Goal: Transaction & Acquisition: Purchase product/service

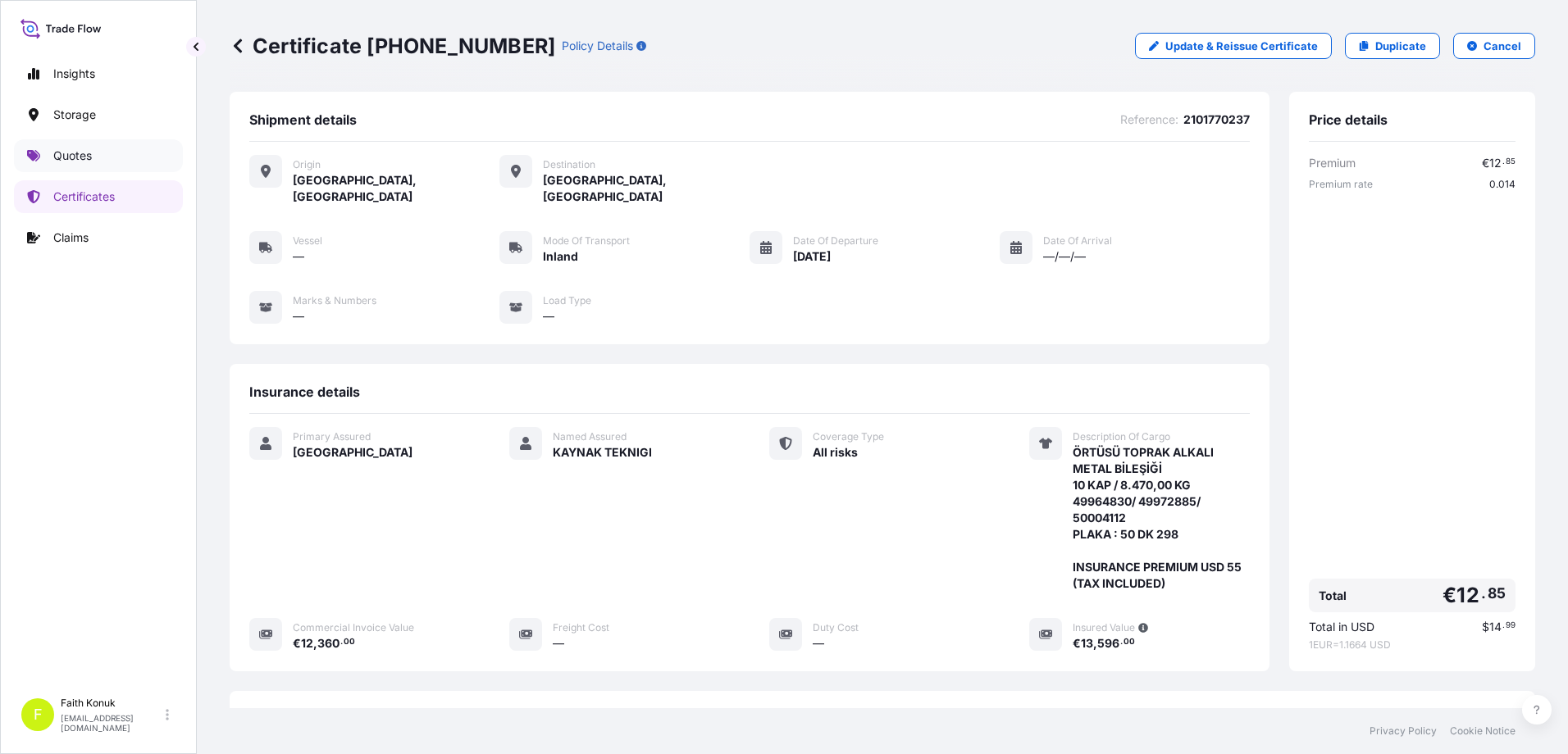
scroll to position [222, 0]
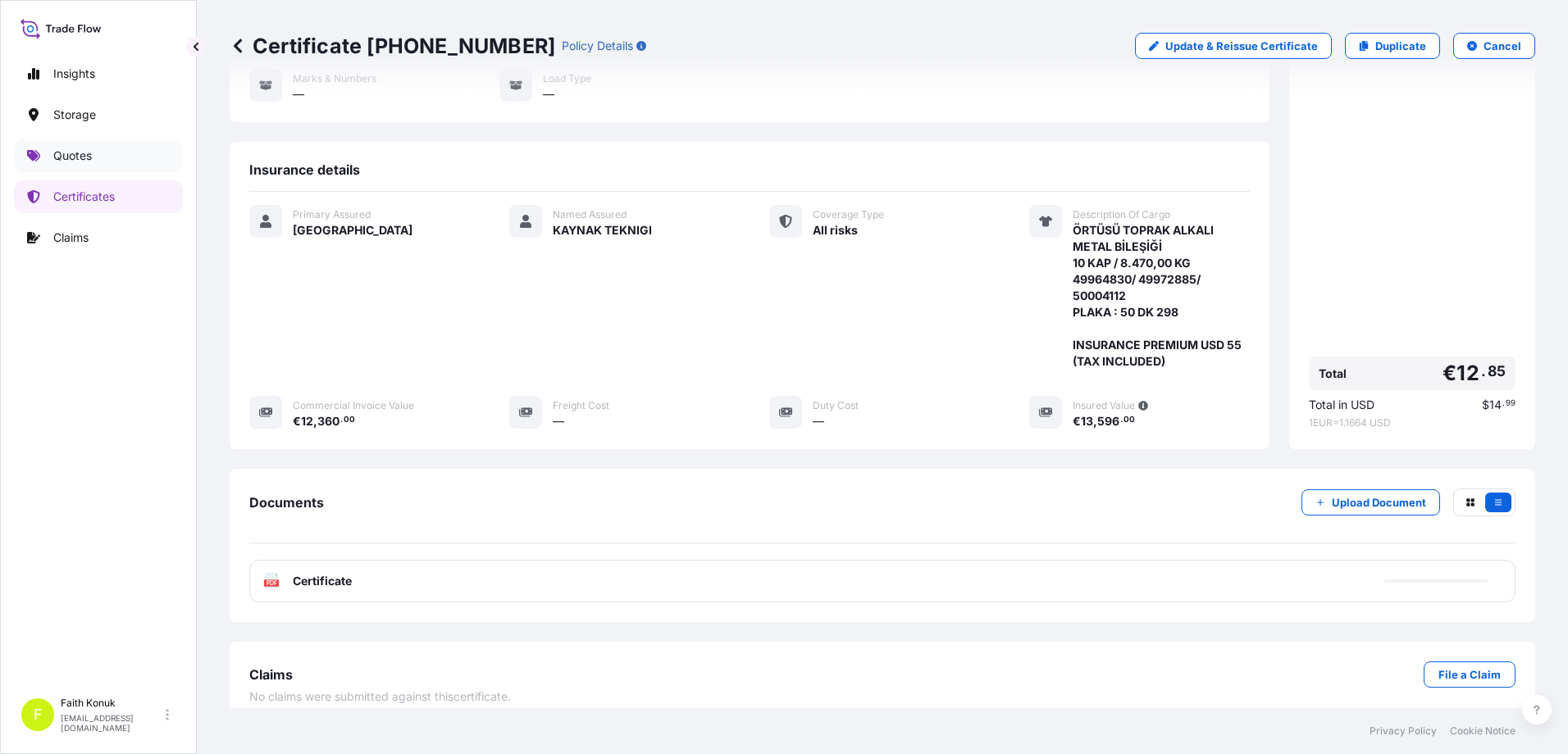
click at [94, 150] on link "Quotes" at bounding box center [98, 155] width 169 height 33
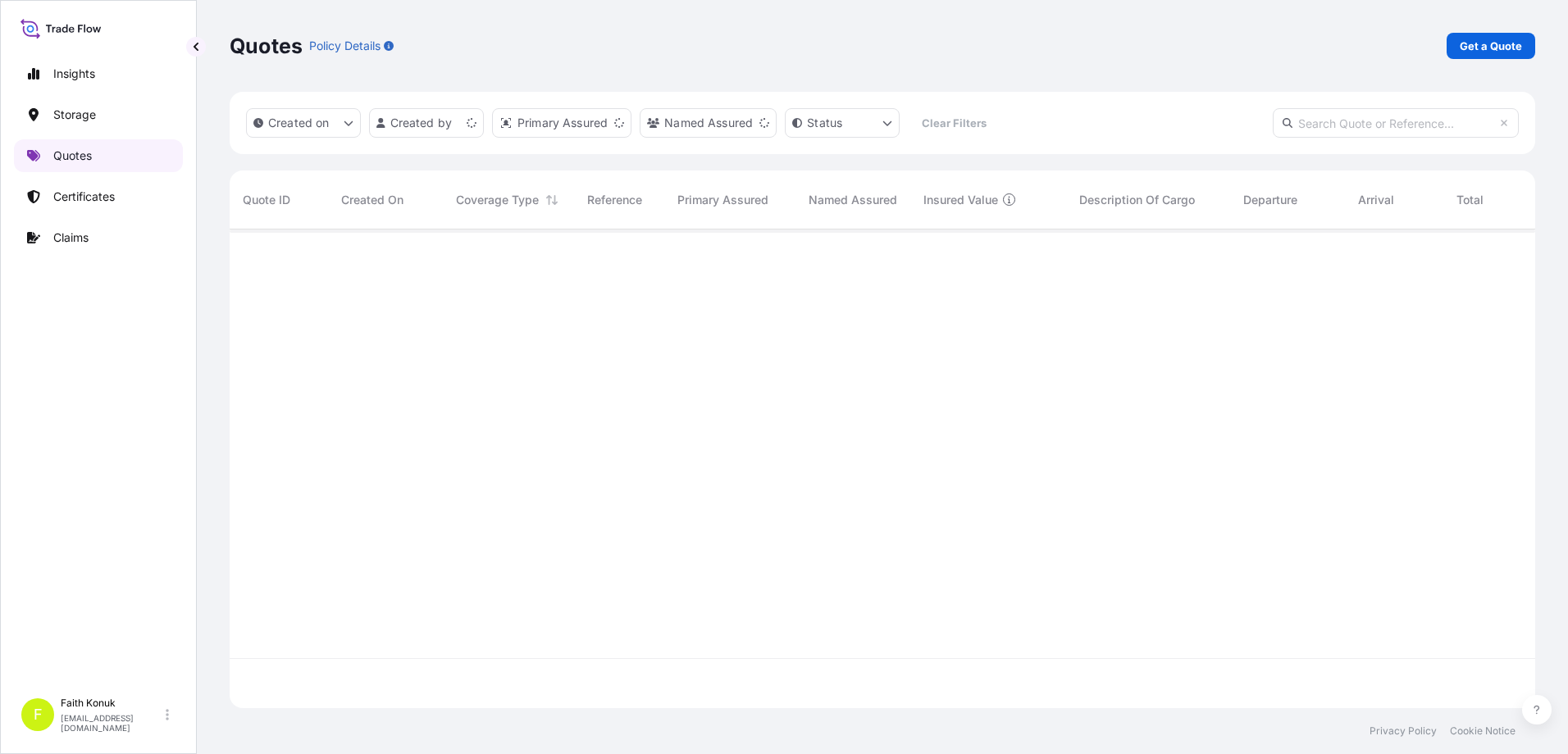
scroll to position [475, 1293]
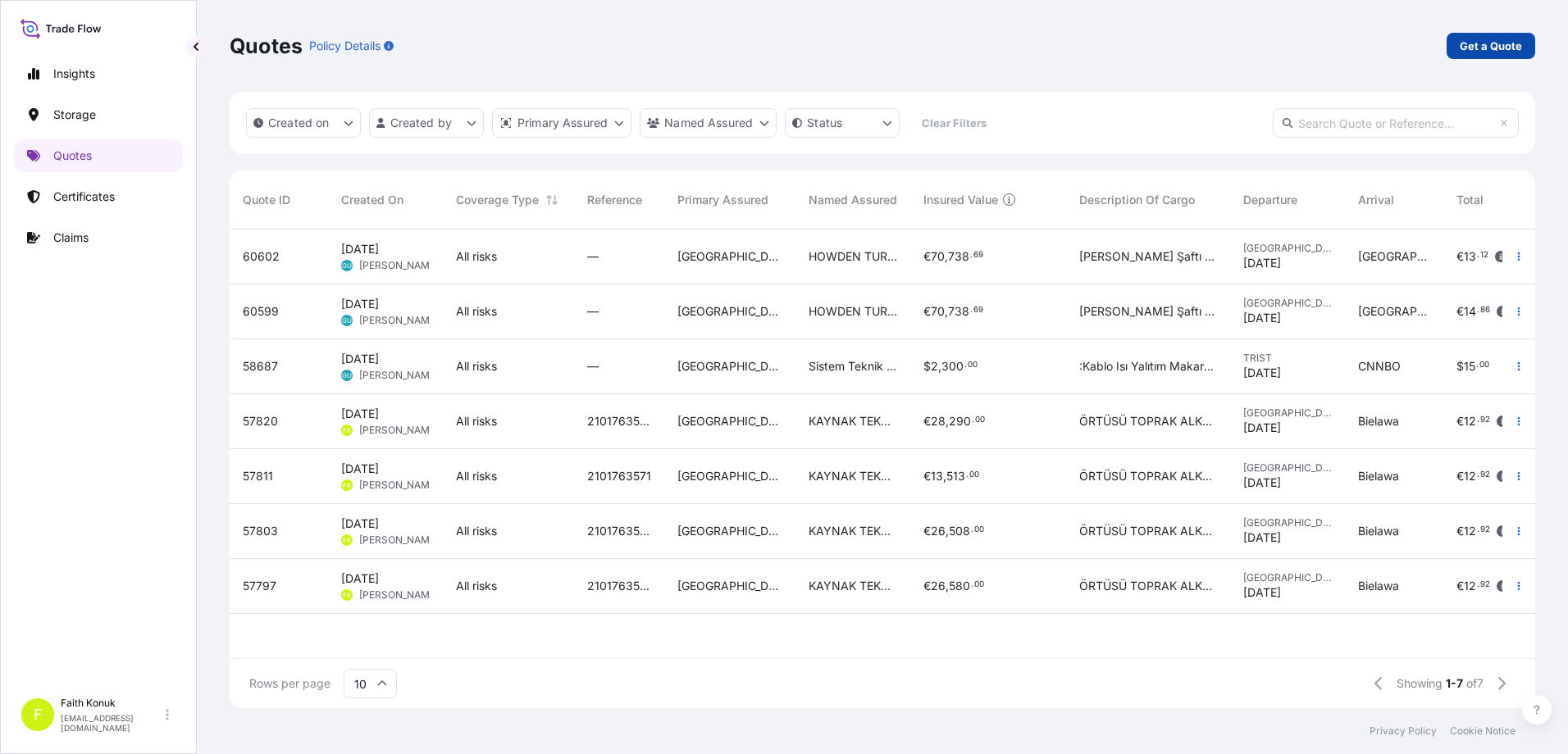
click at [1486, 45] on p "Get a Quote" at bounding box center [1490, 45] width 62 height 16
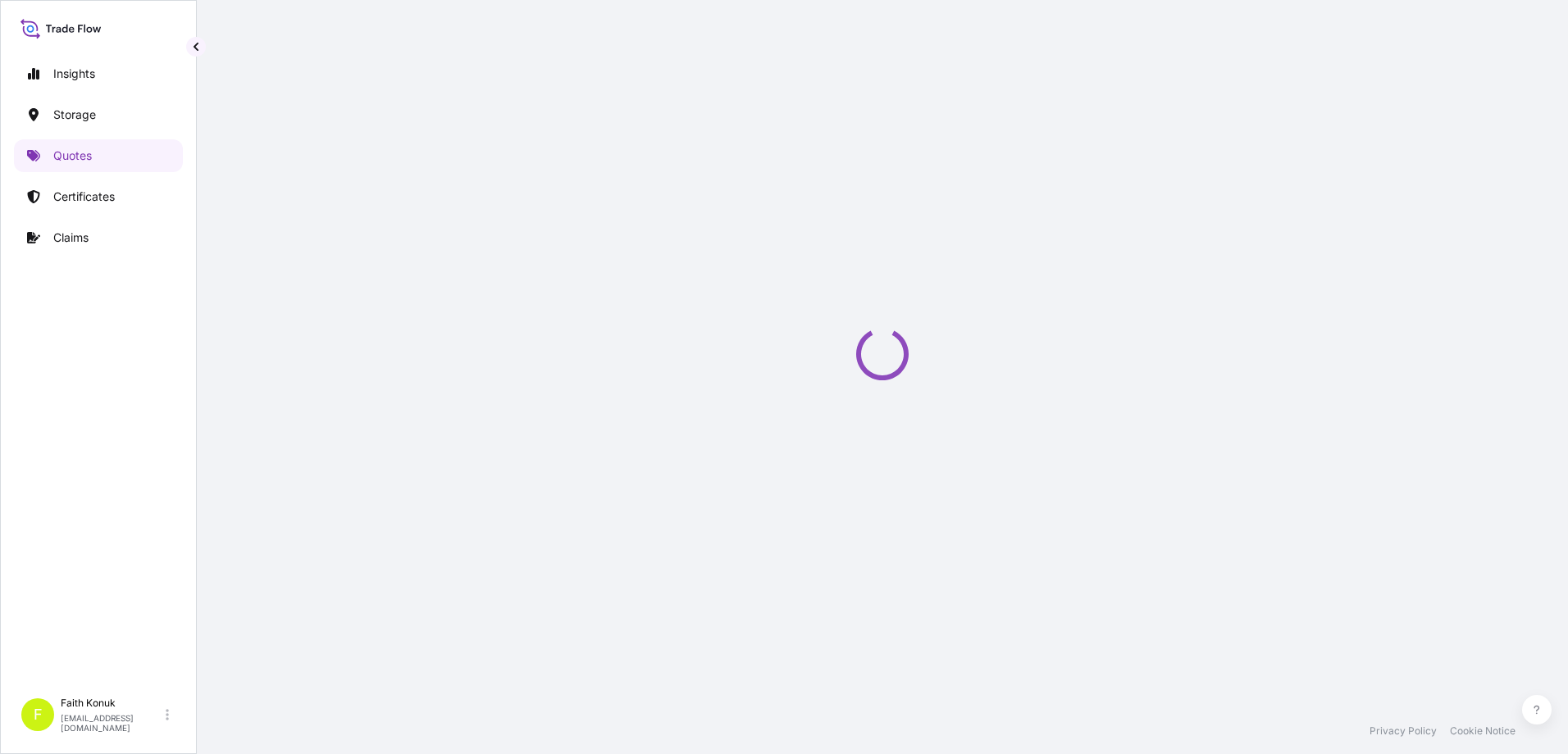
select select "Water"
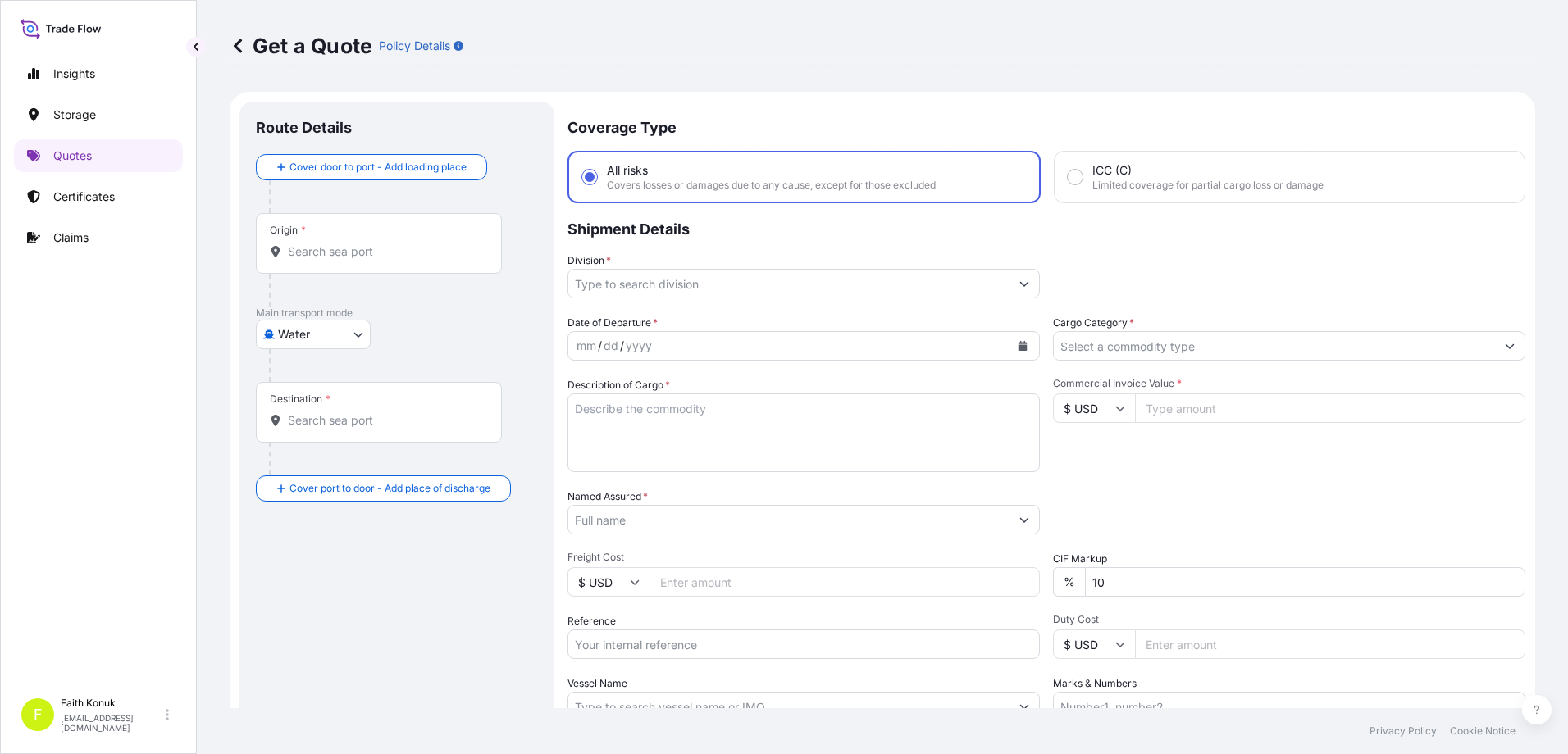
scroll to position [26, 0]
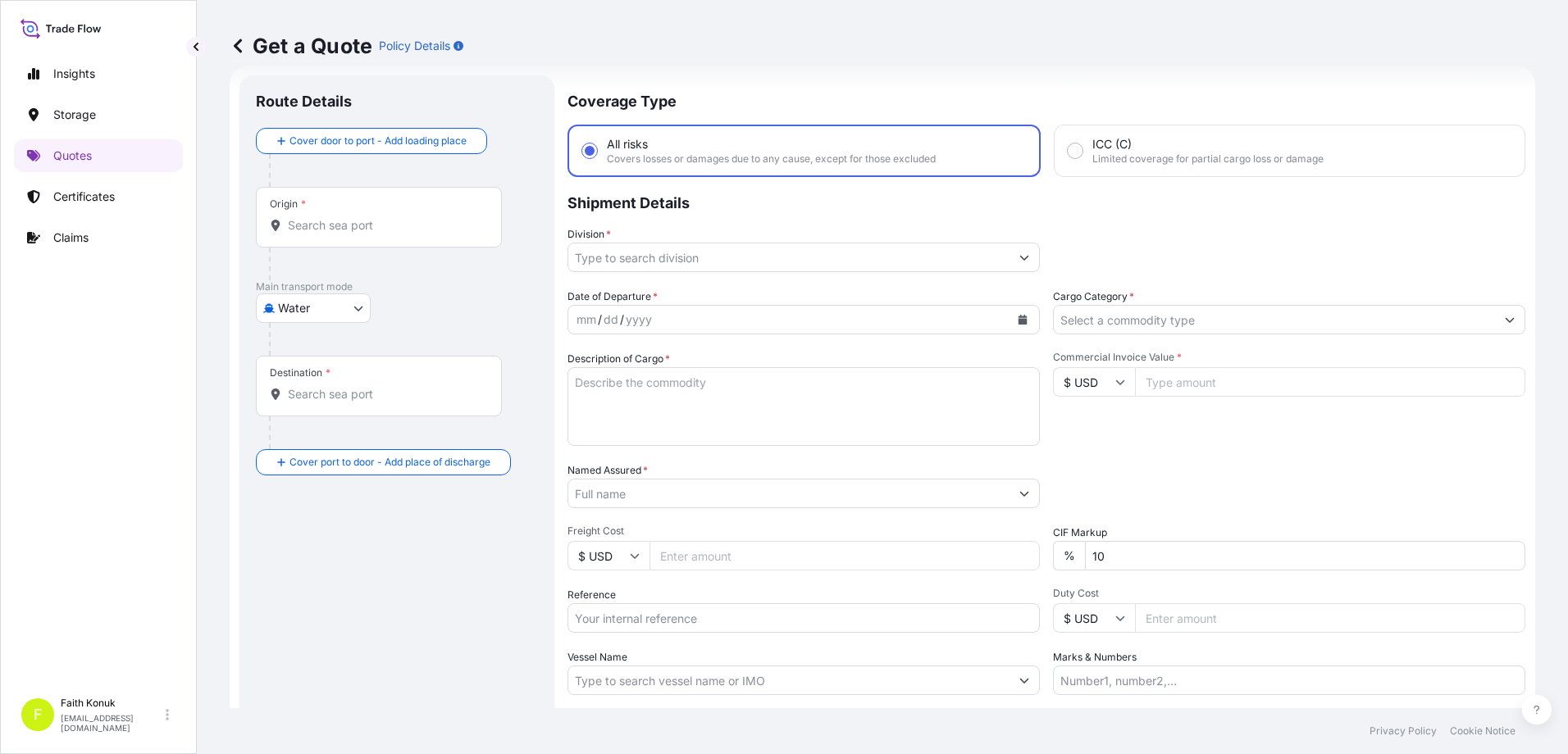
click at [354, 228] on input "Origin *" at bounding box center [384, 225] width 193 height 16
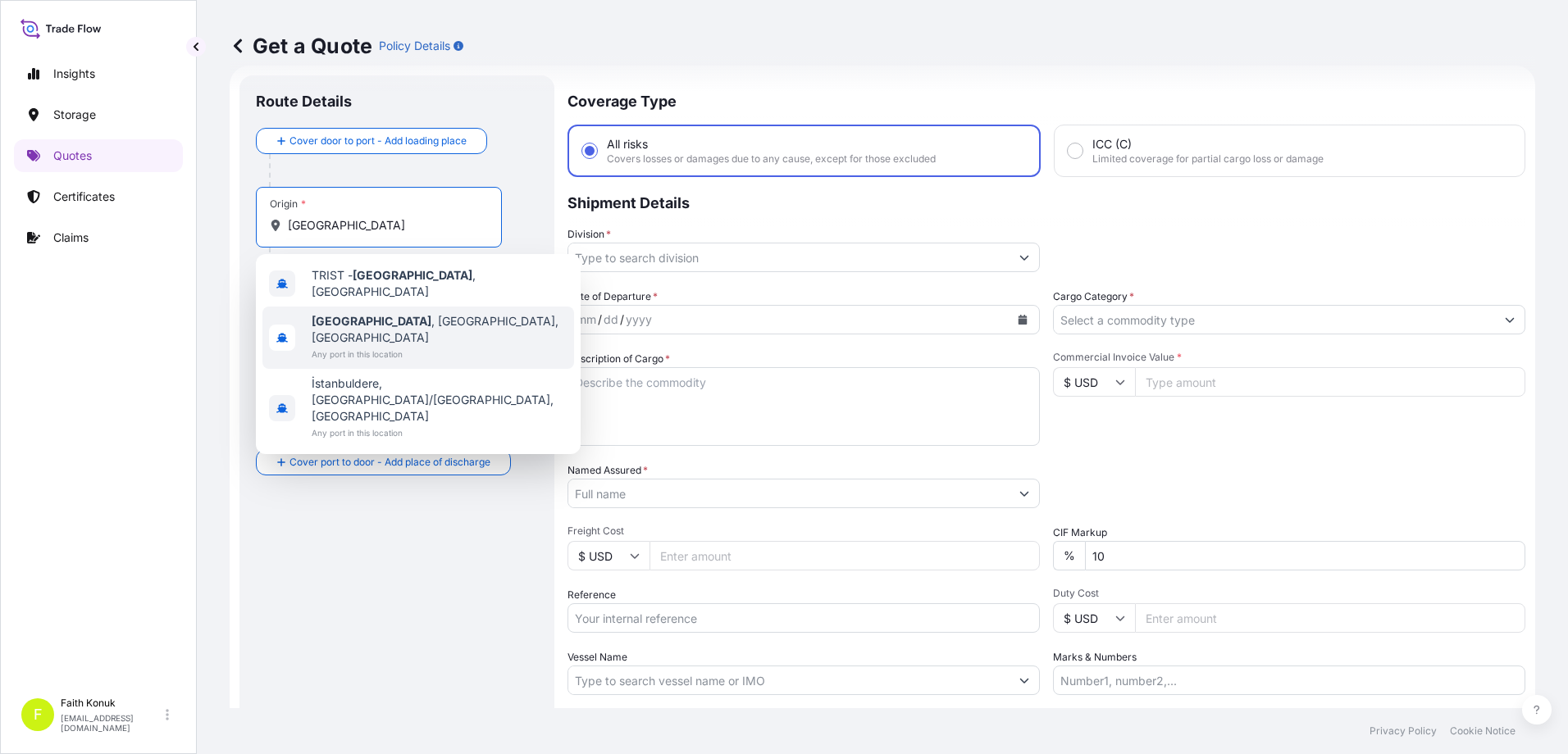
type input "[GEOGRAPHIC_DATA], [GEOGRAPHIC_DATA], [GEOGRAPHIC_DATA]"
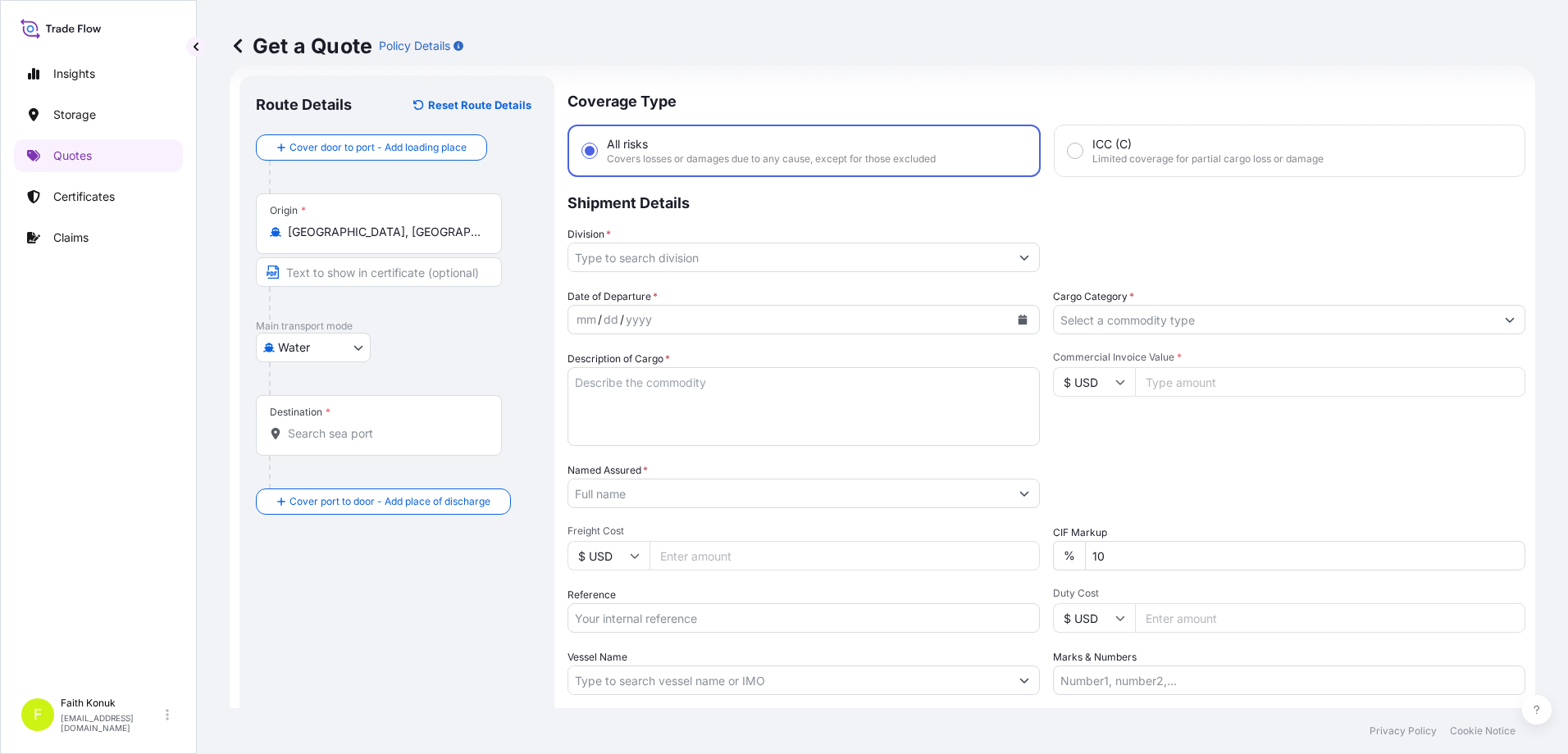
click at [459, 355] on div "Water Air Water Inland" at bounding box center [396, 347] width 282 height 29
click at [372, 432] on input "Destination *" at bounding box center [384, 433] width 193 height 16
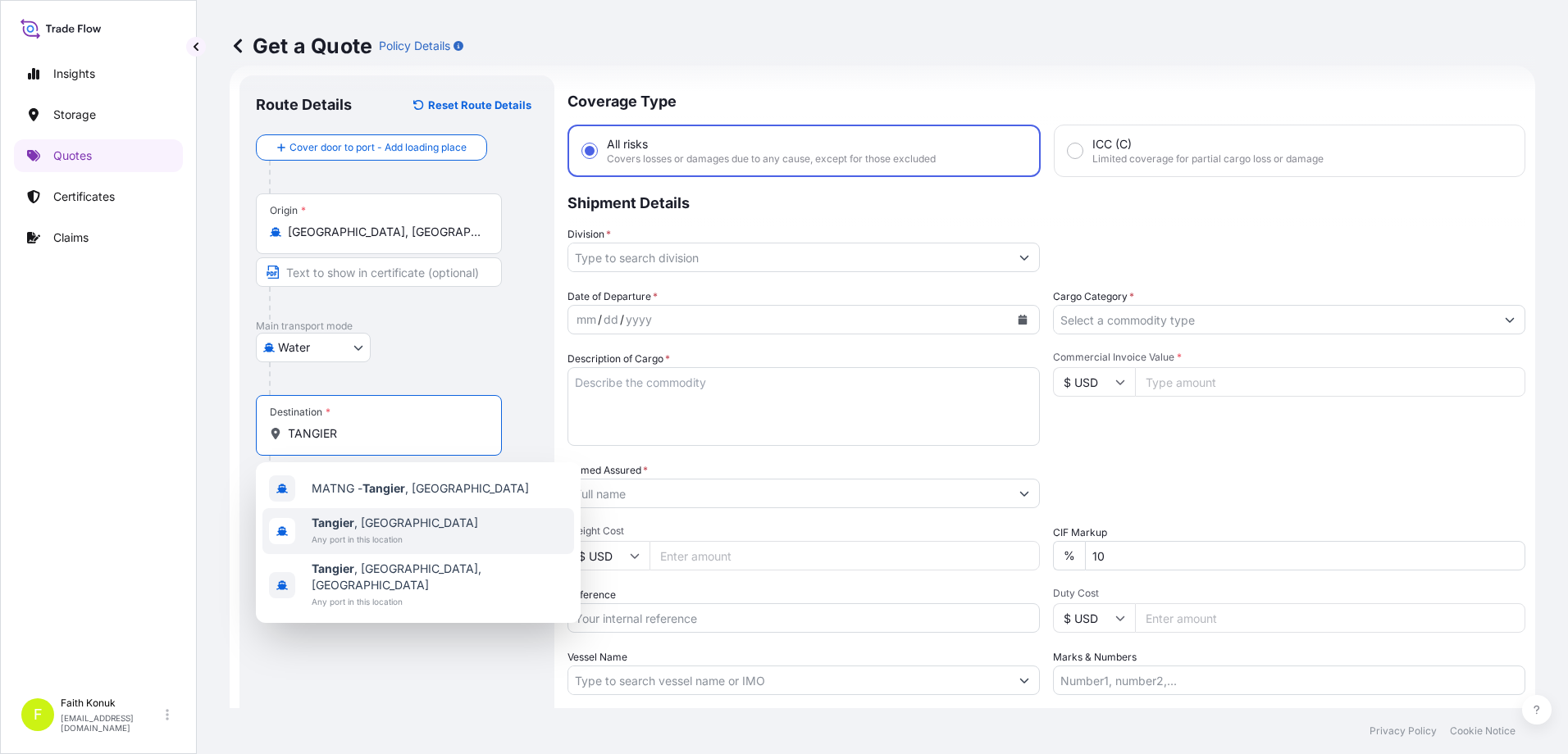
click at [379, 531] on span "Any port in this location" at bounding box center [395, 539] width 167 height 16
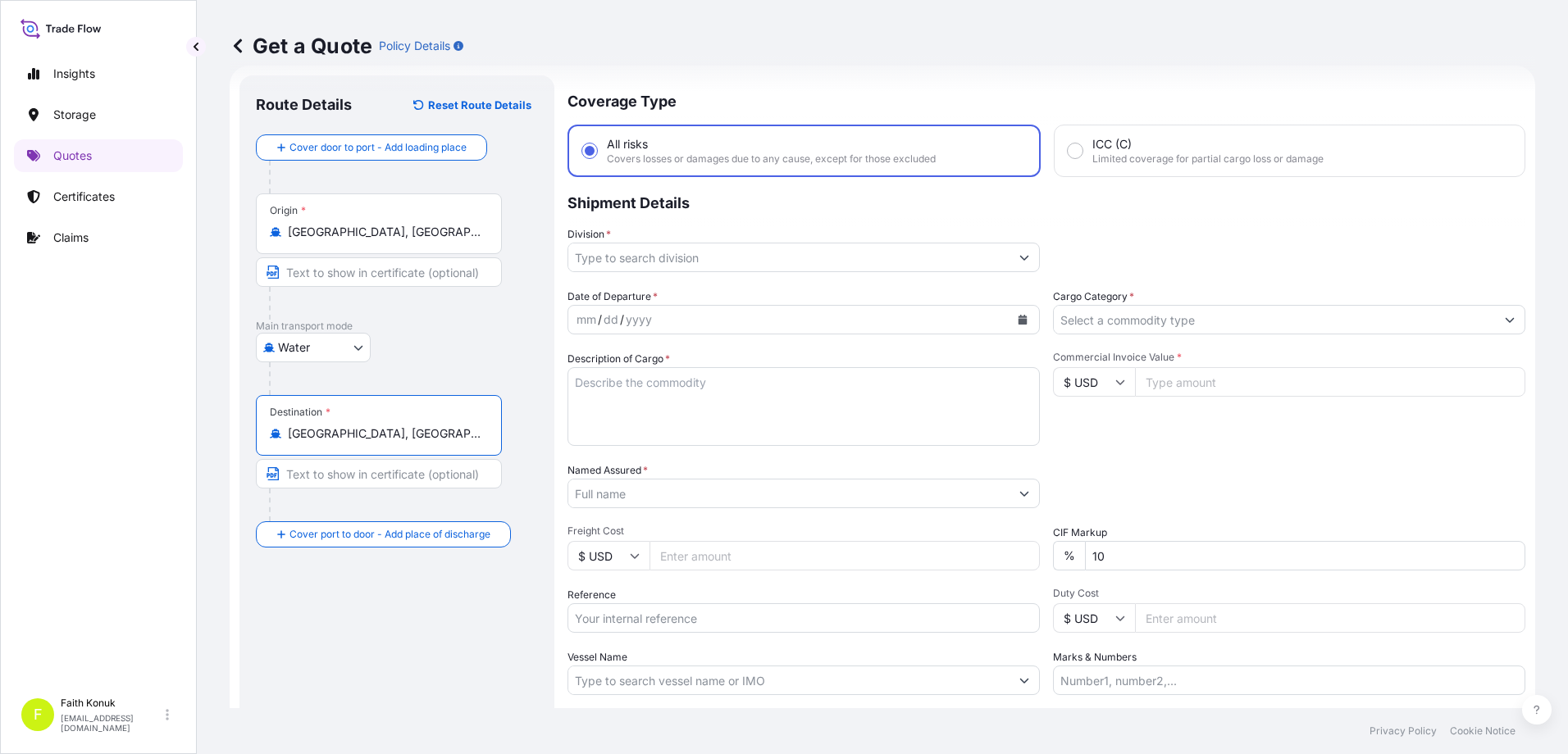
type input "[GEOGRAPHIC_DATA], [GEOGRAPHIC_DATA]"
click at [455, 331] on p "Main transport mode" at bounding box center [396, 326] width 282 height 13
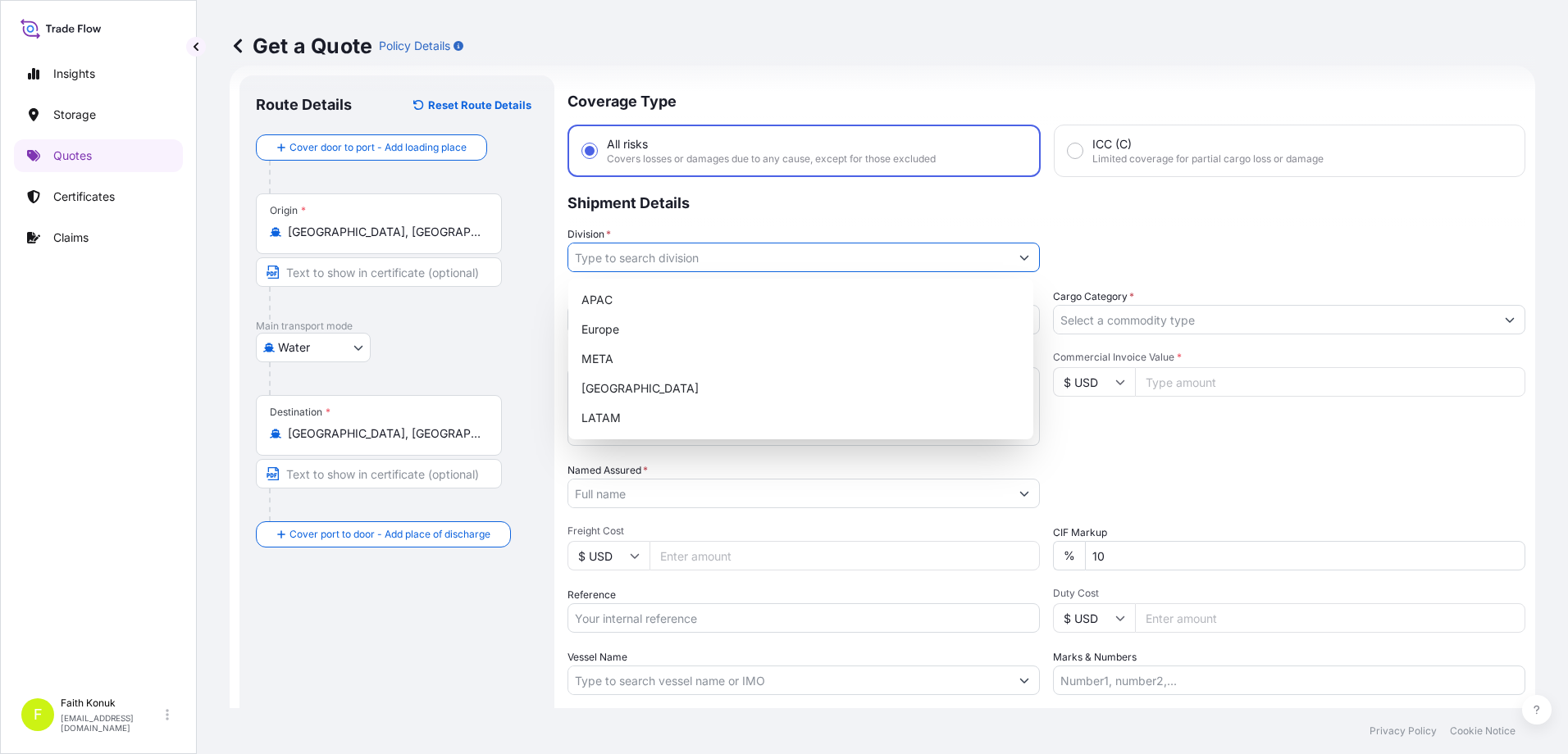
click at [639, 264] on input "Division *" at bounding box center [788, 257] width 441 height 29
click at [622, 357] on div "META" at bounding box center [800, 358] width 452 height 29
type input "META"
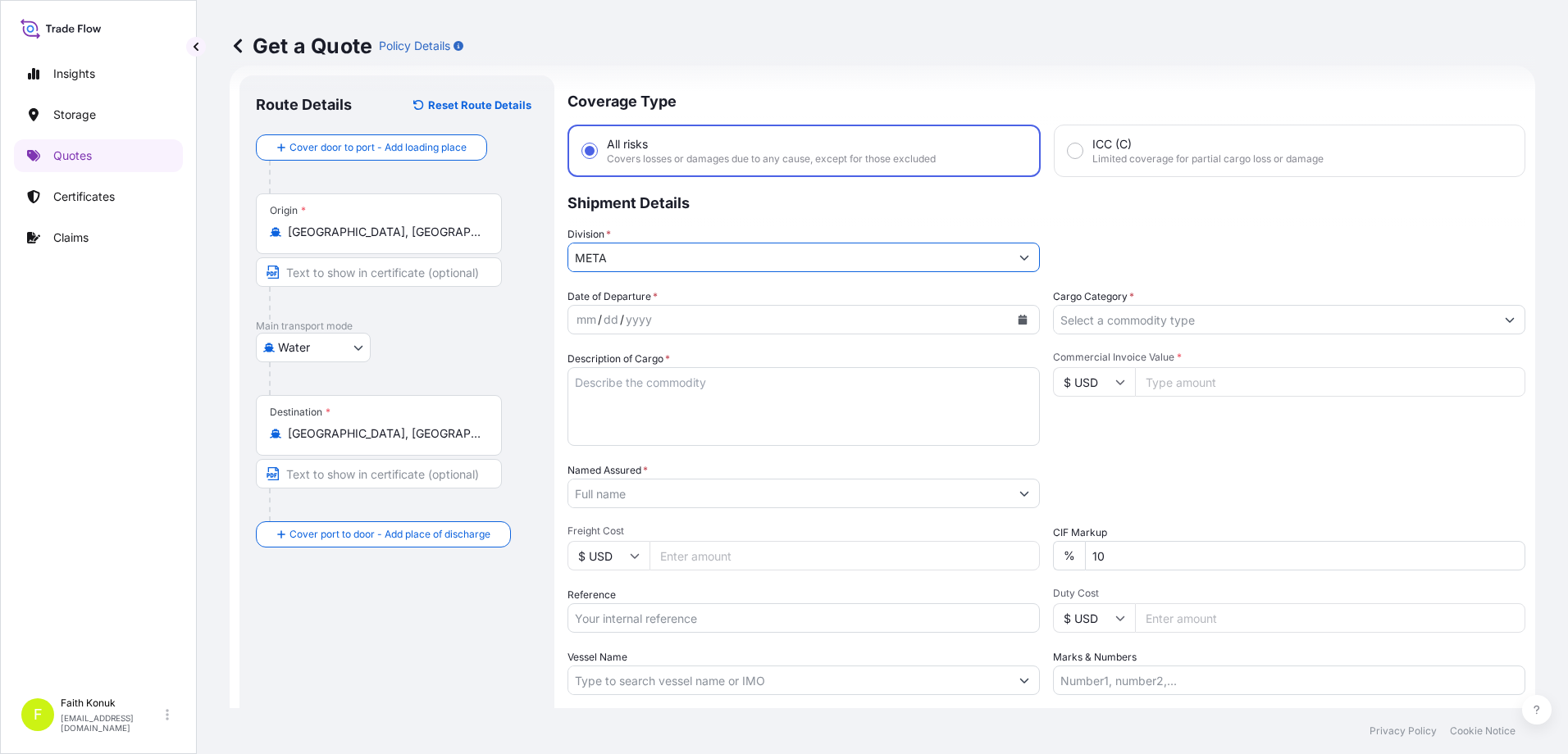
click at [738, 218] on p "Shipment Details" at bounding box center [1046, 201] width 958 height 49
click at [1020, 318] on icon "Calendar" at bounding box center [1023, 319] width 9 height 9
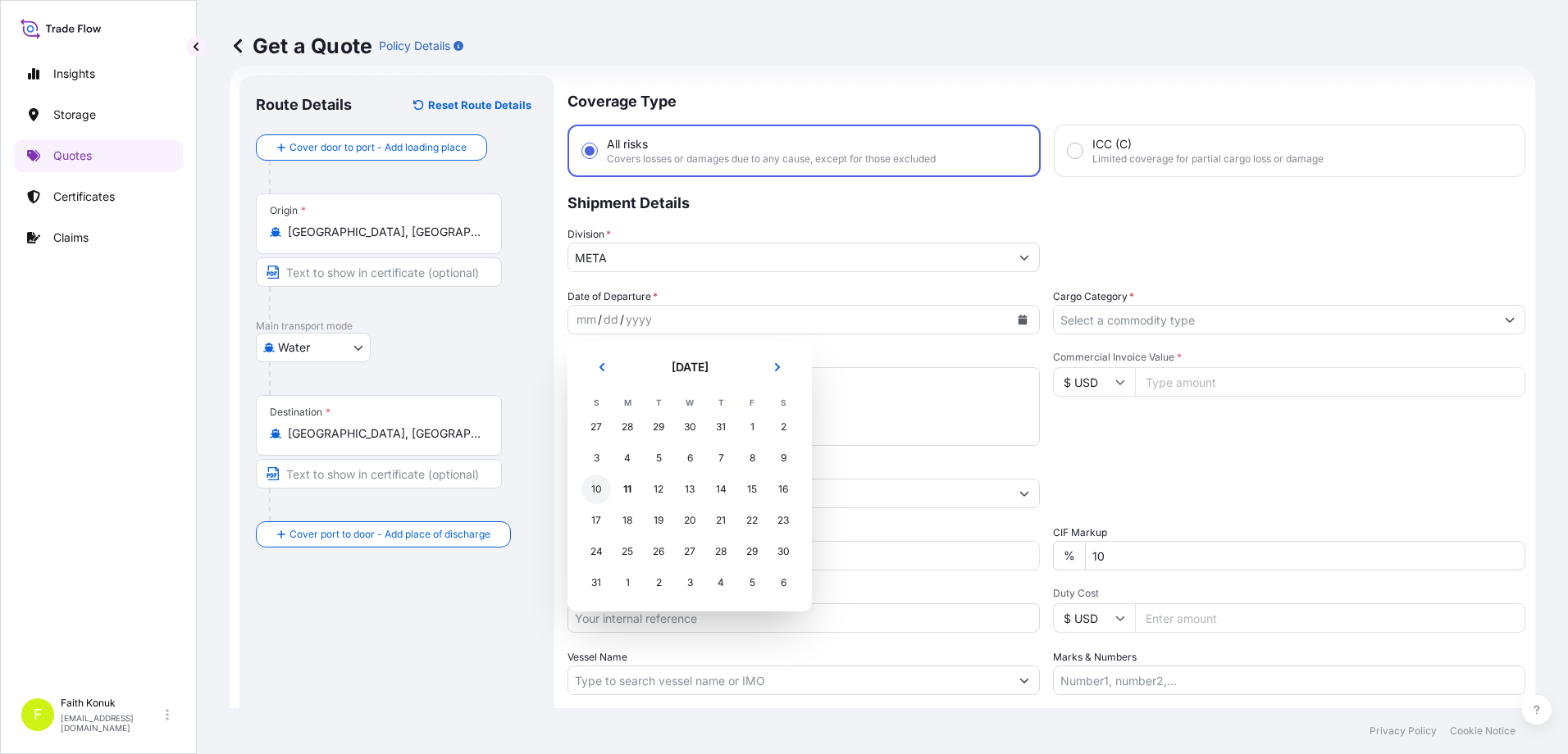
click at [596, 493] on div "10" at bounding box center [595, 489] width 29 height 29
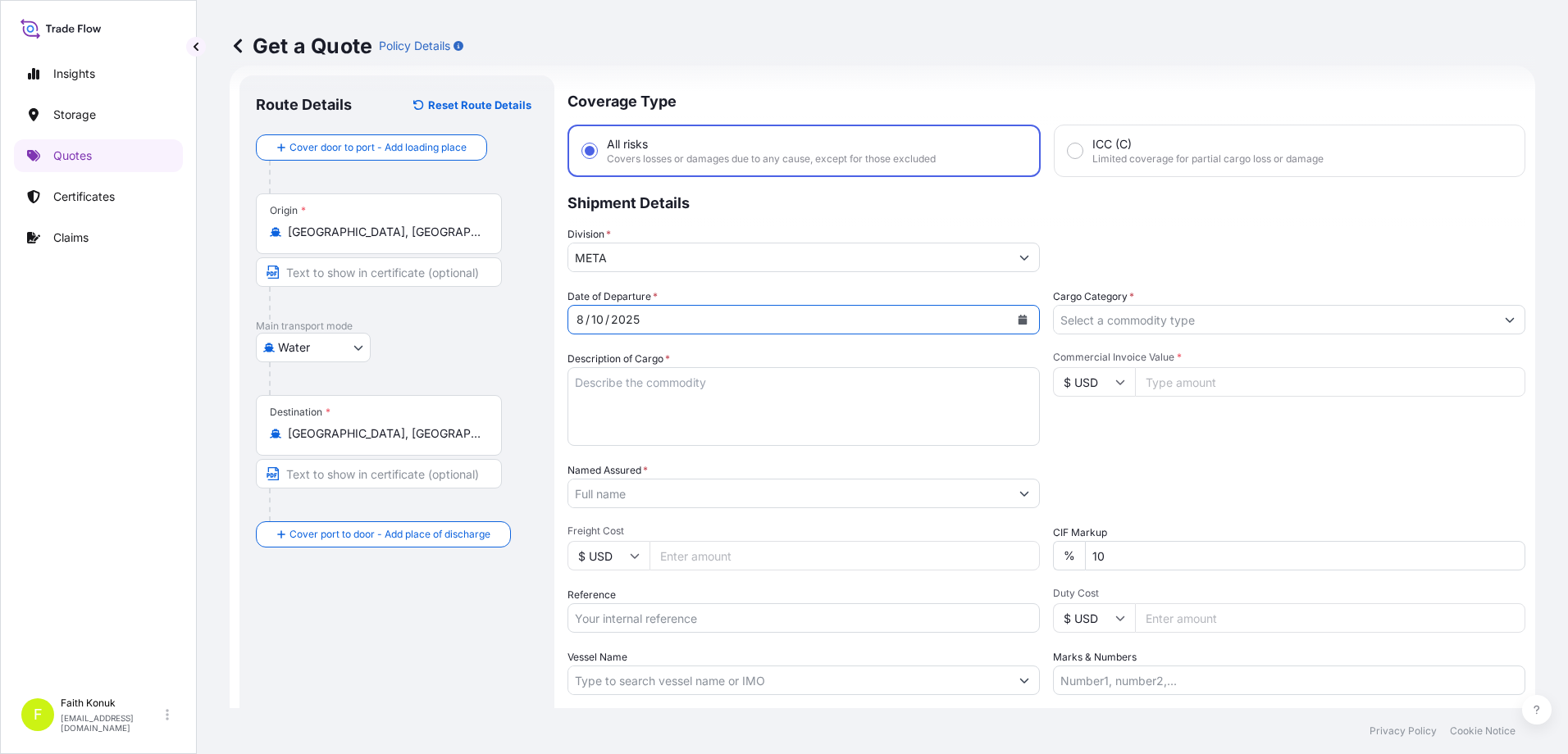
click at [737, 359] on div "Description of Cargo *" at bounding box center [803, 397] width 472 height 95
click at [625, 390] on textarea "Description of Cargo *" at bounding box center [803, 407] width 472 height 79
click at [636, 381] on textarea "Description of Cargo *" at bounding box center [803, 407] width 472 height 79
paste textarea ""TEXTILE HS CODE: 630260000019 630221000019 630251000000 940490900000 630210000…"
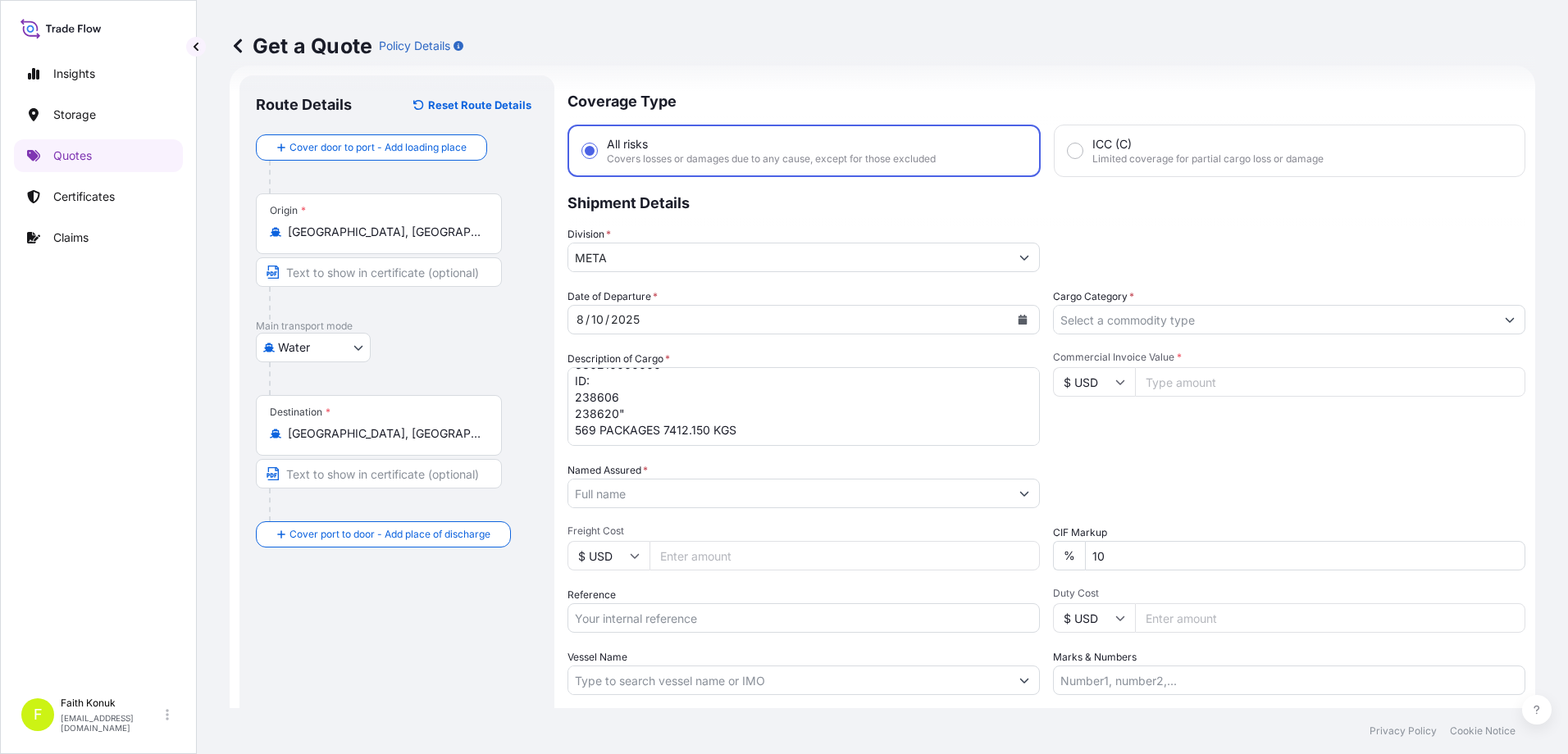
click at [593, 435] on textarea ""TEXTILE HS CODE: 630260000019 630221000019 630251000000 940490900000 630210000…" at bounding box center [803, 407] width 472 height 79
paste textarea "256648456 - GCXU5817681"
type textarea ""TEXTILE HS CODE: 630260000019 630221000019 630251000000 940490900000 630210000…"
click at [600, 495] on input "Named Assured *" at bounding box center [788, 493] width 441 height 29
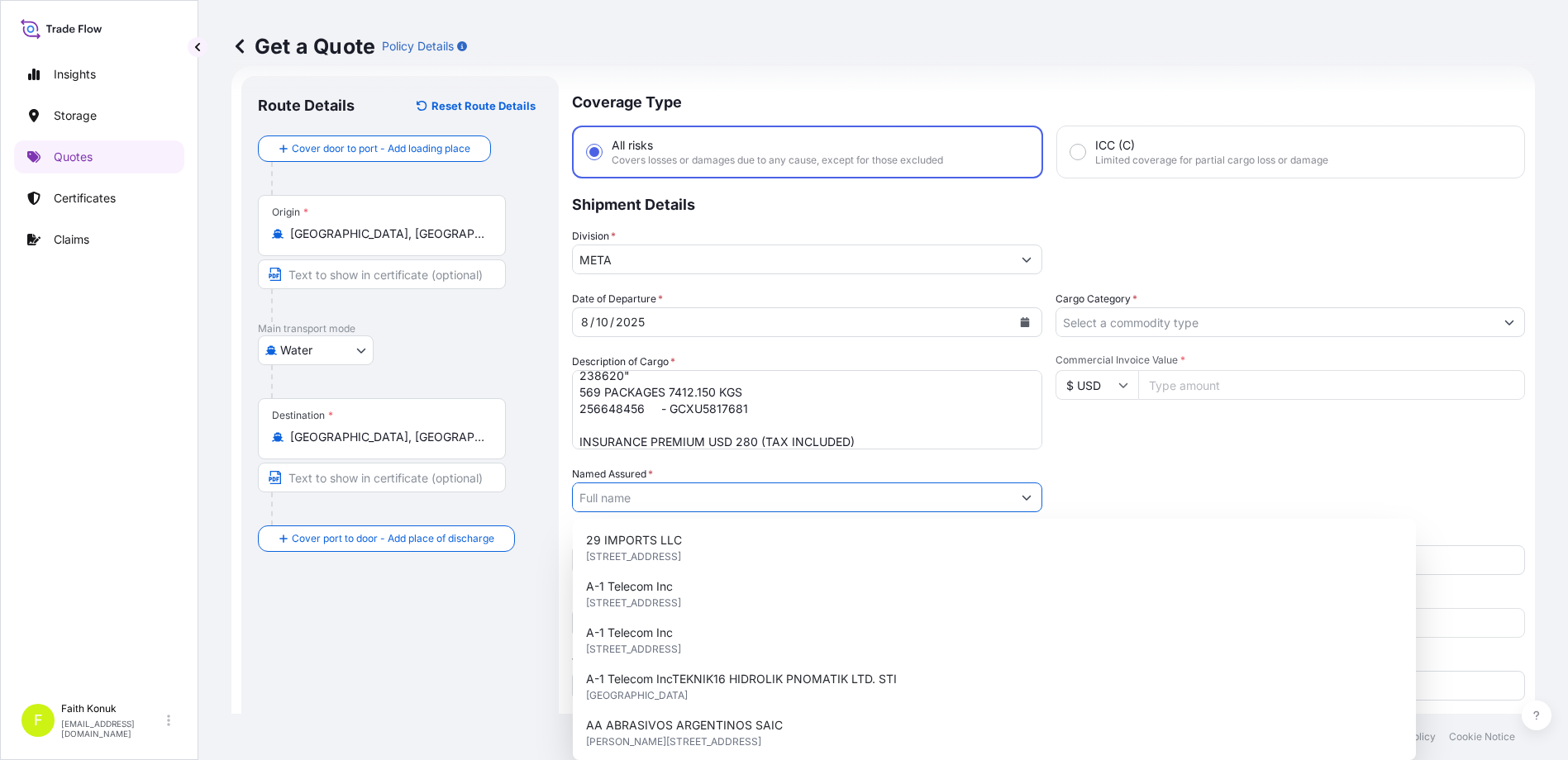
paste input "LC WAIKIKI MAGAZACILIK HIZMETLERI TICARET AS"
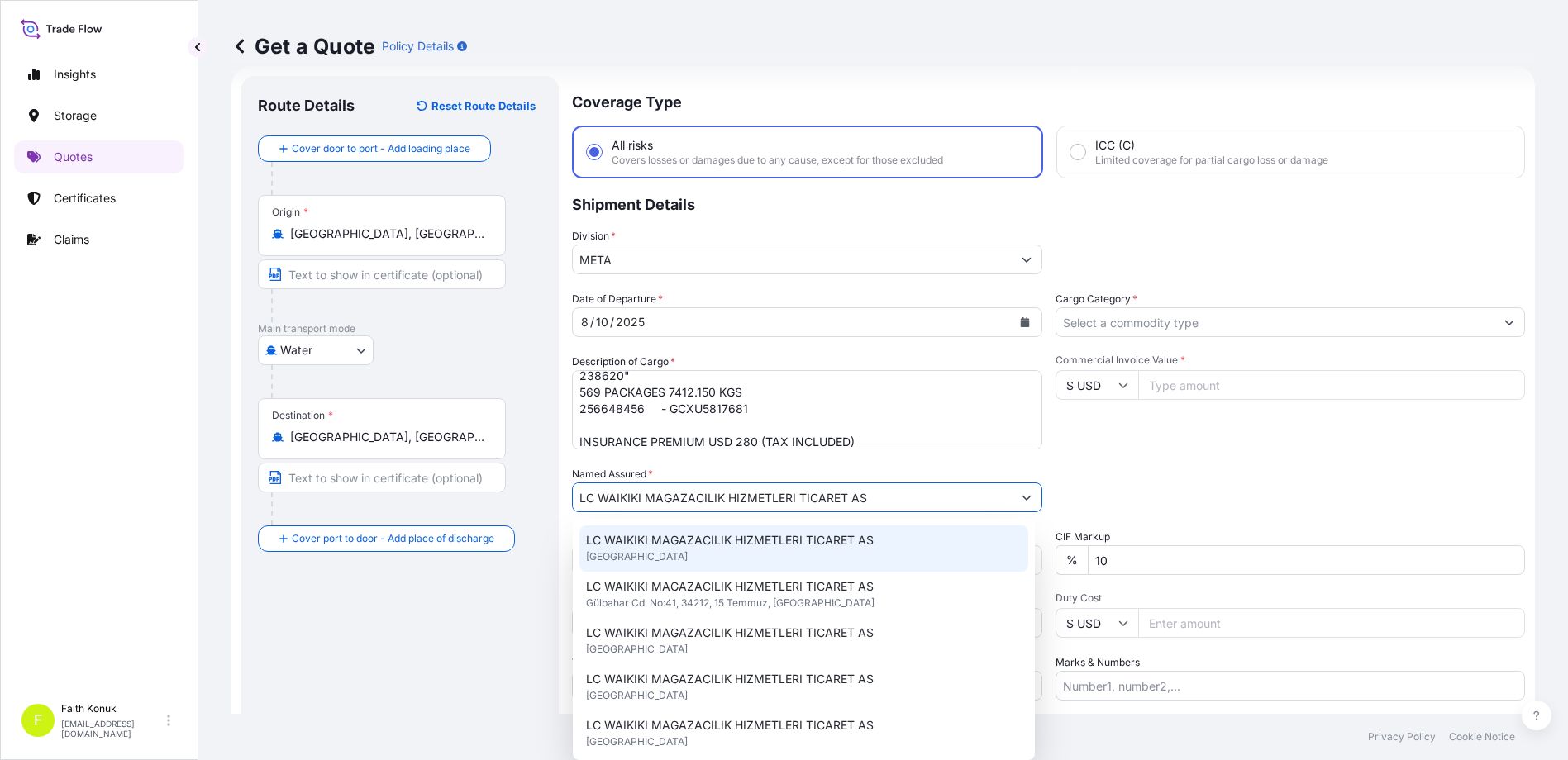
click at [707, 546] on span "LC WAIKIKI MAGAZACILIK HIZMETLERI TICARET AS" at bounding box center [729, 539] width 287 height 16
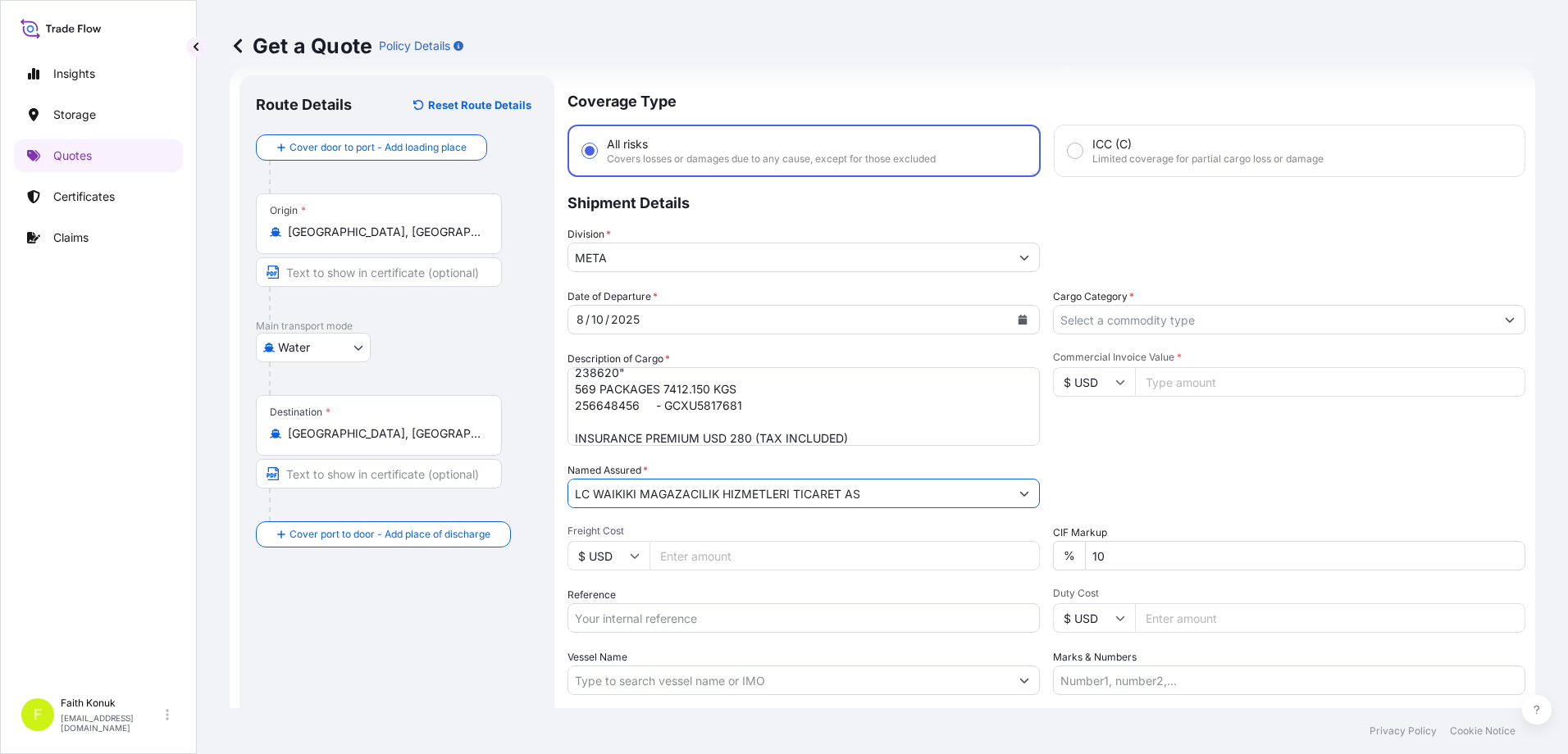
type input "LC WAIKIKI MAGAZACILIK HIZMETLERI TICARET AS"
click at [822, 466] on div "Named Assured * LC WAIKIKI MAGAZACILIK HIZMETLERI TICARET AS" at bounding box center [803, 484] width 472 height 46
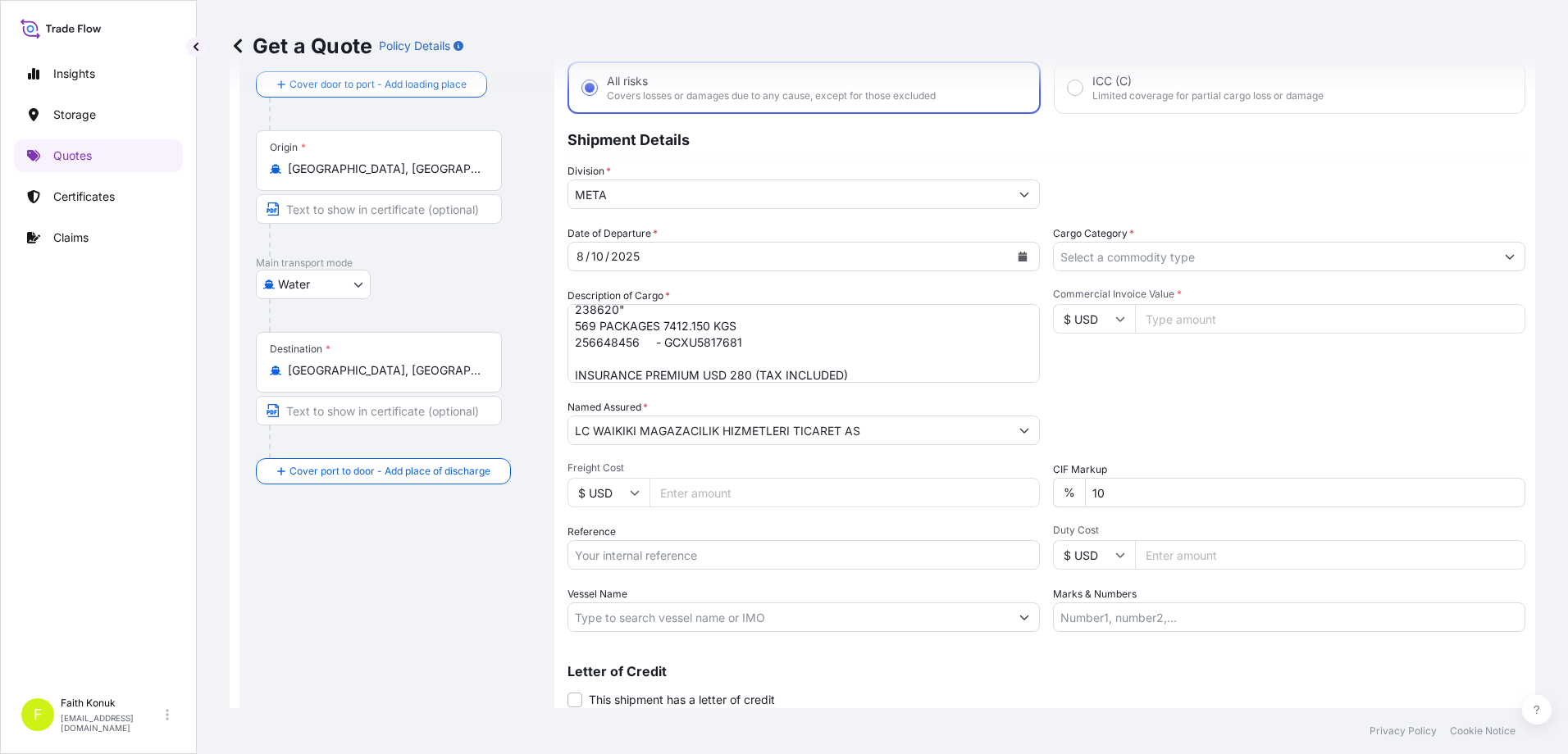
scroll to position [145, 0]
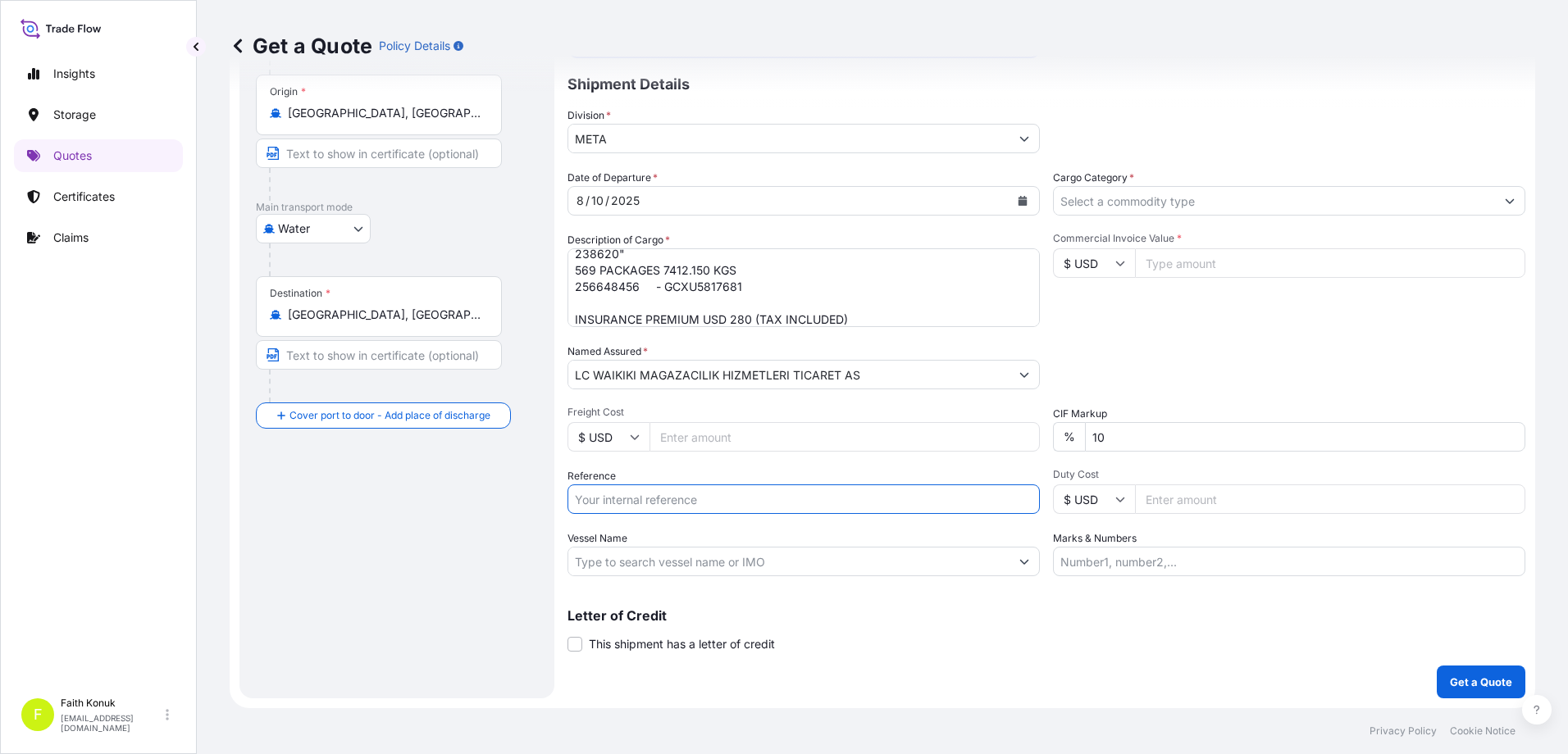
click at [672, 502] on input "Reference" at bounding box center [803, 498] width 472 height 29
paste input "2501768881"
type input "2501768881"
click at [673, 466] on div "Date of Departure * [DATE] Cargo Category * Description of Cargo * "TEXTILE HS …" at bounding box center [1046, 373] width 958 height 407
click at [652, 557] on input "Vessel Name" at bounding box center [788, 561] width 441 height 29
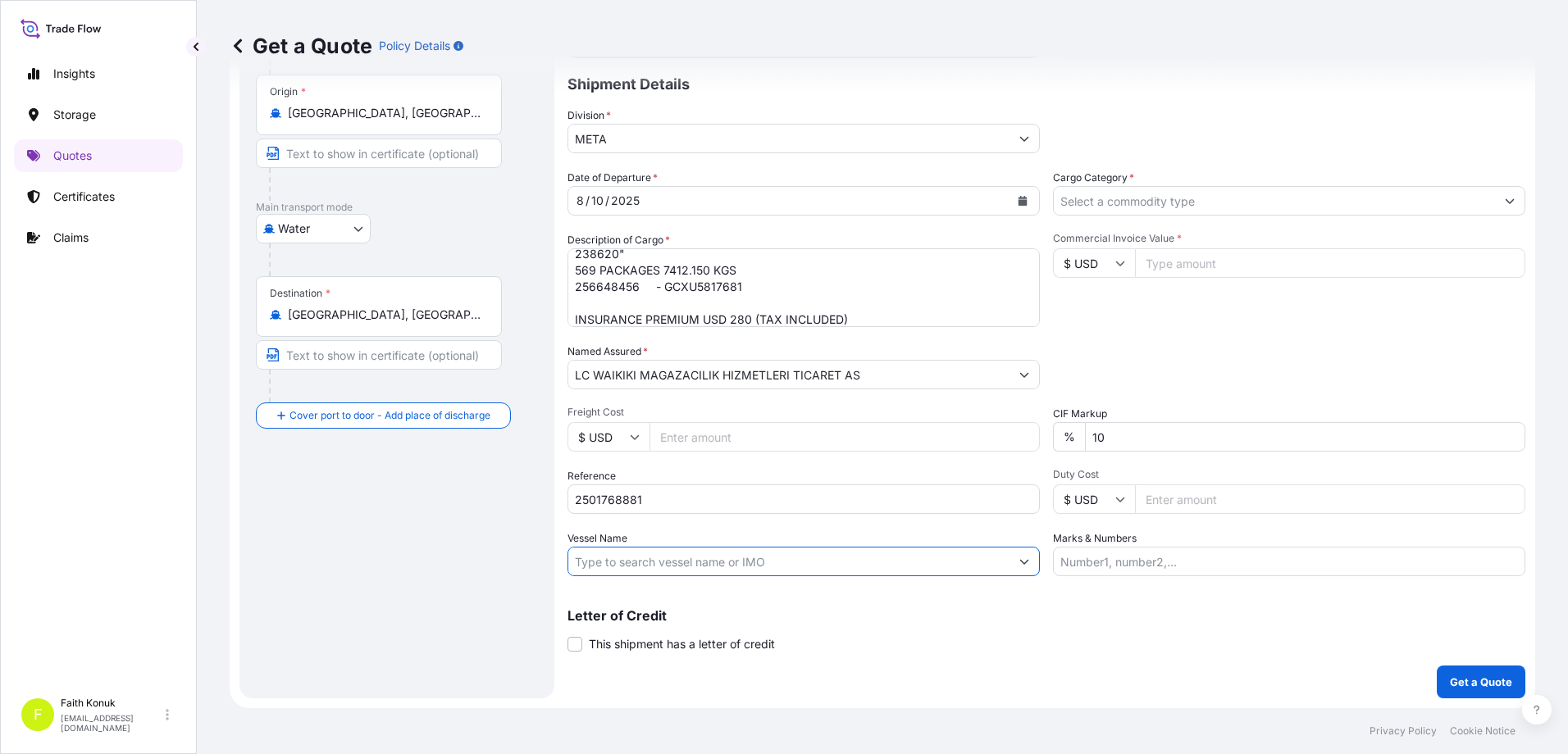
paste input "[PERSON_NAME]"
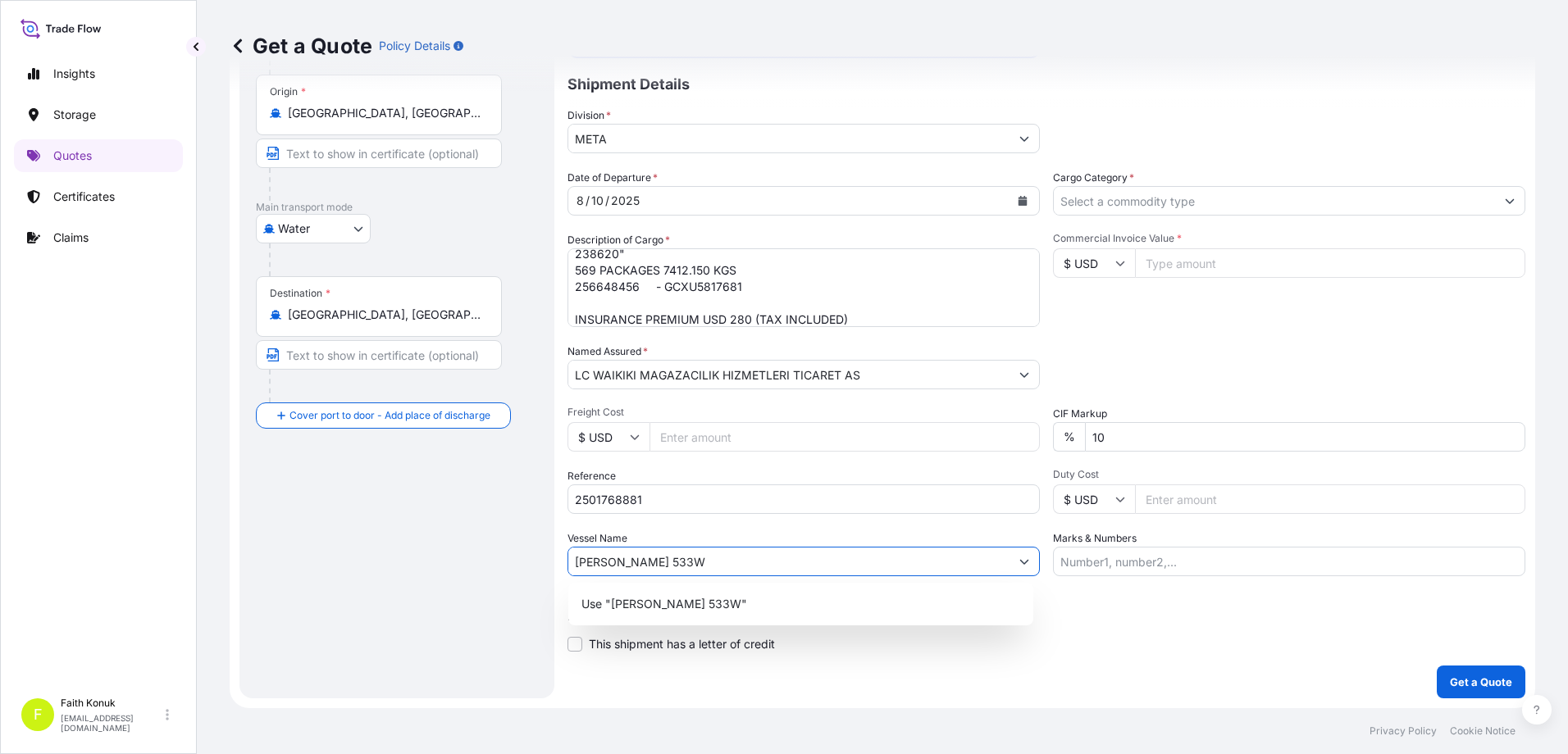
type input "[PERSON_NAME] 533W"
click at [731, 527] on div "Date of Departure * [DATE] Cargo Category * Description of Cargo * "TEXTILE HS …" at bounding box center [1046, 373] width 958 height 407
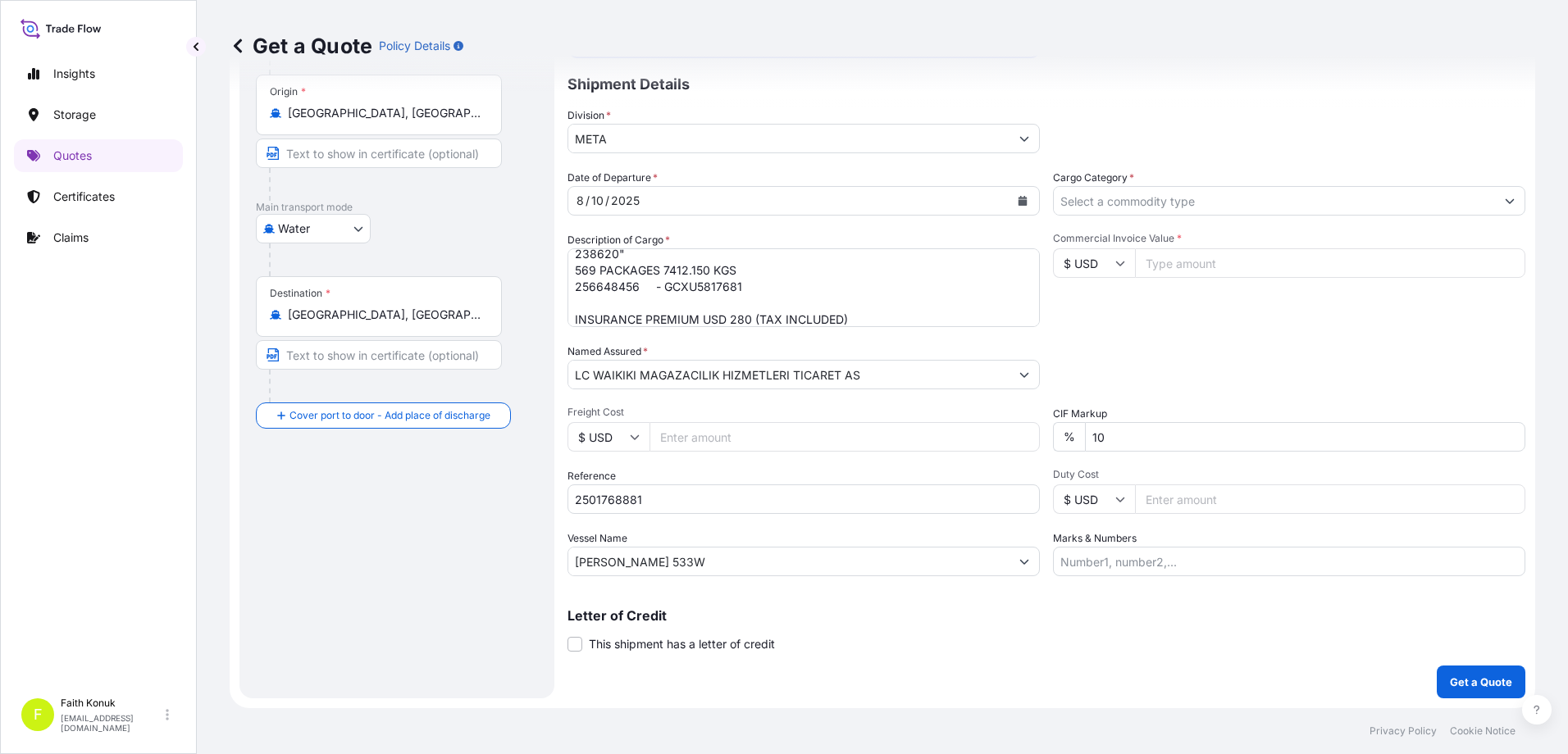
click at [1106, 200] on input "Cargo Category *" at bounding box center [1274, 200] width 441 height 29
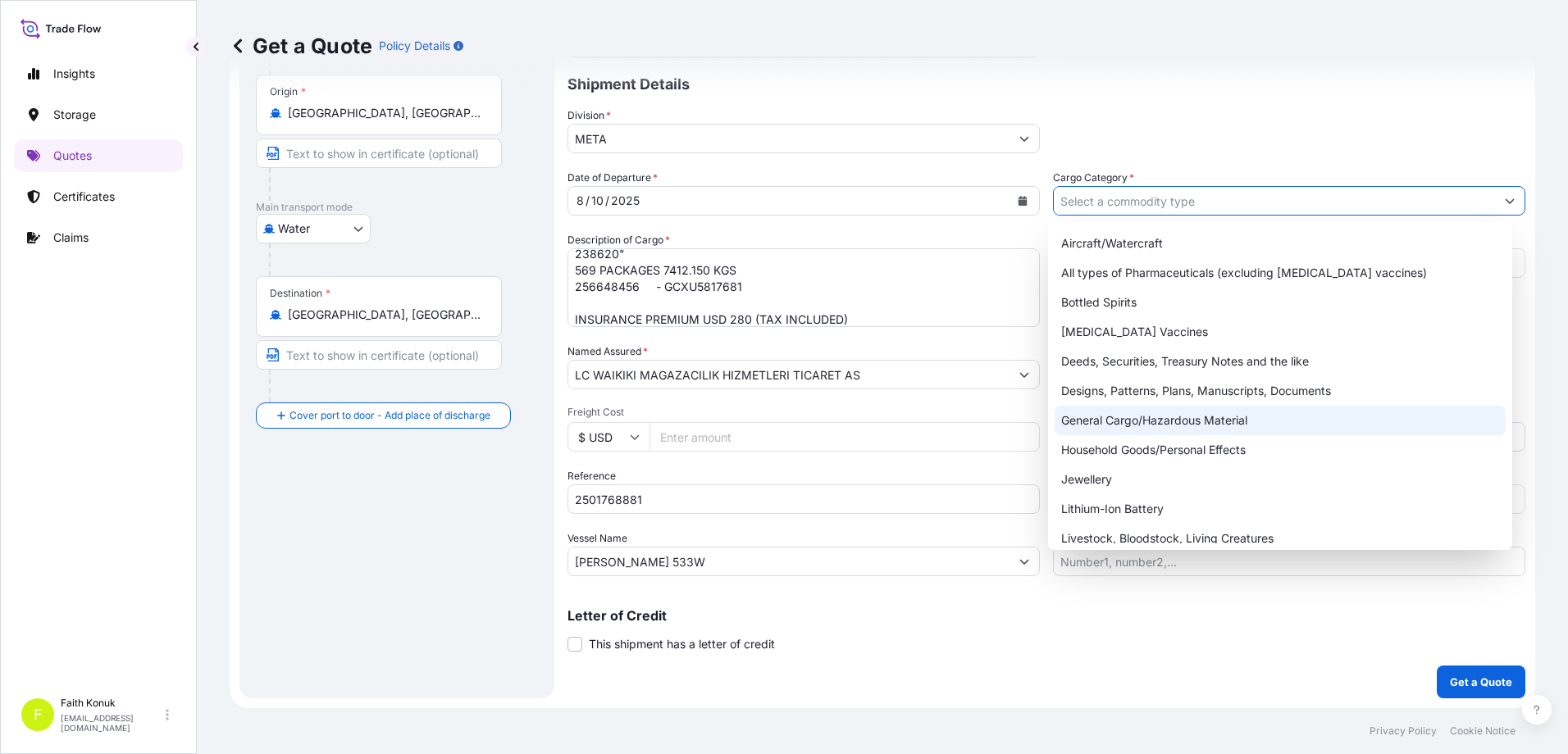
click at [1101, 421] on div "General Cargo/Hazardous Material" at bounding box center [1280, 420] width 452 height 29
type input "General Cargo/Hazardous Material"
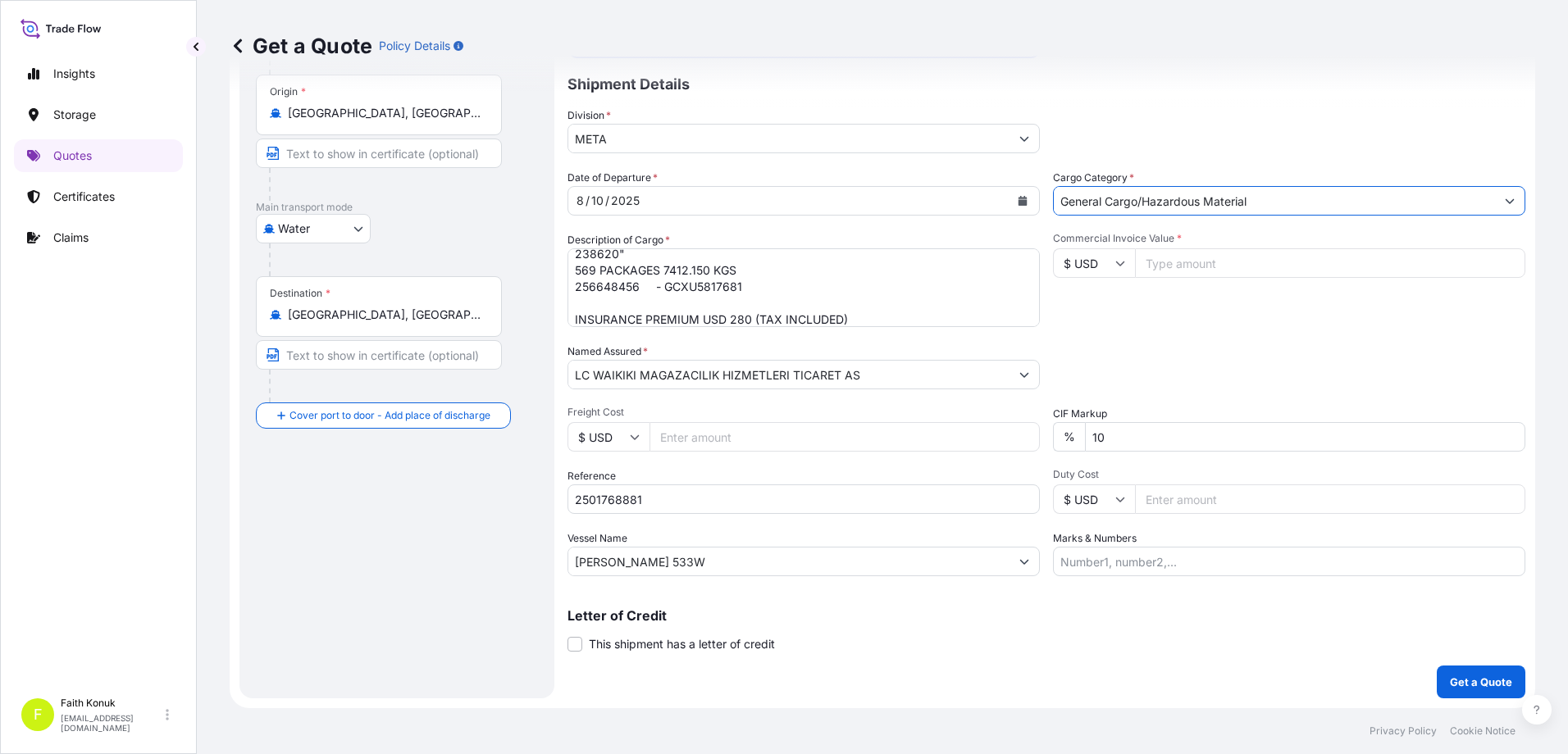
click at [1117, 269] on input "$ USD" at bounding box center [1093, 262] width 82 height 29
click at [1097, 311] on div "€ EUR" at bounding box center [1087, 307] width 68 height 31
type input "€ EUR"
click at [1164, 264] on input "Commercial Invoice Value *" at bounding box center [1330, 262] width 390 height 29
type input "103705.24"
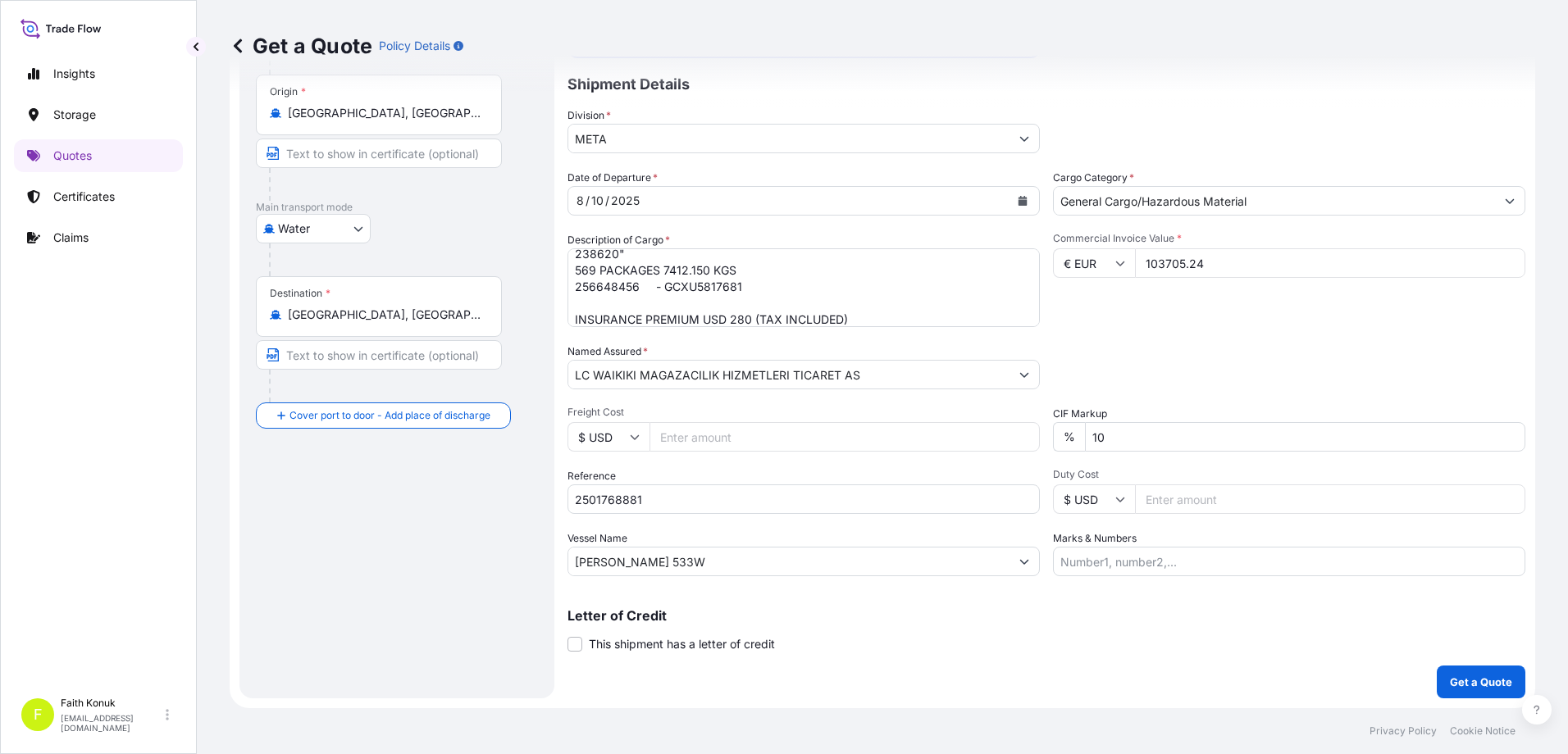
click at [1158, 332] on div "Date of Departure * [DATE] Cargo Category * General Cargo/Hazardous Material De…" at bounding box center [1046, 373] width 958 height 407
click at [1443, 670] on button "Get a Quote" at bounding box center [1481, 681] width 88 height 33
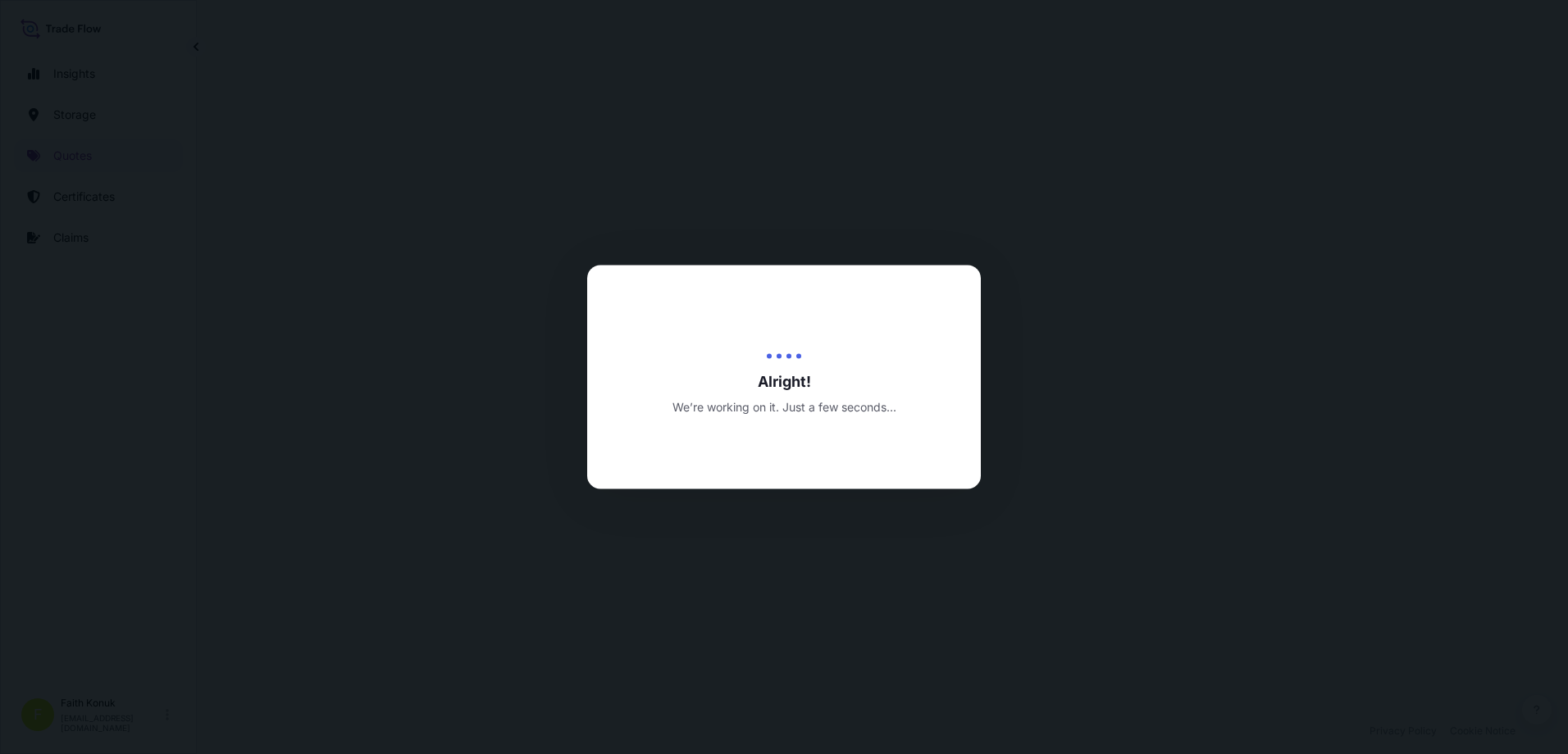
select select "Water"
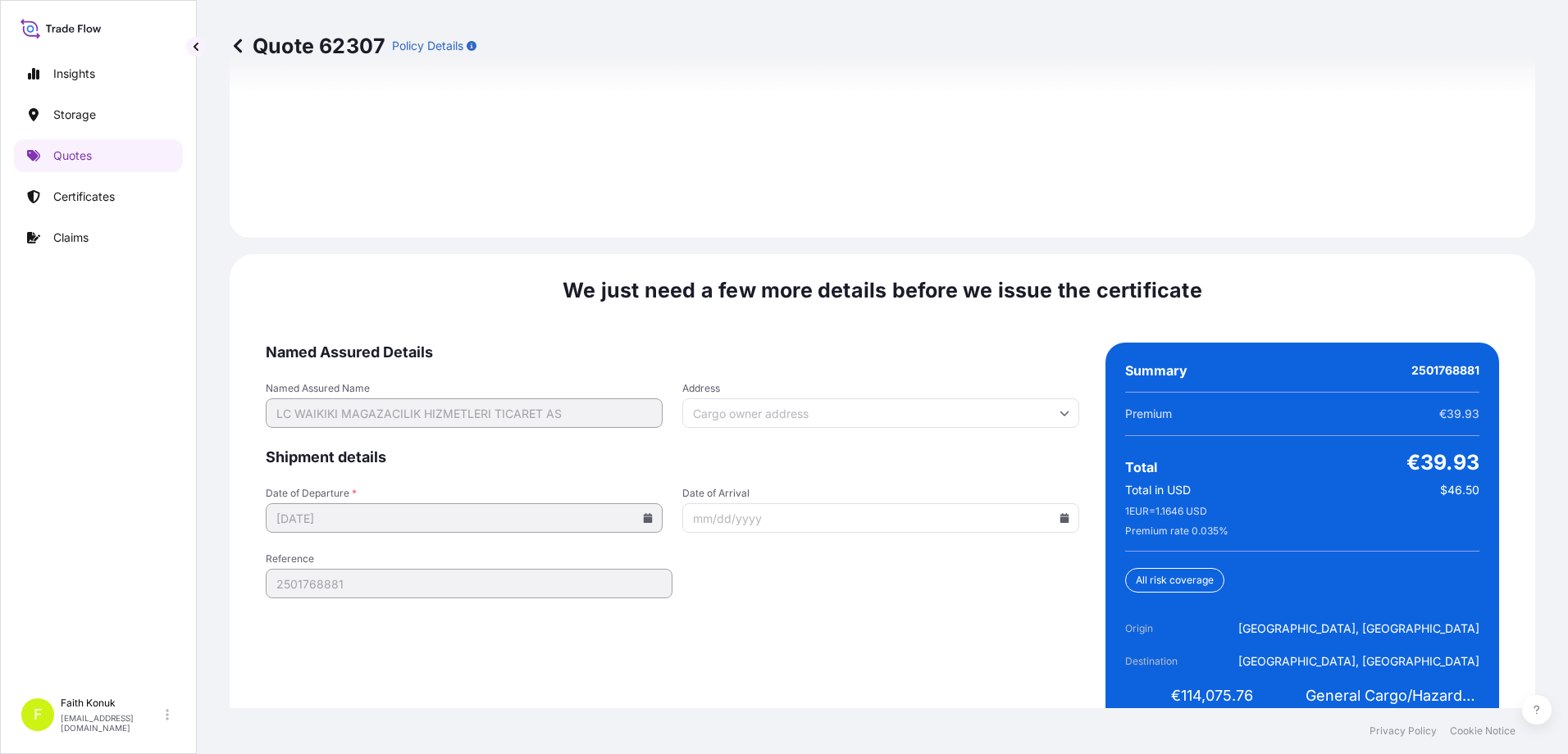
scroll to position [2420, 0]
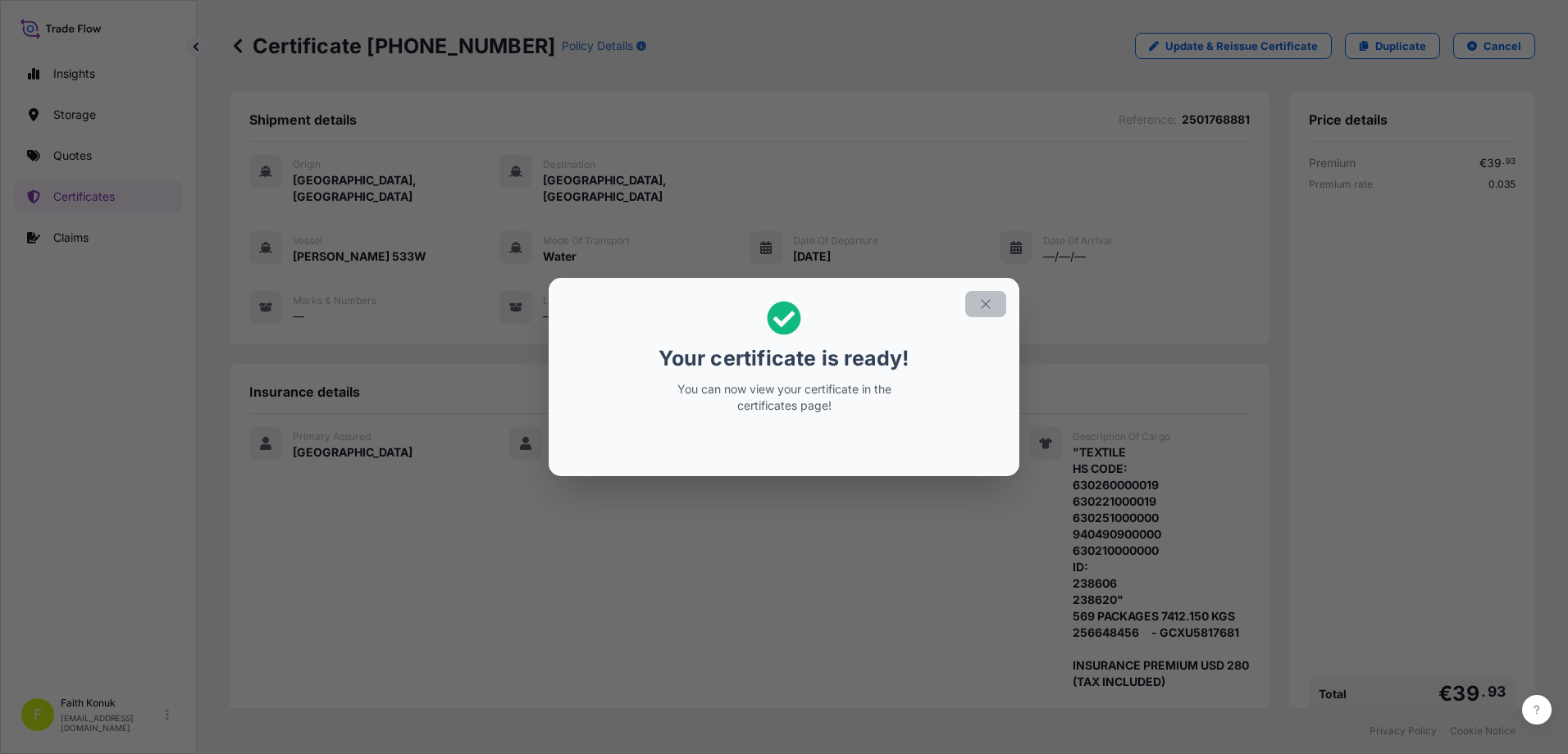
click at [983, 301] on icon "button" at bounding box center [986, 304] width 15 height 15
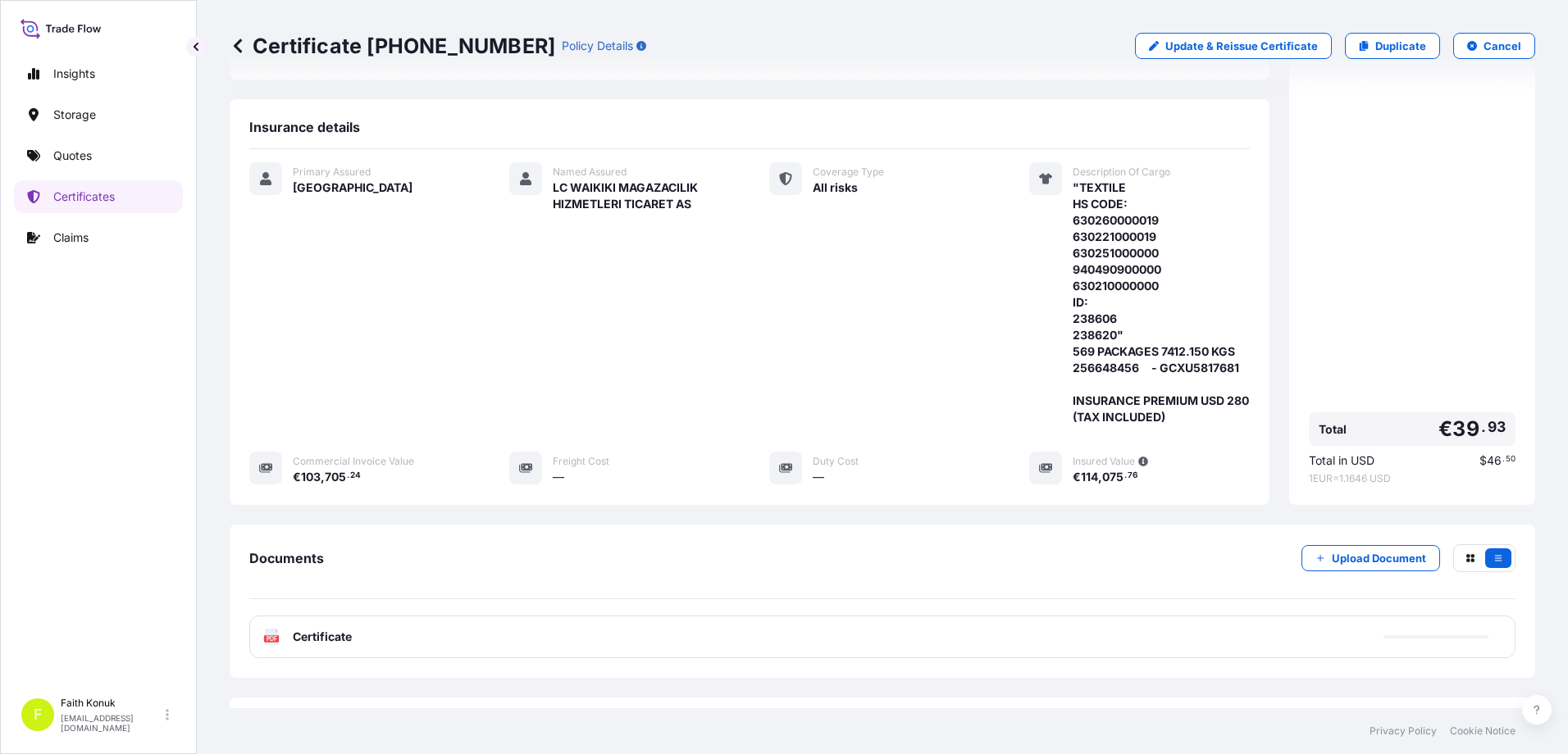
scroll to position [320, 0]
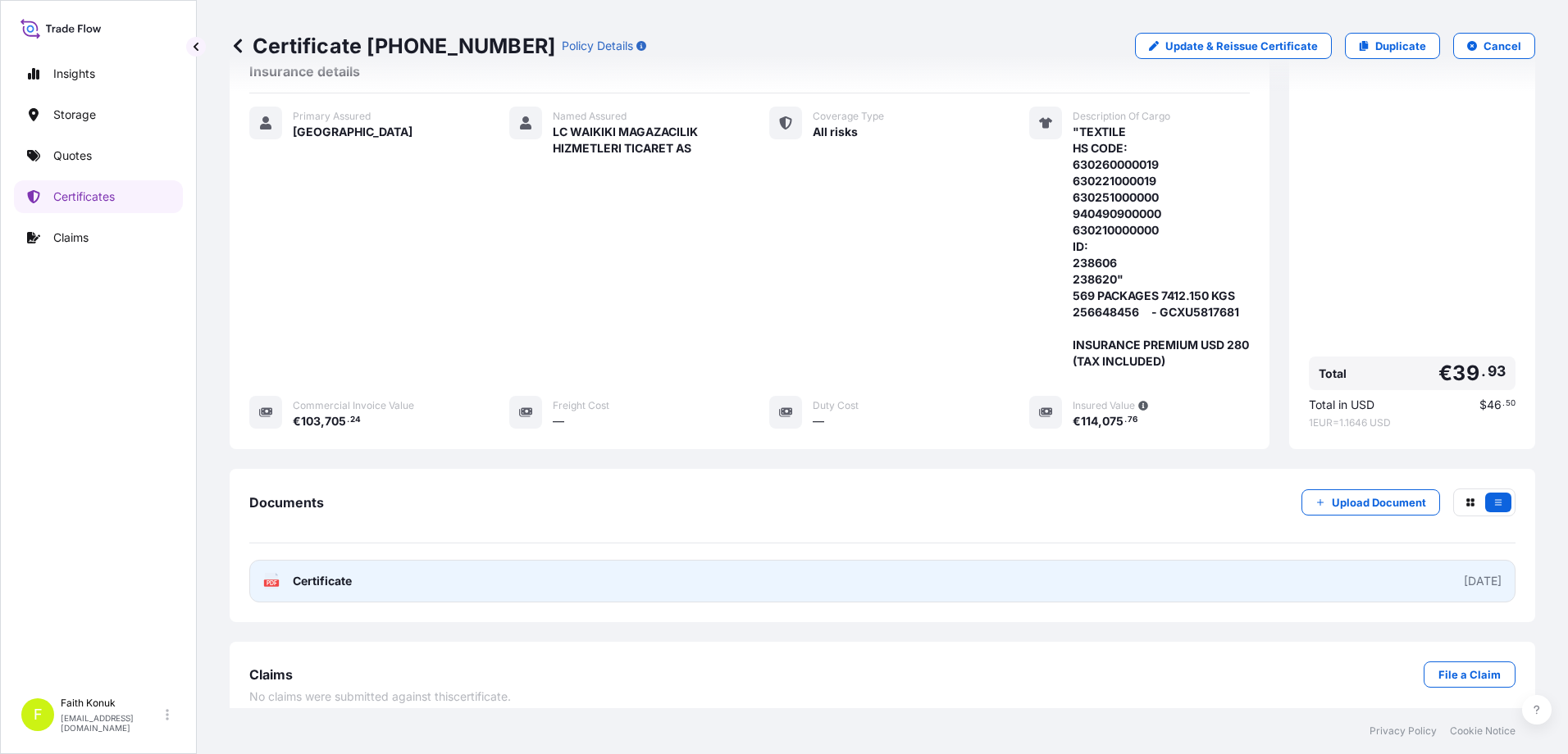
click at [311, 573] on span "Certificate" at bounding box center [321, 581] width 59 height 16
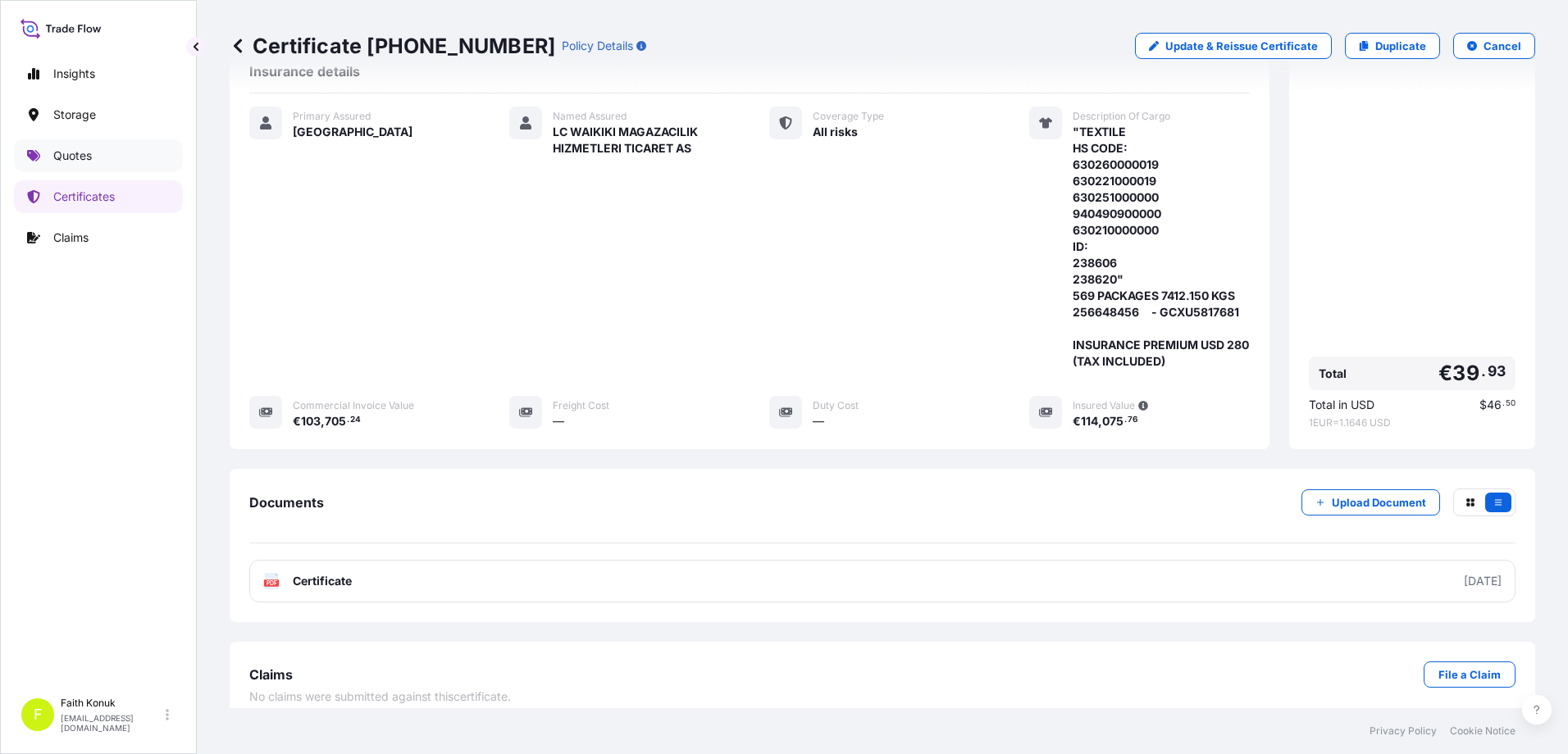
click at [66, 154] on p "Quotes" at bounding box center [72, 155] width 38 height 16
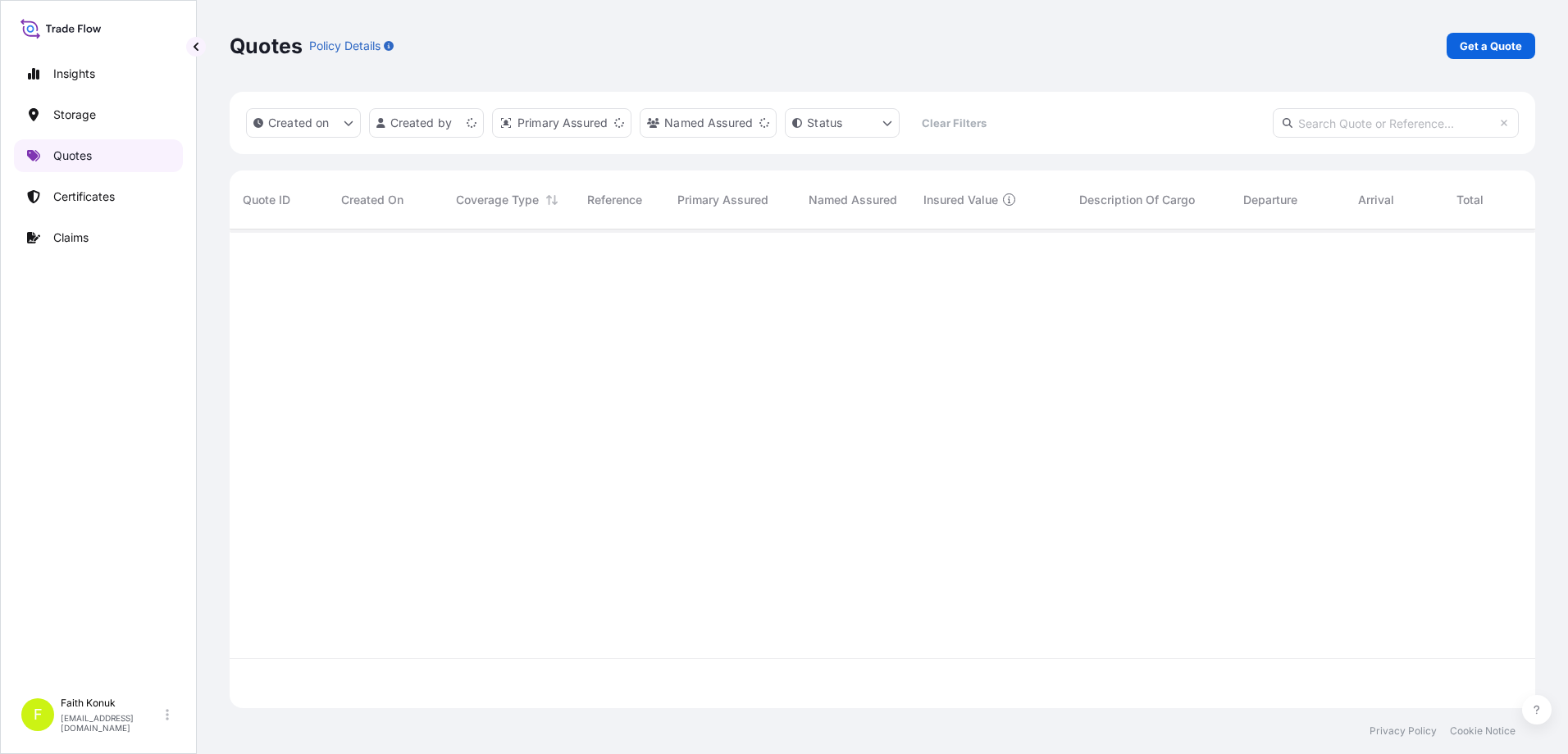
scroll to position [475, 1293]
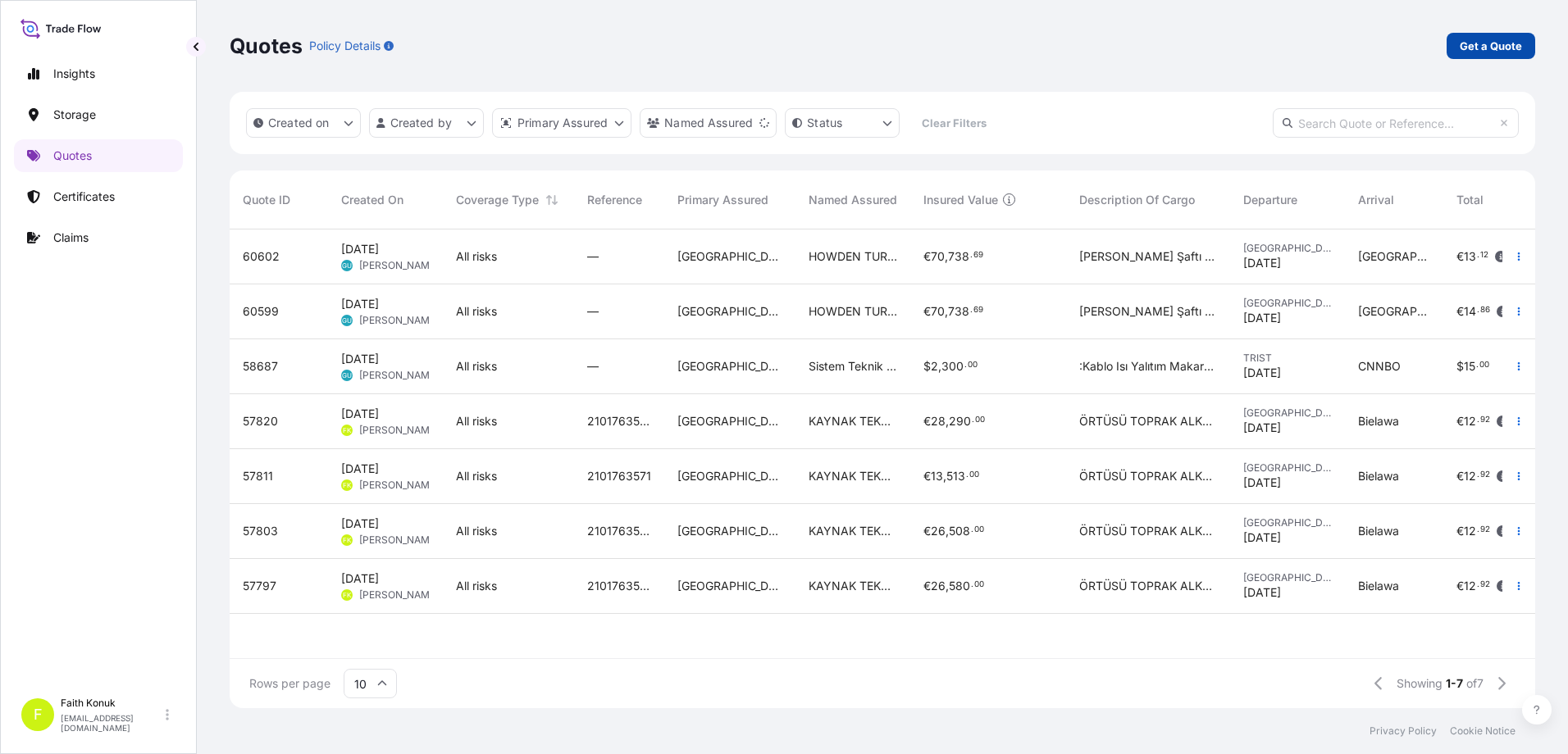
click at [1485, 44] on p "Get a Quote" at bounding box center [1490, 45] width 62 height 16
select select "Water"
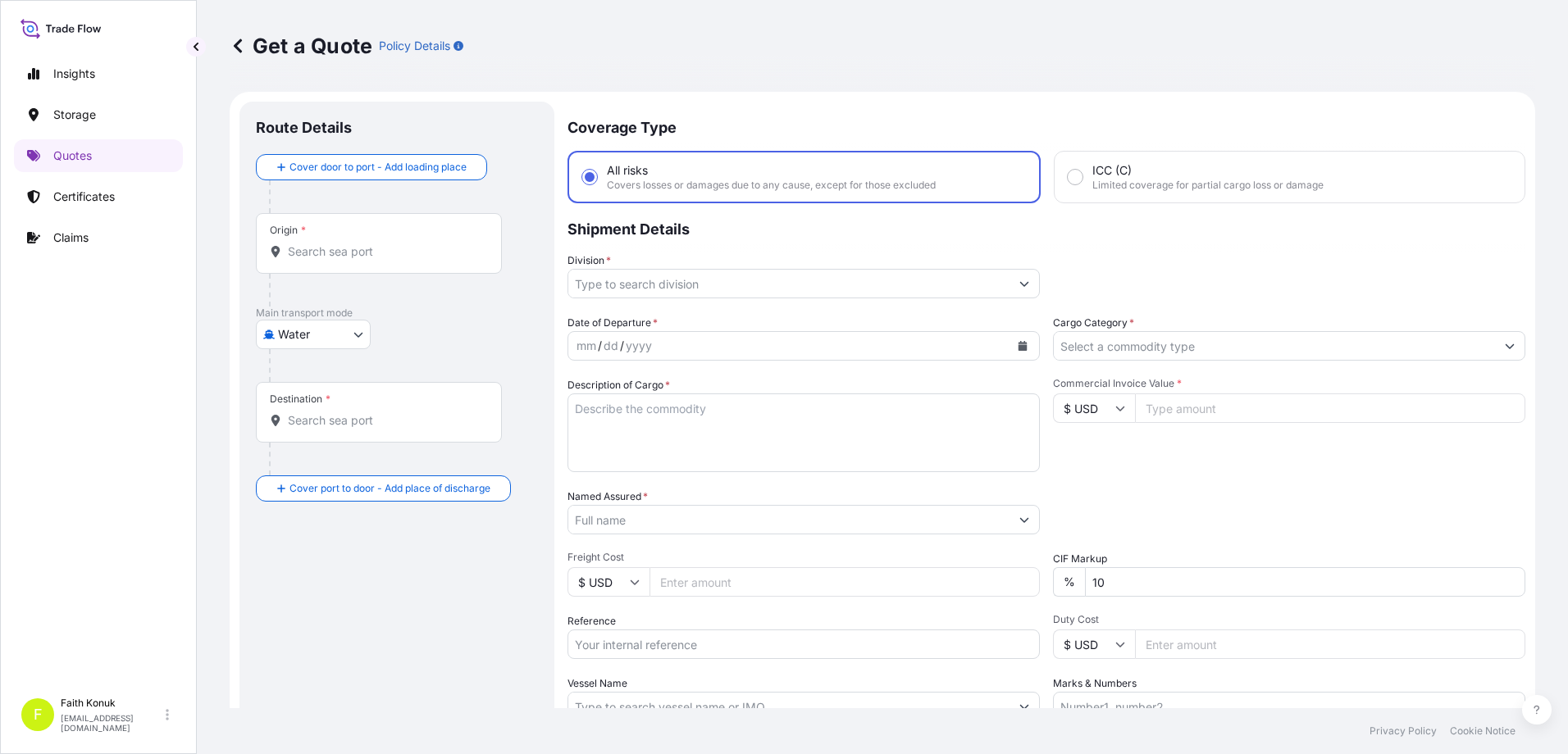
scroll to position [26, 0]
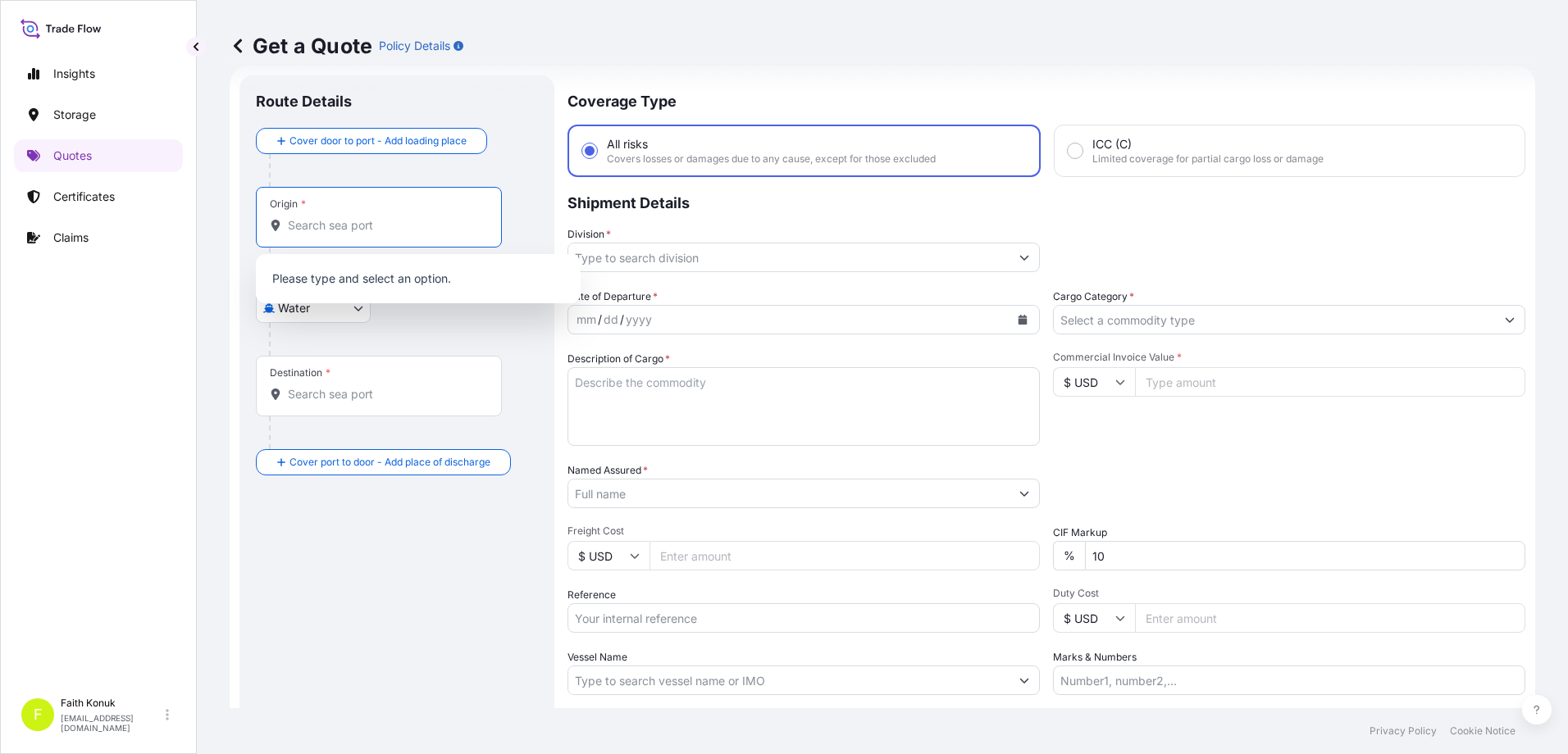
click at [324, 226] on input "Origin *" at bounding box center [384, 225] width 193 height 16
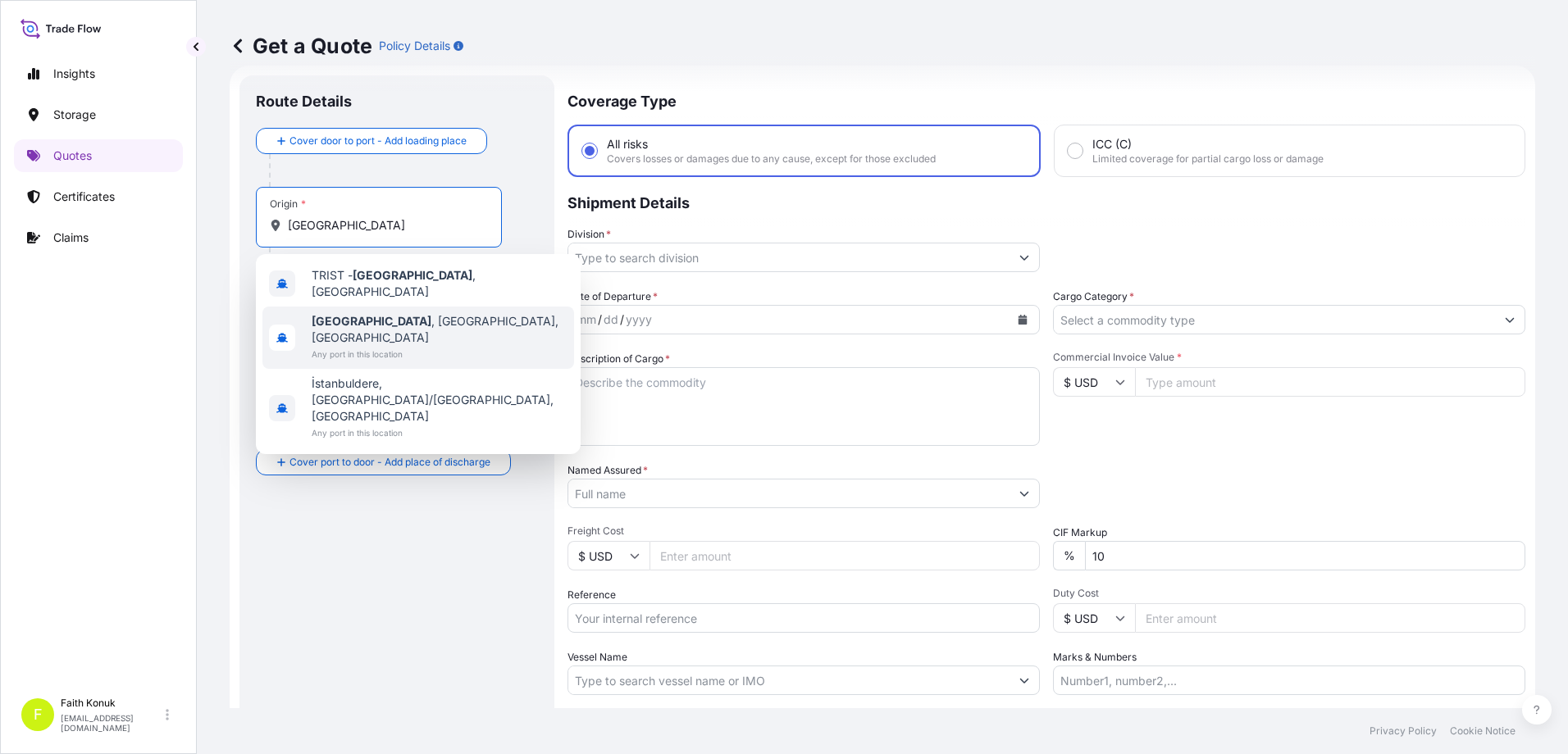
click at [363, 346] on span "Any port in this location" at bounding box center [439, 353] width 256 height 16
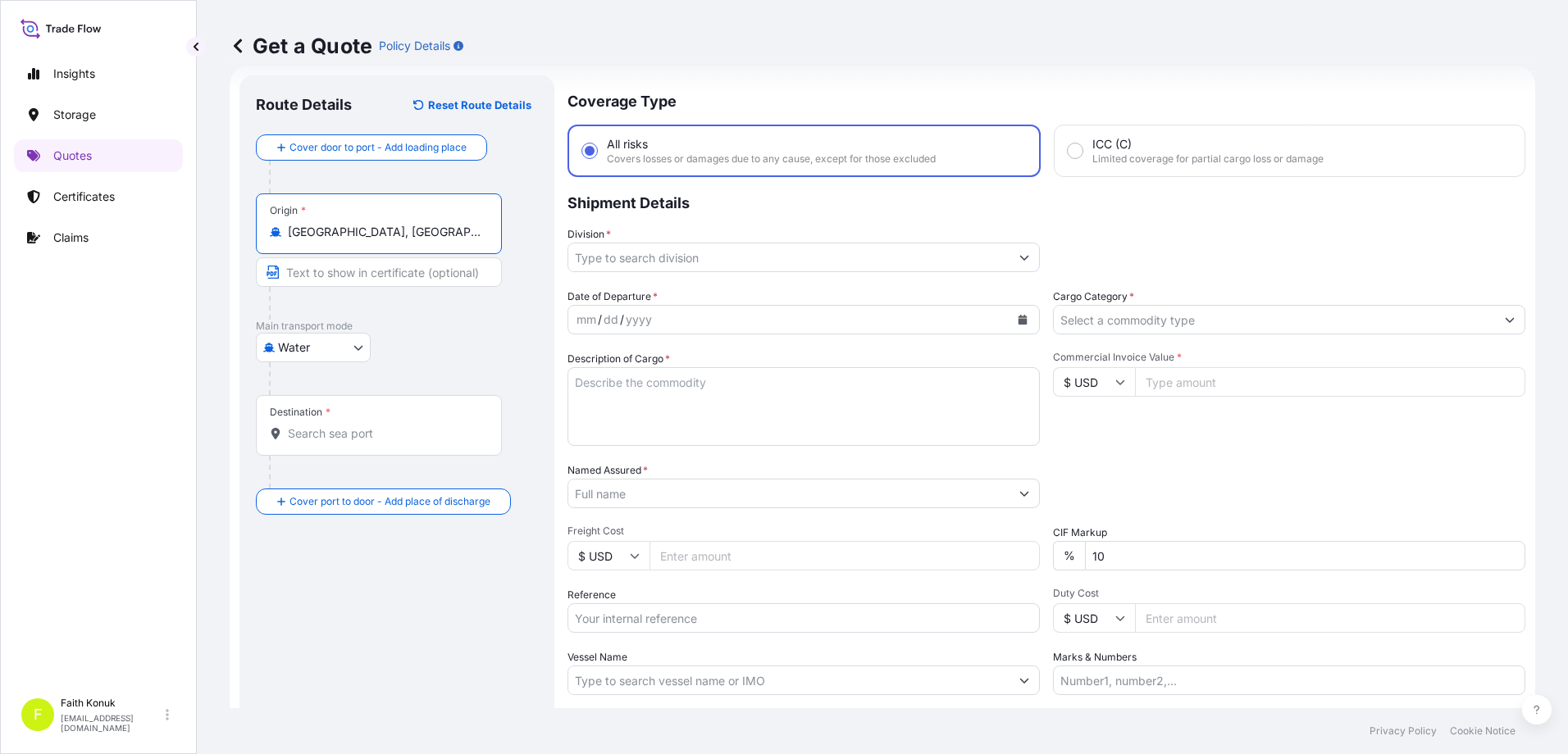
type input "[GEOGRAPHIC_DATA], [GEOGRAPHIC_DATA], [GEOGRAPHIC_DATA]"
click at [443, 328] on p "Main transport mode" at bounding box center [396, 326] width 282 height 13
click at [363, 441] on input "Destination *" at bounding box center [384, 433] width 193 height 16
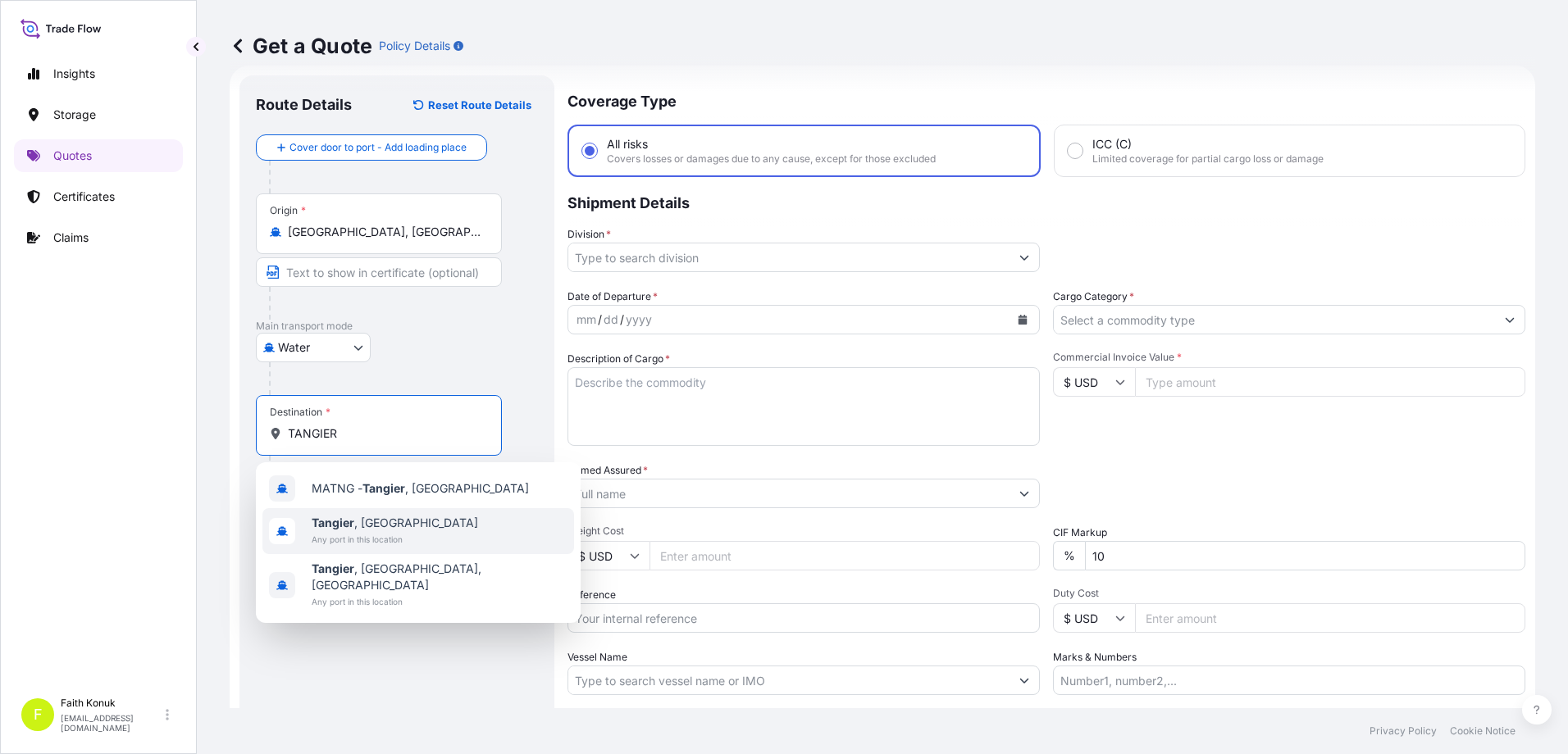
click at [371, 513] on div "[GEOGRAPHIC_DATA] , [GEOGRAPHIC_DATA] Any port in this location" at bounding box center [418, 530] width 311 height 46
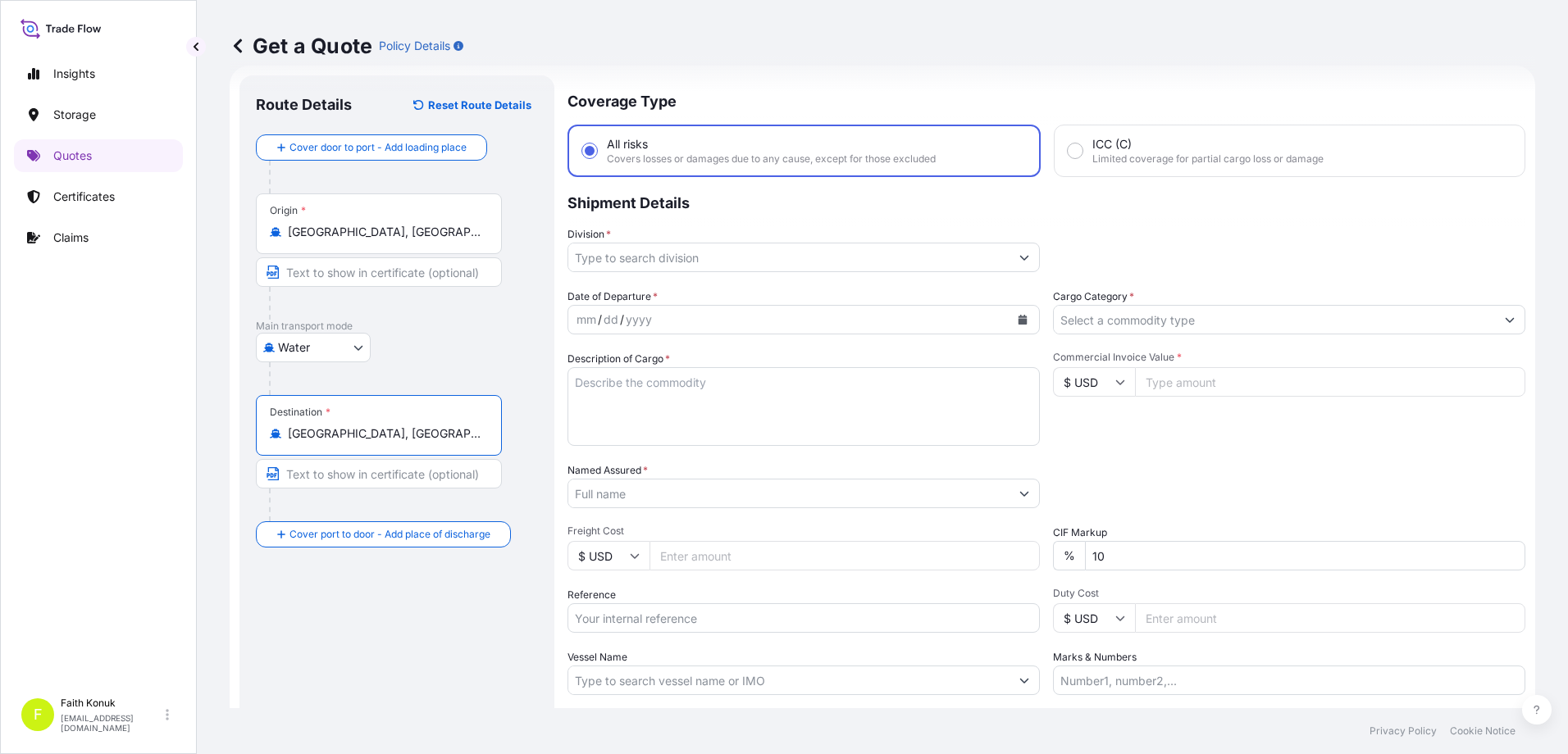
type input "[GEOGRAPHIC_DATA], [GEOGRAPHIC_DATA]"
click at [426, 353] on div "Water Air Water Inland" at bounding box center [396, 347] width 282 height 29
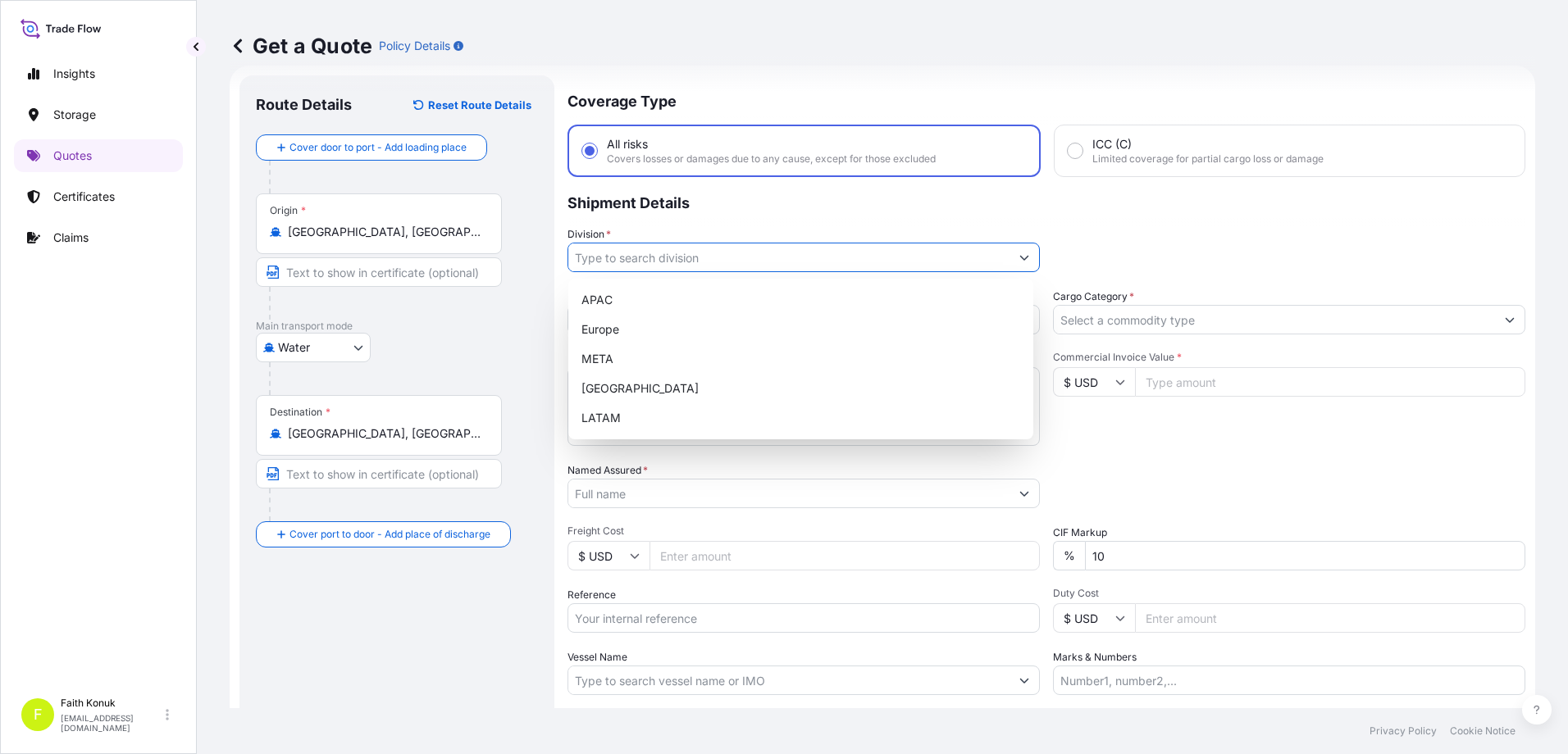
click at [653, 259] on input "Division *" at bounding box center [788, 257] width 441 height 29
click at [610, 359] on div "META" at bounding box center [800, 358] width 452 height 29
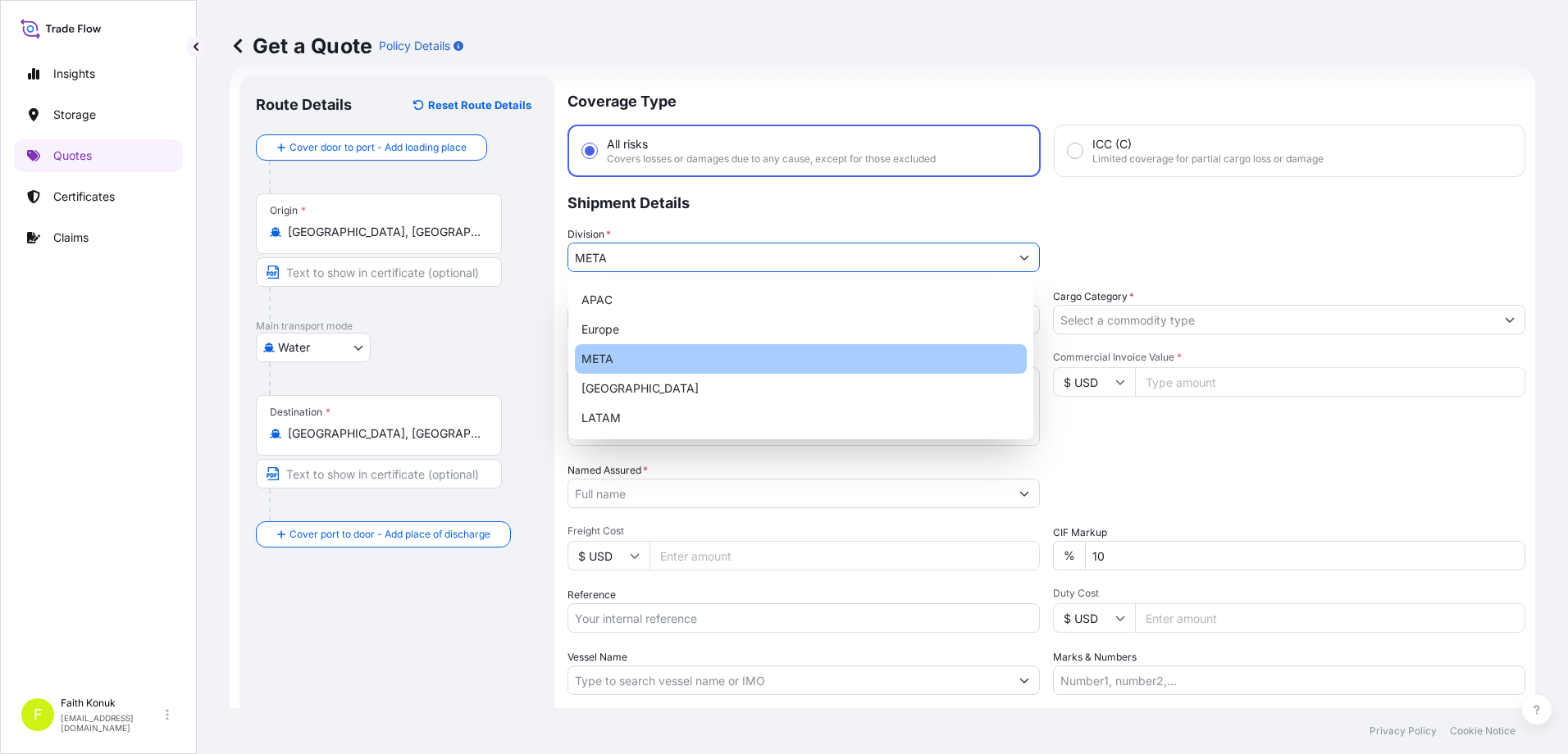
type input "META"
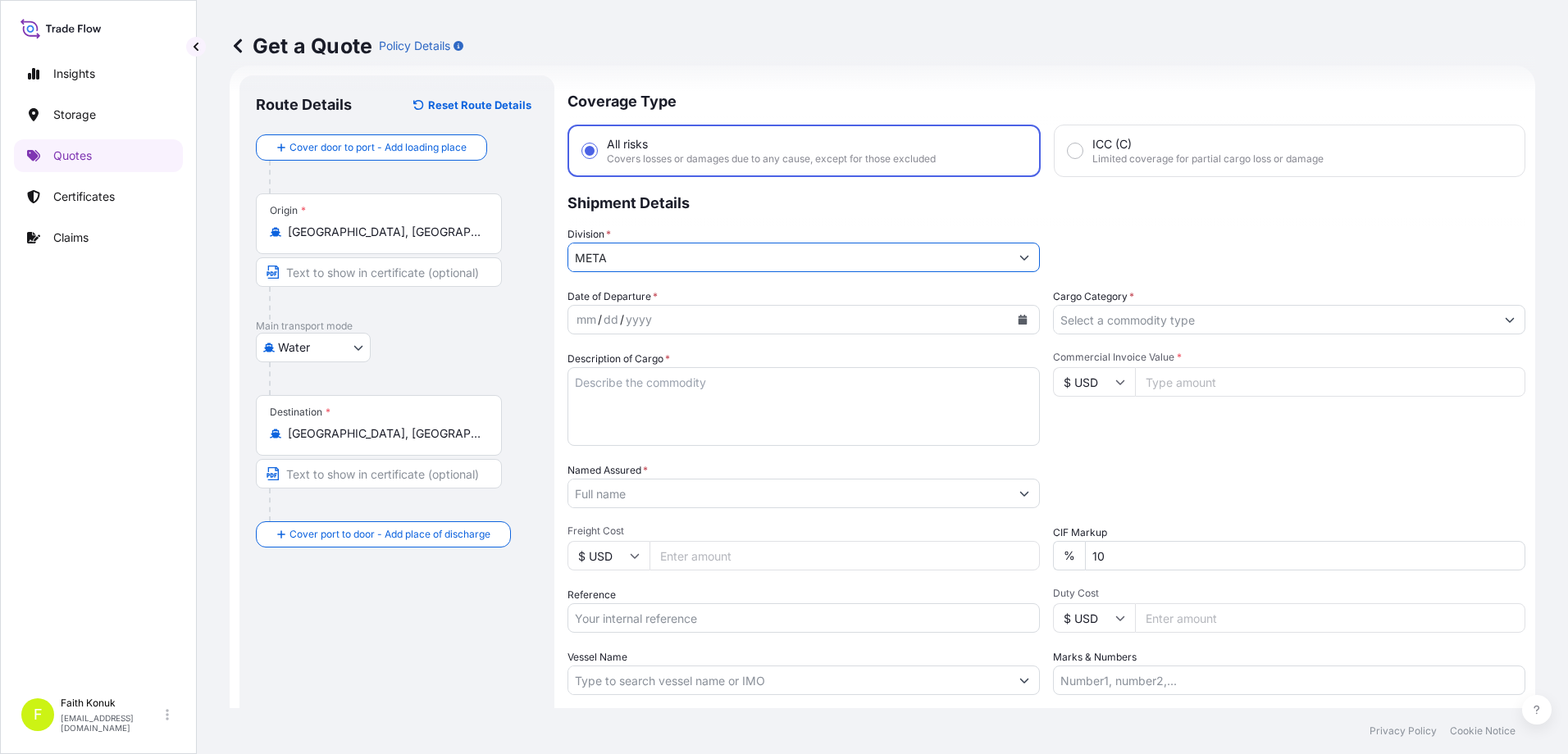
click at [715, 210] on p "Shipment Details" at bounding box center [1046, 201] width 958 height 49
click at [1019, 317] on icon "Calendar" at bounding box center [1023, 319] width 9 height 9
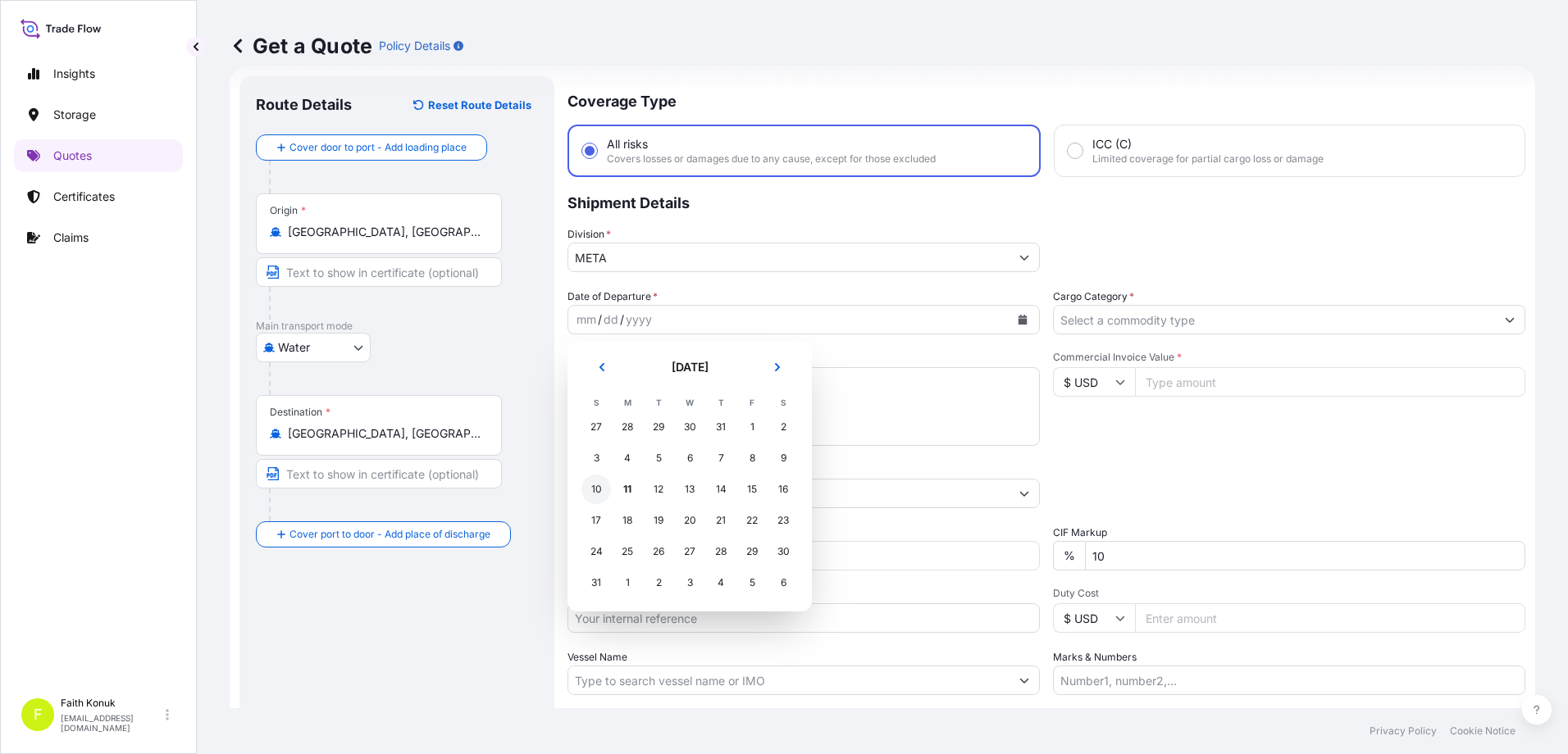
click at [600, 484] on div "10" at bounding box center [595, 489] width 29 height 29
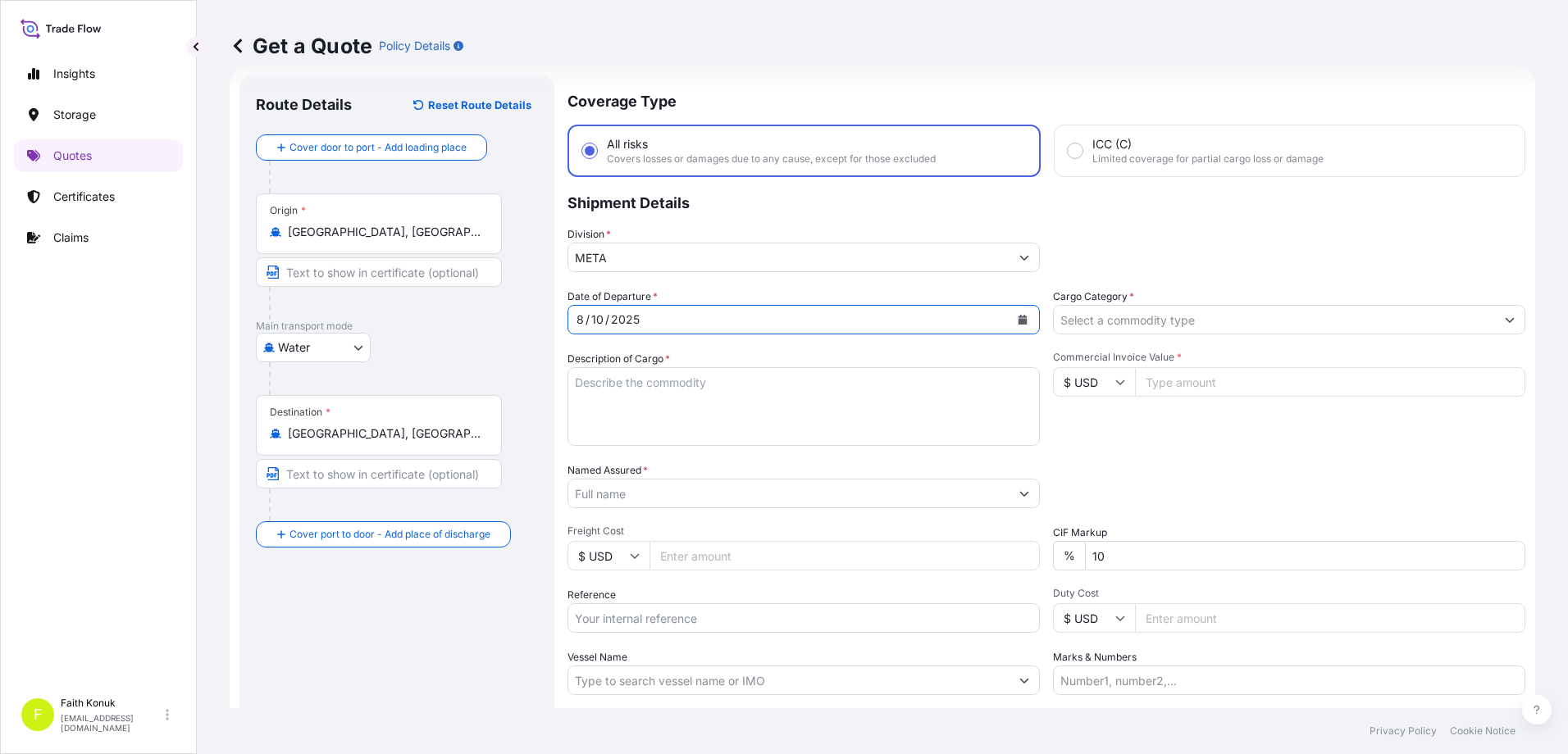
click at [626, 383] on textarea "Description of Cargo *" at bounding box center [803, 407] width 472 height 79
click at [612, 370] on textarea "Description of Cargo *" at bounding box center [803, 407] width 472 height 79
paste textarea ""TEXTILE HS CODE: 630260000019 630221000019 630251000000 940490900000 630210000…"
click at [619, 429] on textarea ""TEXTILE HS CODE: 630260000019 630221000019 630251000000 940490900000 630210000…" at bounding box center [803, 407] width 472 height 79
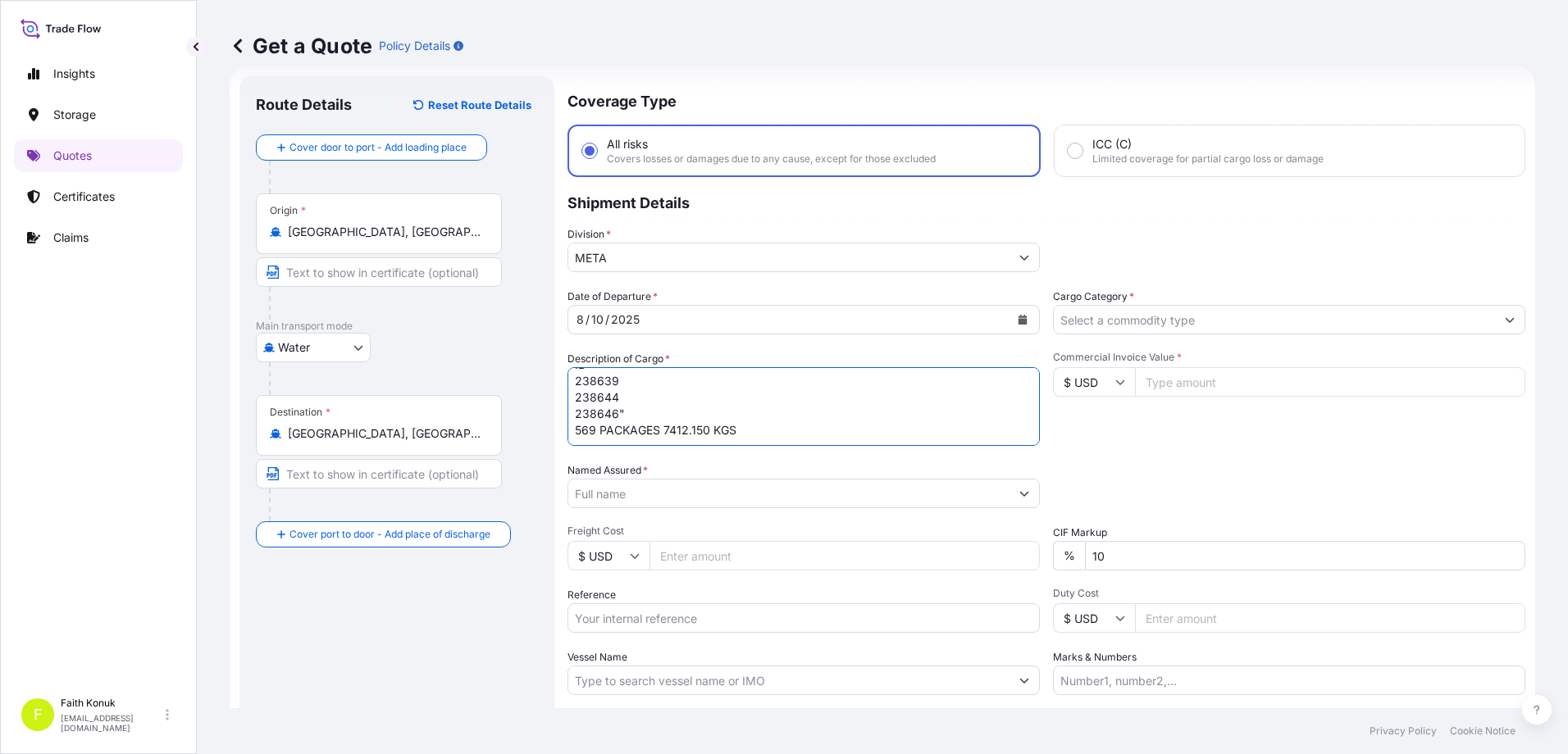
click at [744, 427] on textarea ""TEXTILE HS CODE: 630260000019 630221000019 630251000000 940490900000 630210000…" at bounding box center [803, 407] width 472 height 79
paste textarea "256649089 - MSKU1887873"
type textarea ""TEXTILE HS CODE: 630260000019 630221000019 630251000000 940490900000 630210000…"
click at [621, 495] on input "Named Assured *" at bounding box center [788, 493] width 441 height 29
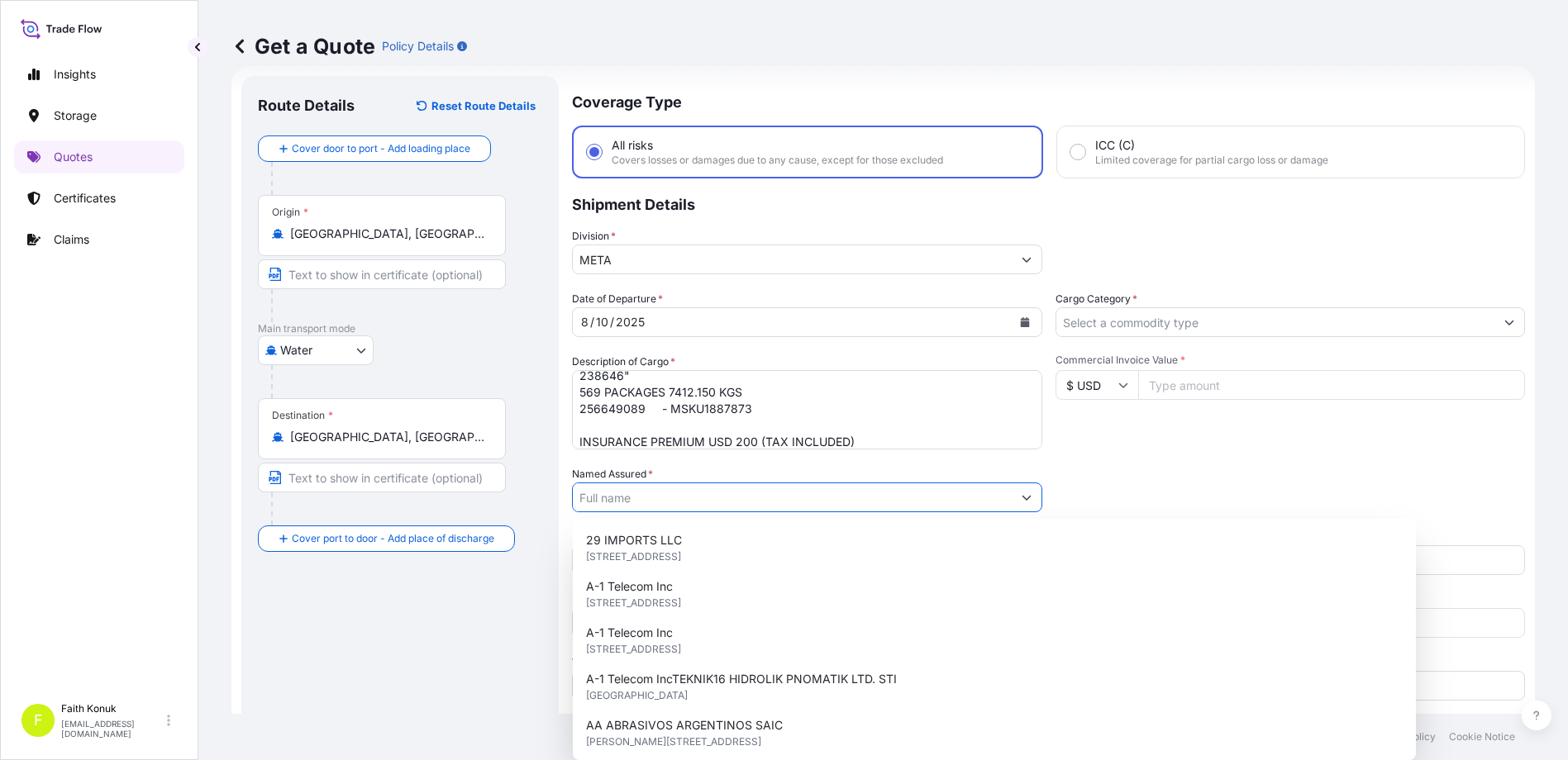
paste input "LC WAIKIKI MAGAZACILIK HIZMETLERI TICARET AS"
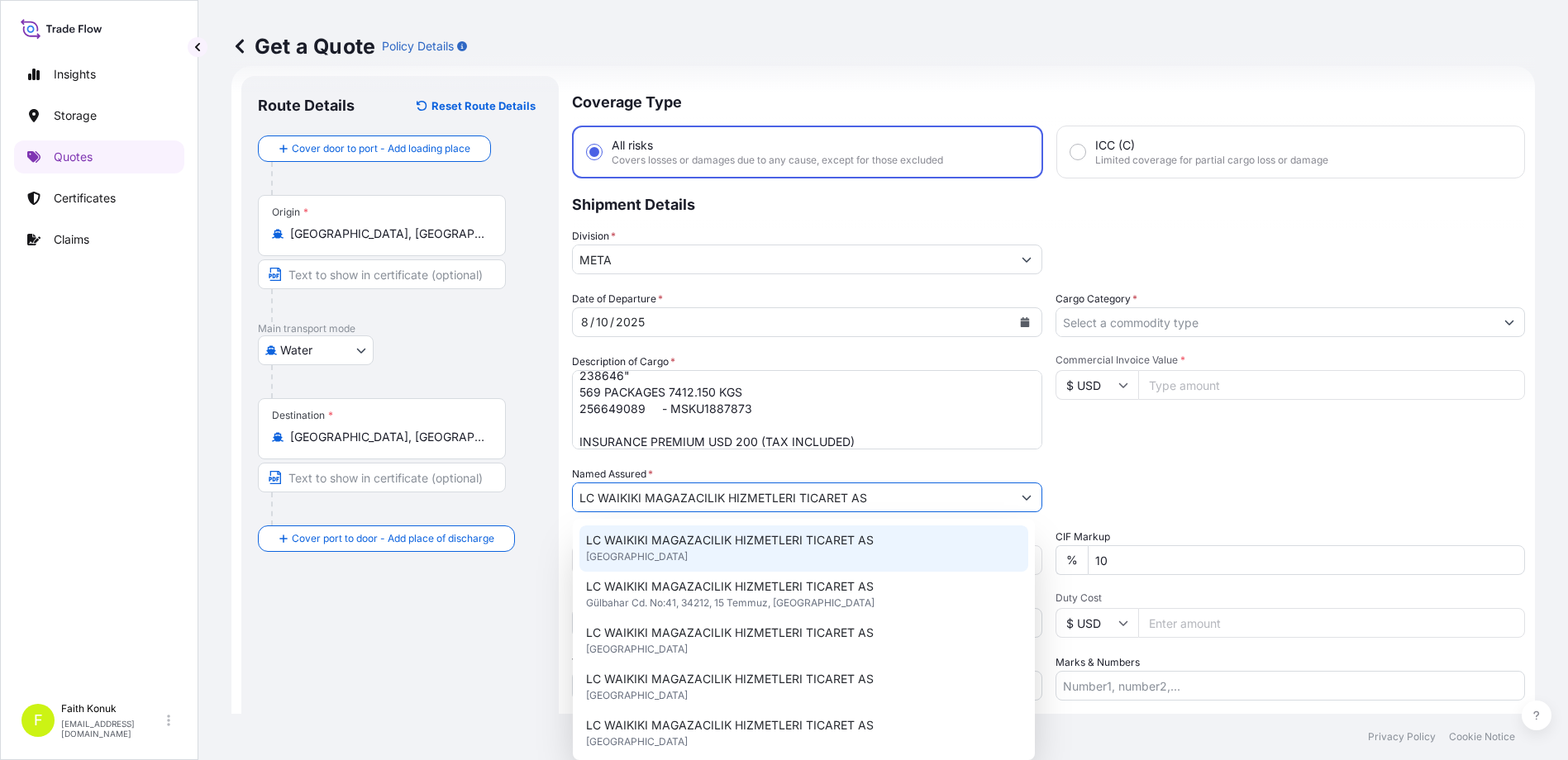
click at [691, 541] on span "LC WAIKIKI MAGAZACILIK HIZMETLERI TICARET AS" at bounding box center [729, 539] width 287 height 16
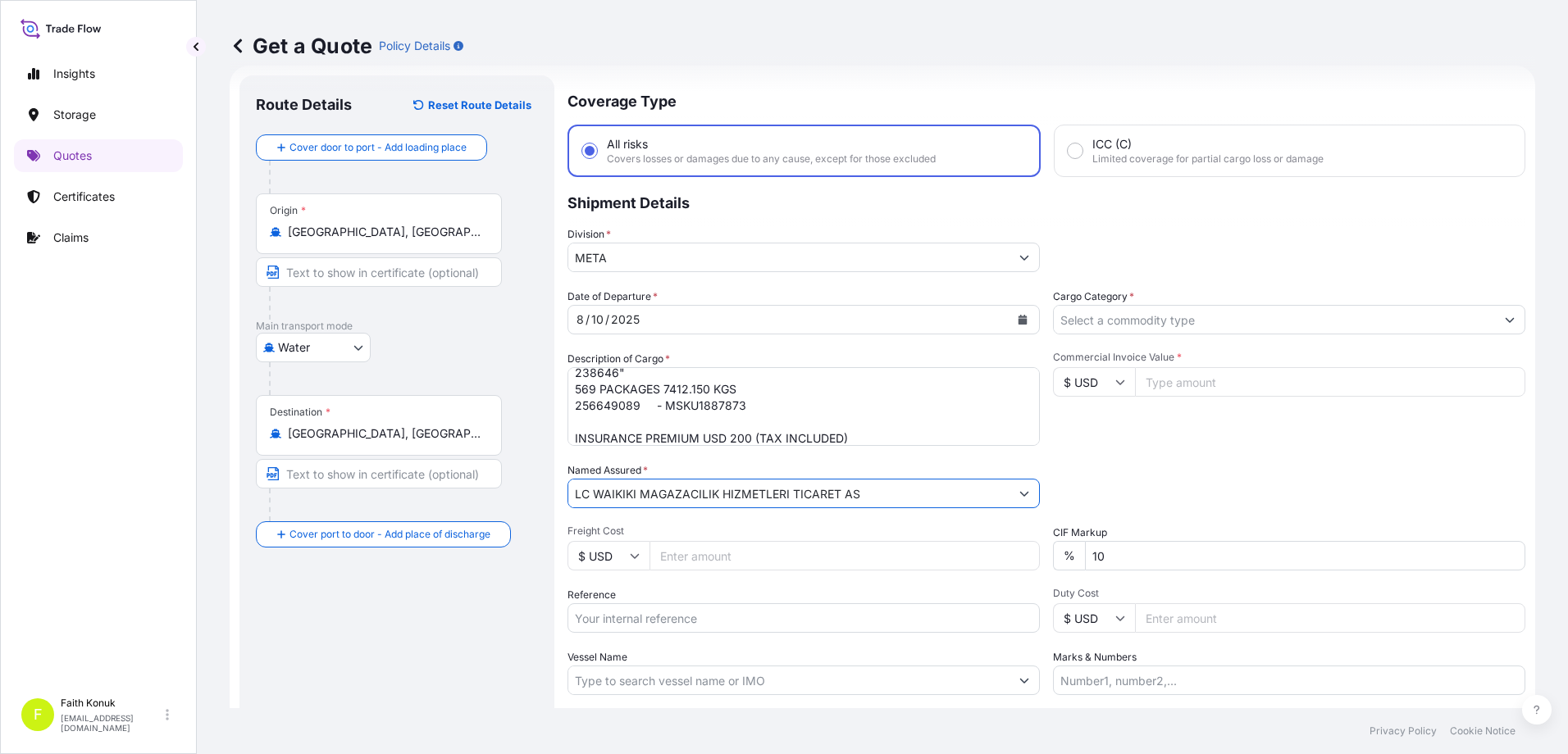
type input "LC WAIKIKI MAGAZACILIK HIZMETLERI TICARET AS"
click at [835, 462] on div "Named Assured * LC WAIKIKI MAGAZACILIK HIZMETLERI TICARET AS" at bounding box center [803, 484] width 472 height 46
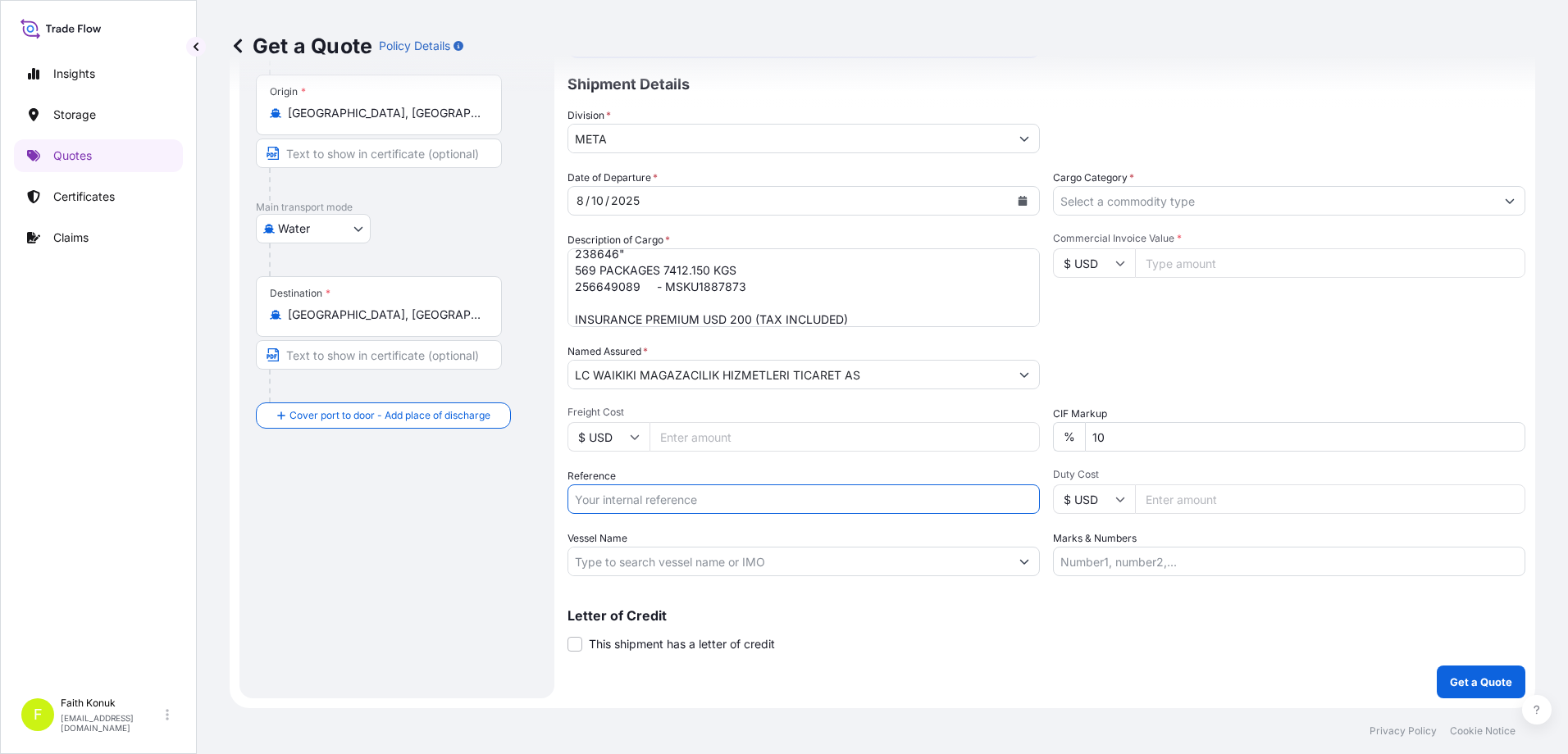
click at [660, 508] on input "Reference" at bounding box center [803, 498] width 472 height 29
click at [635, 498] on input "Reference" at bounding box center [803, 498] width 472 height 29
paste input "2501768886"
type input "2501768886"
click at [553, 538] on div "Route Details Reset Route Details Cover door to port - Add loading place Place …" at bounding box center [396, 328] width 315 height 742
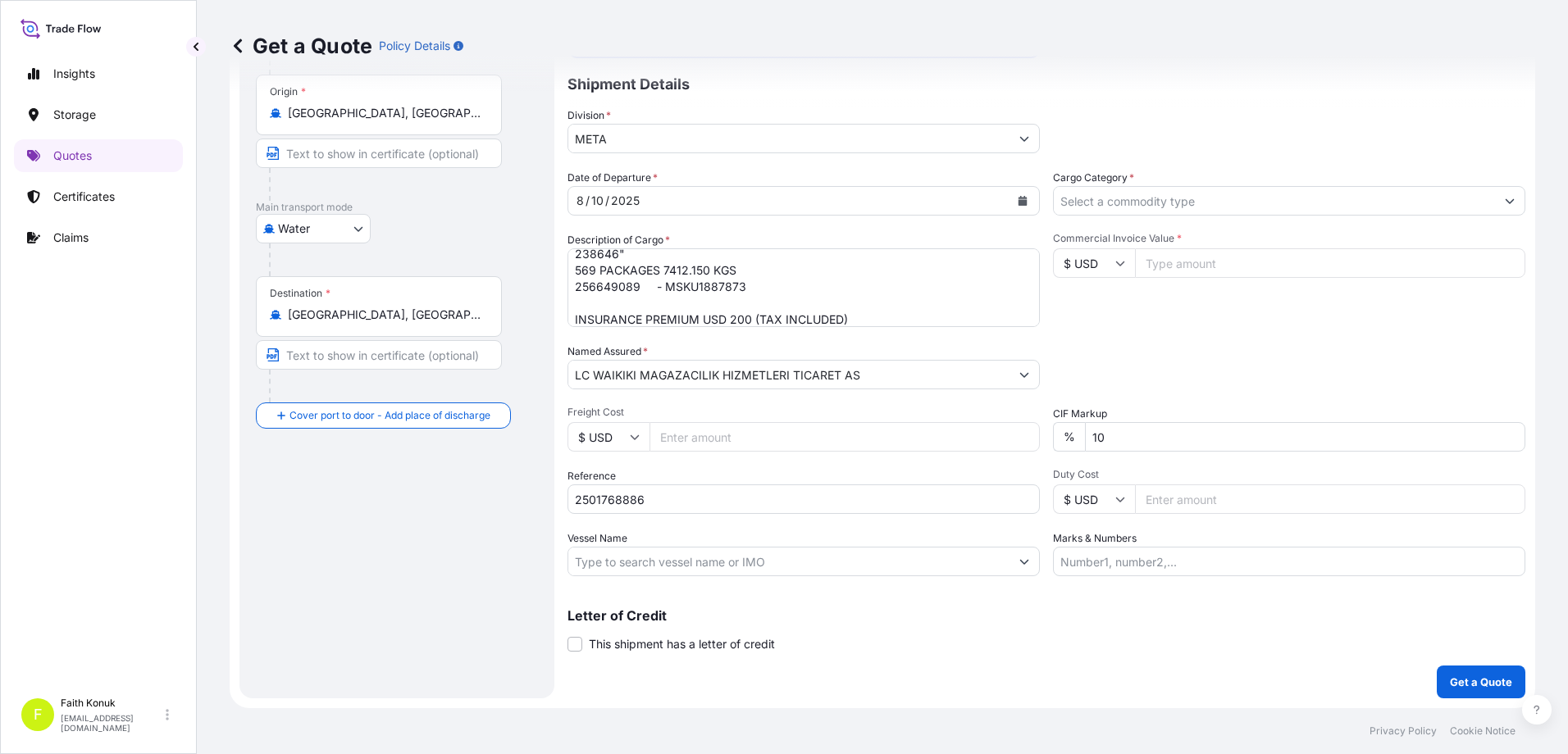
click at [721, 562] on input "Vessel Name" at bounding box center [788, 561] width 441 height 29
paste input "[PERSON_NAME]"
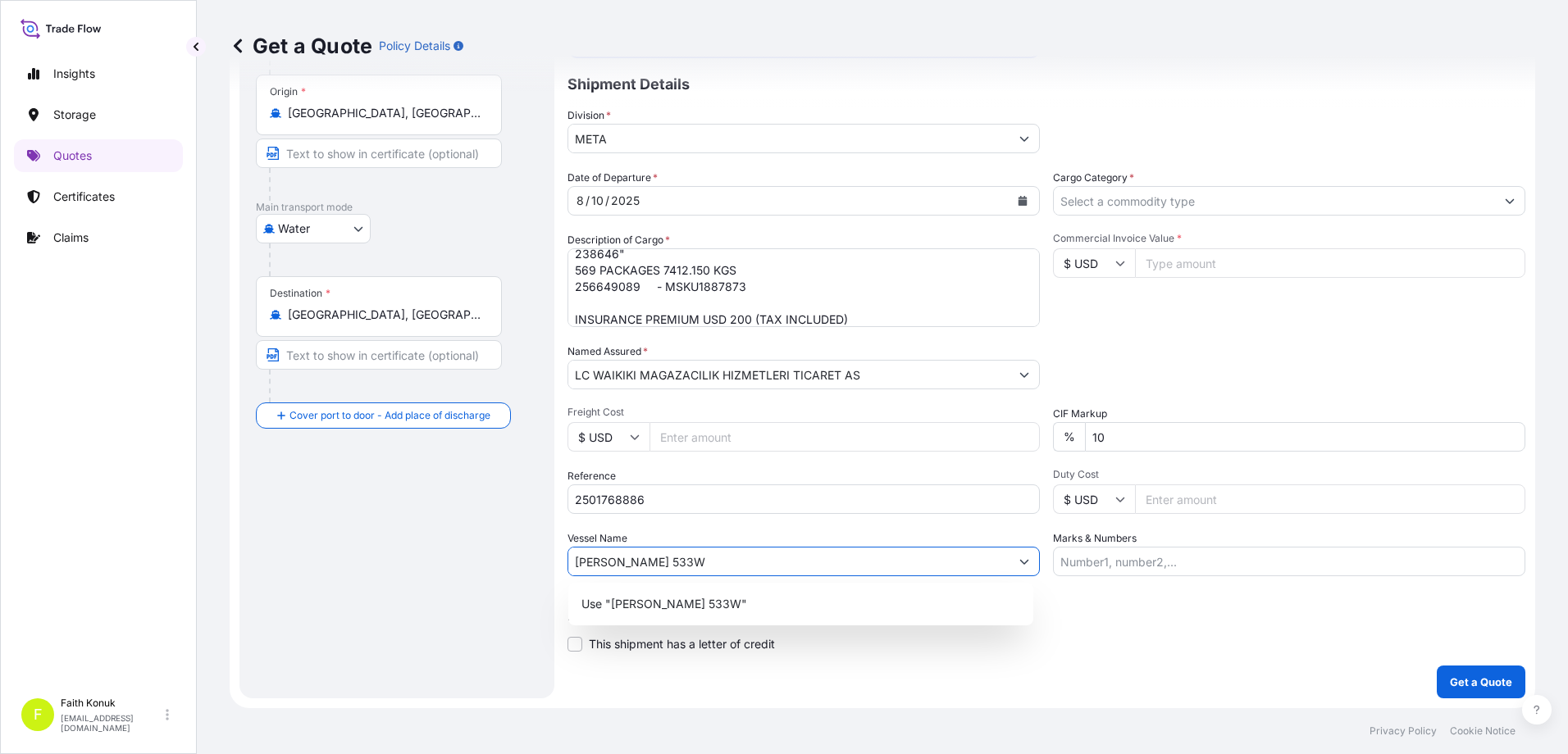
type input "[PERSON_NAME] 533W"
click at [823, 531] on div "Vessel Name [PERSON_NAME] 533W" at bounding box center [803, 553] width 472 height 46
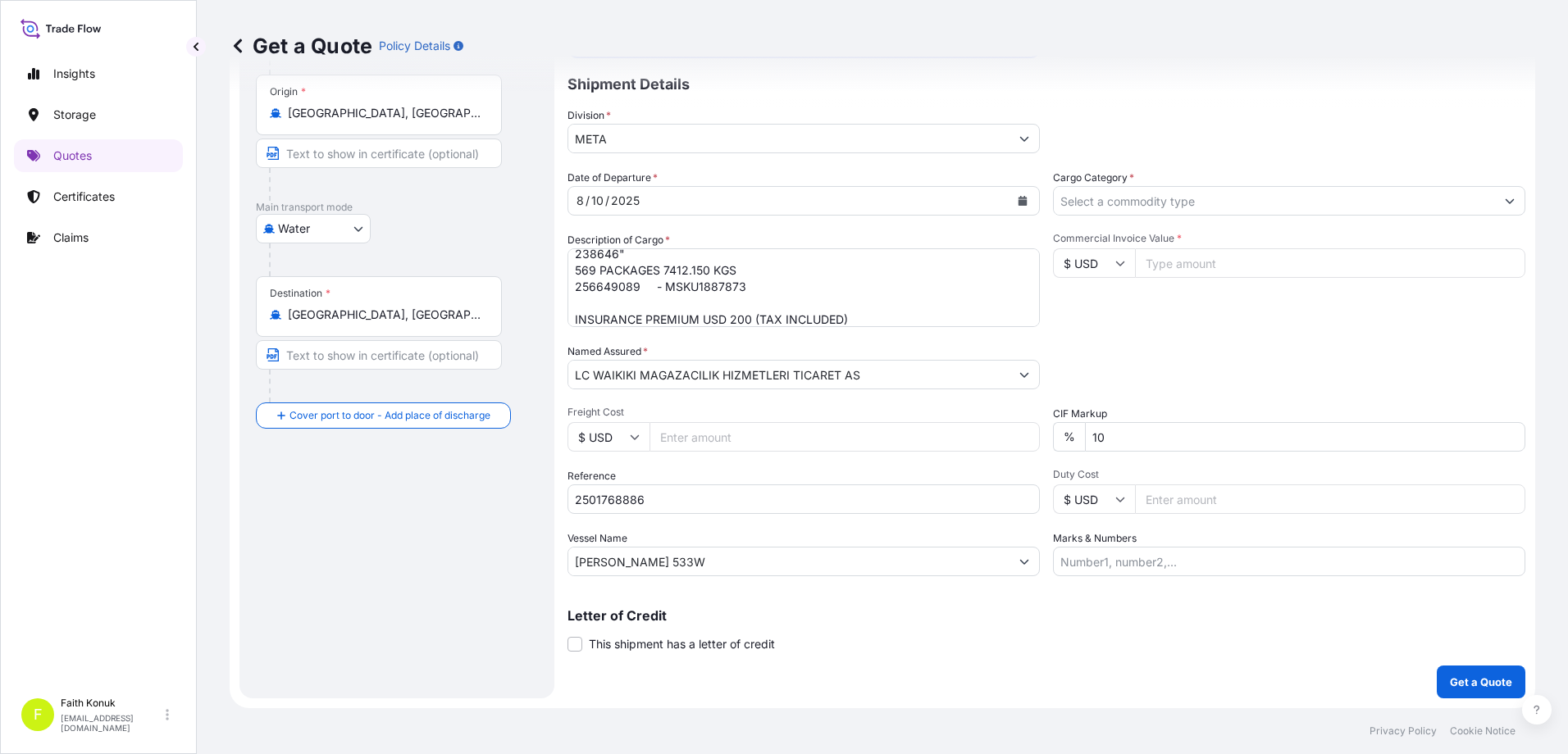
click at [1159, 200] on input "Cargo Category *" at bounding box center [1274, 200] width 441 height 29
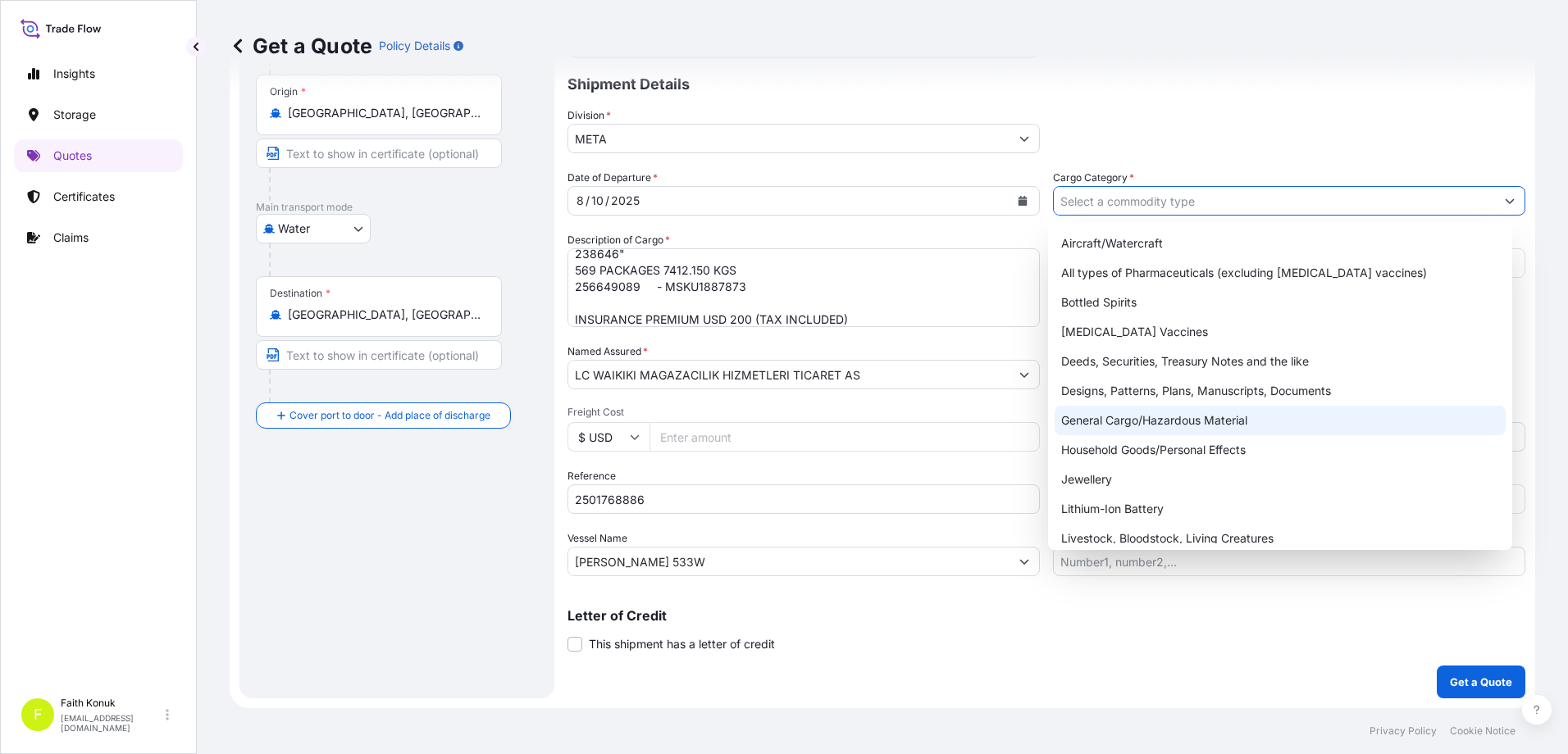
click at [1117, 422] on div "General Cargo/Hazardous Material" at bounding box center [1280, 420] width 452 height 29
type input "General Cargo/Hazardous Material"
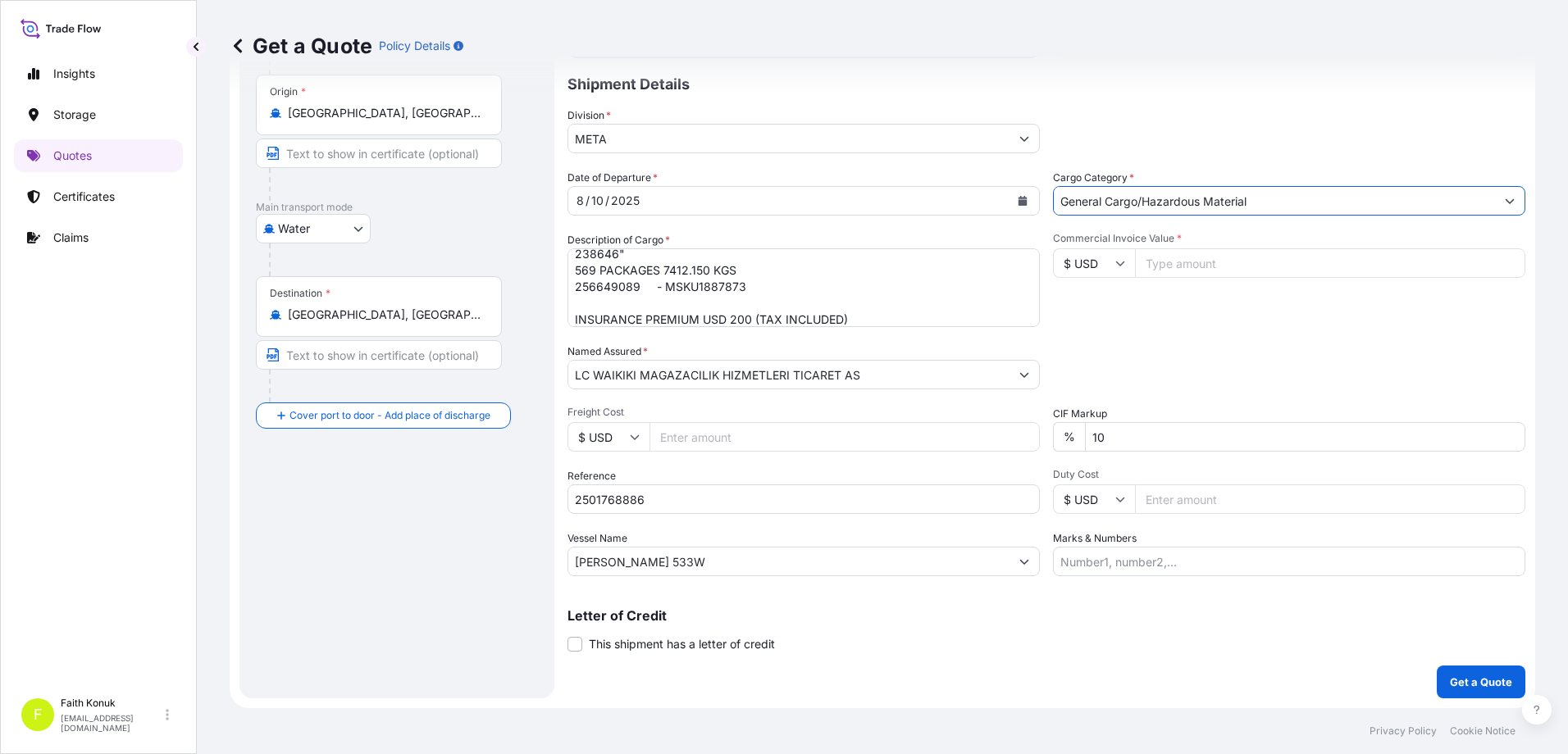
click at [1163, 300] on div "Commercial Invoice Value * $ USD" at bounding box center [1289, 279] width 472 height 95
click at [1115, 259] on icon at bounding box center [1120, 263] width 9 height 9
click at [1098, 315] on div "€ EUR" at bounding box center [1087, 307] width 68 height 31
type input "€ EUR"
click at [1162, 267] on input "Commercial Invoice Value *" at bounding box center [1330, 262] width 390 height 29
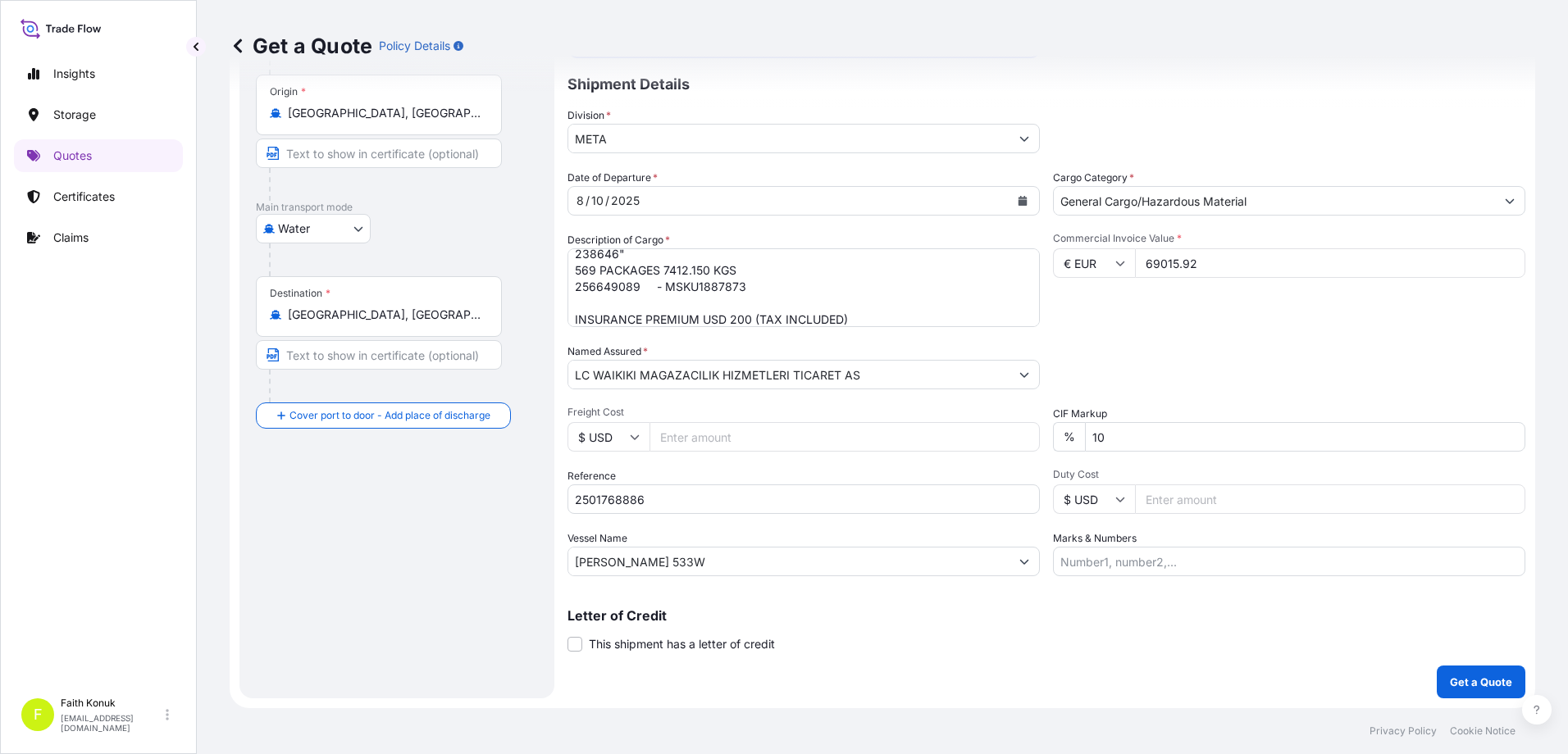
type input "69015.92"
click at [1160, 327] on div "Date of Departure * [DATE] Cargo Category * General Cargo/Hazardous Material De…" at bounding box center [1046, 373] width 958 height 407
click at [1452, 673] on button "Get a Quote" at bounding box center [1481, 681] width 88 height 33
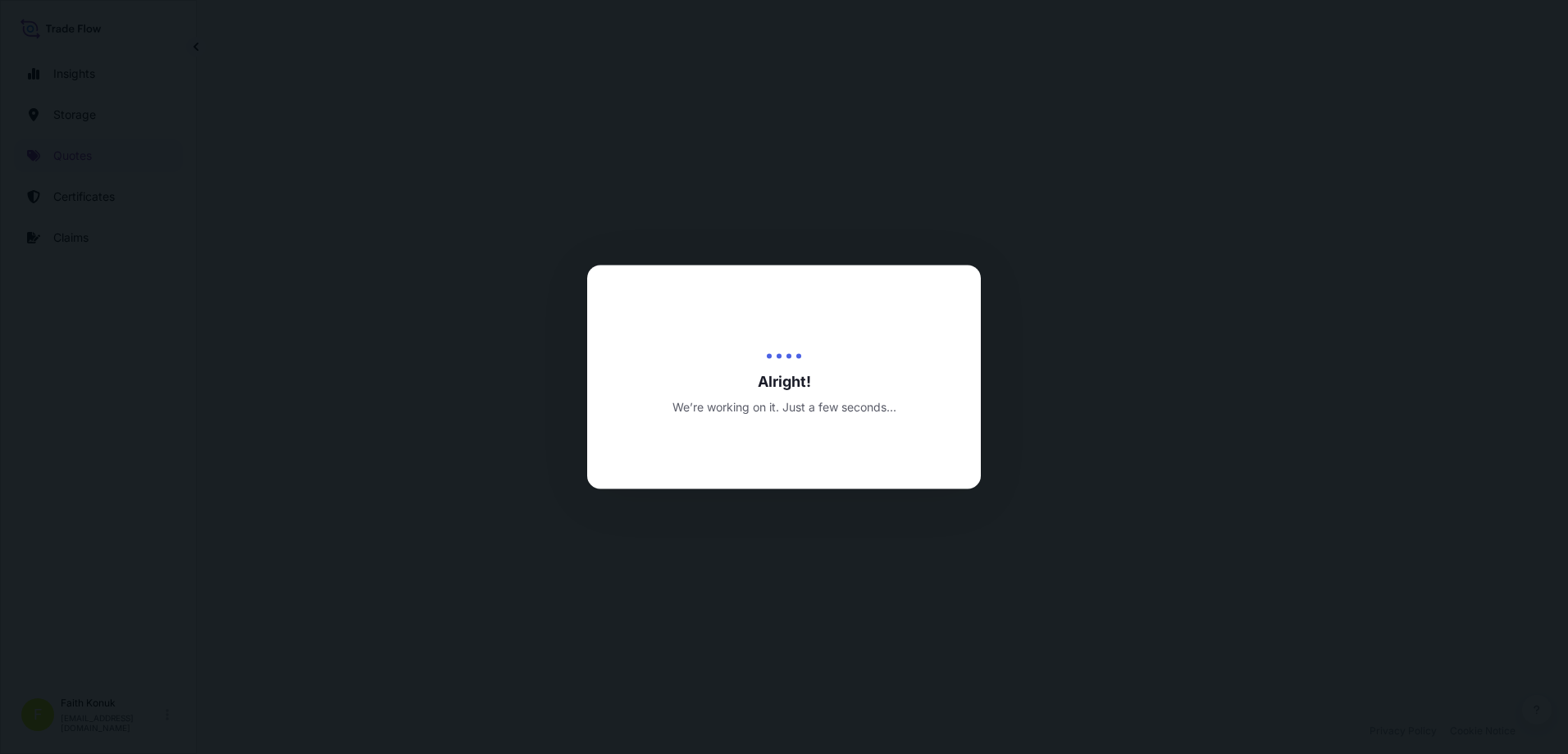
select select "Water"
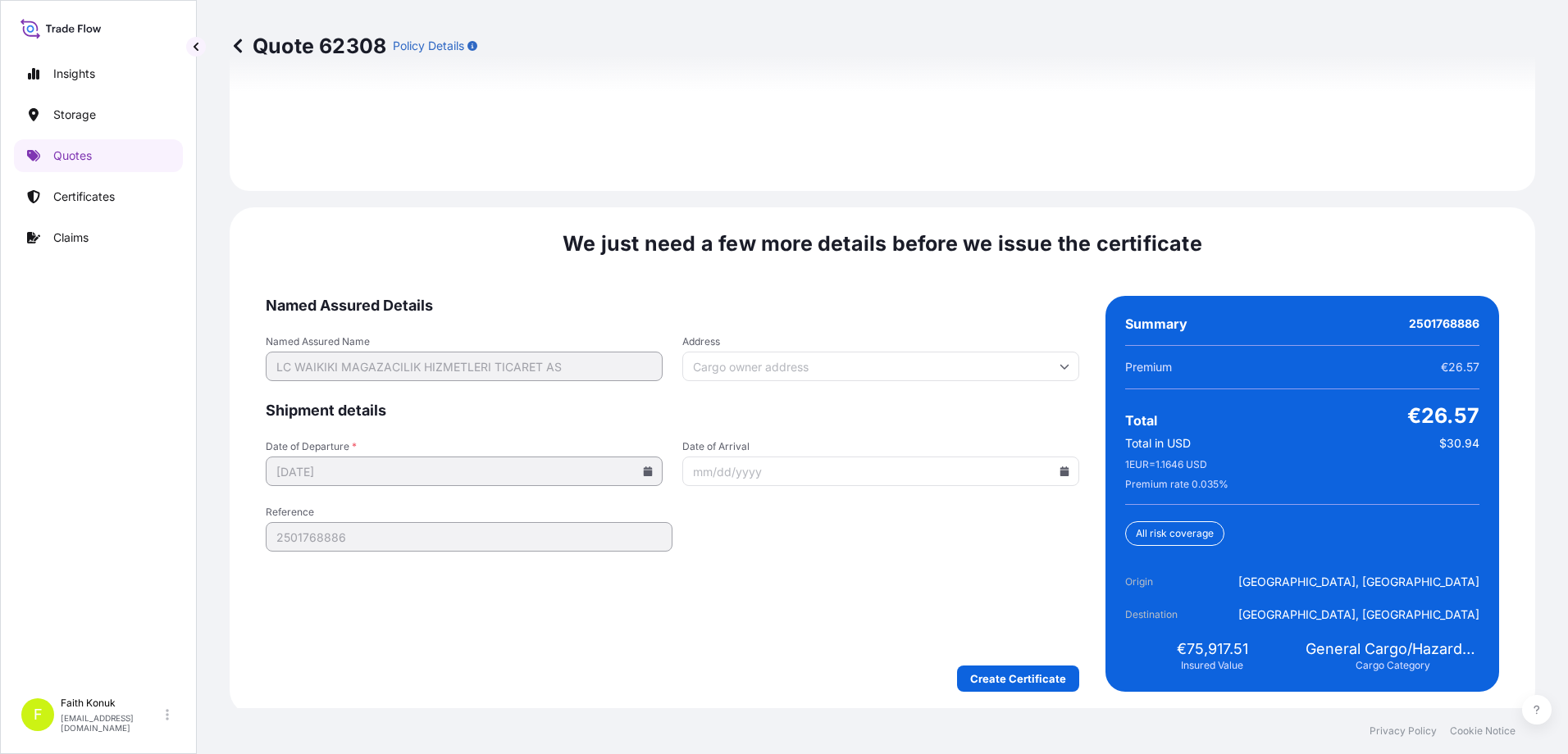
scroll to position [2420, 0]
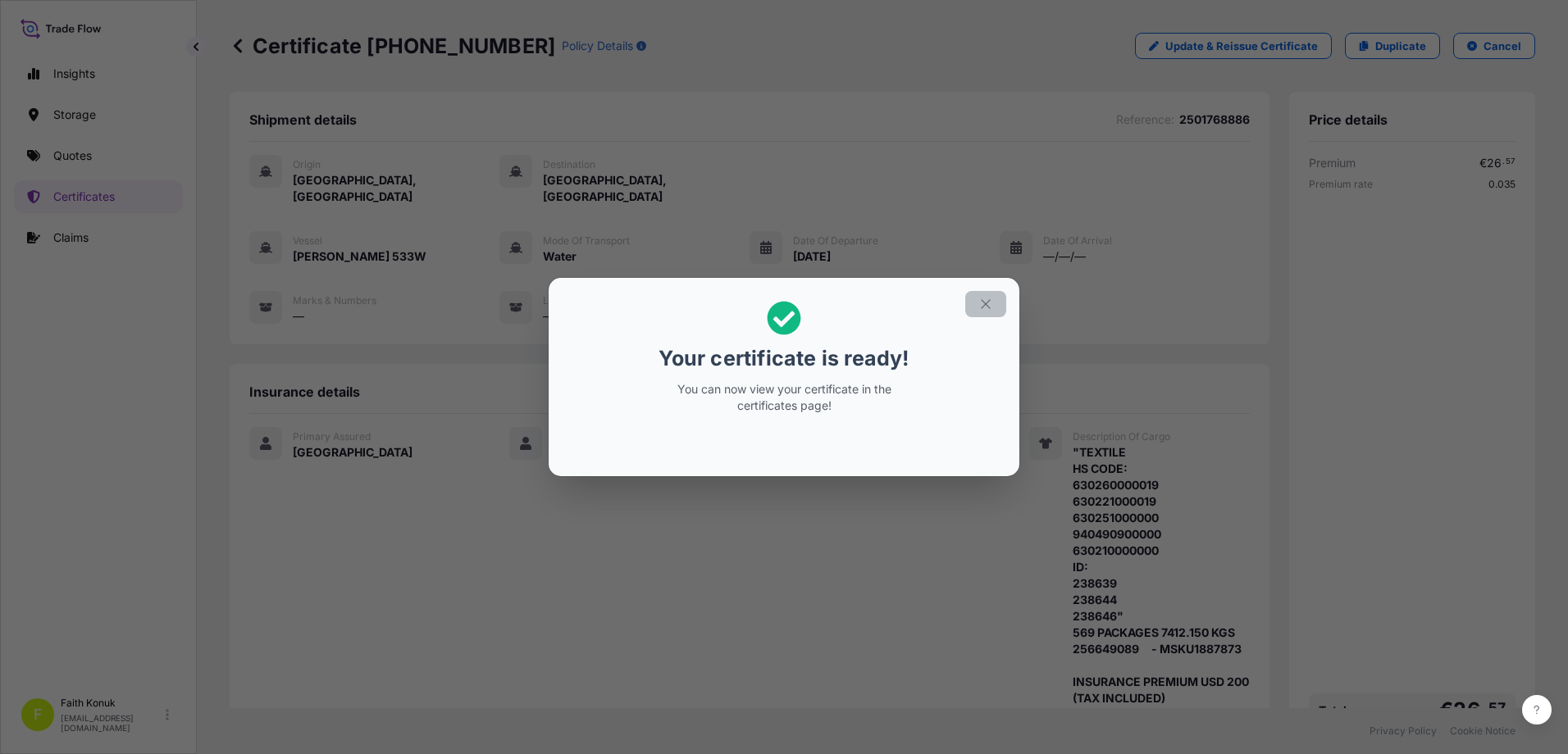
click at [984, 309] on icon "button" at bounding box center [986, 304] width 15 height 15
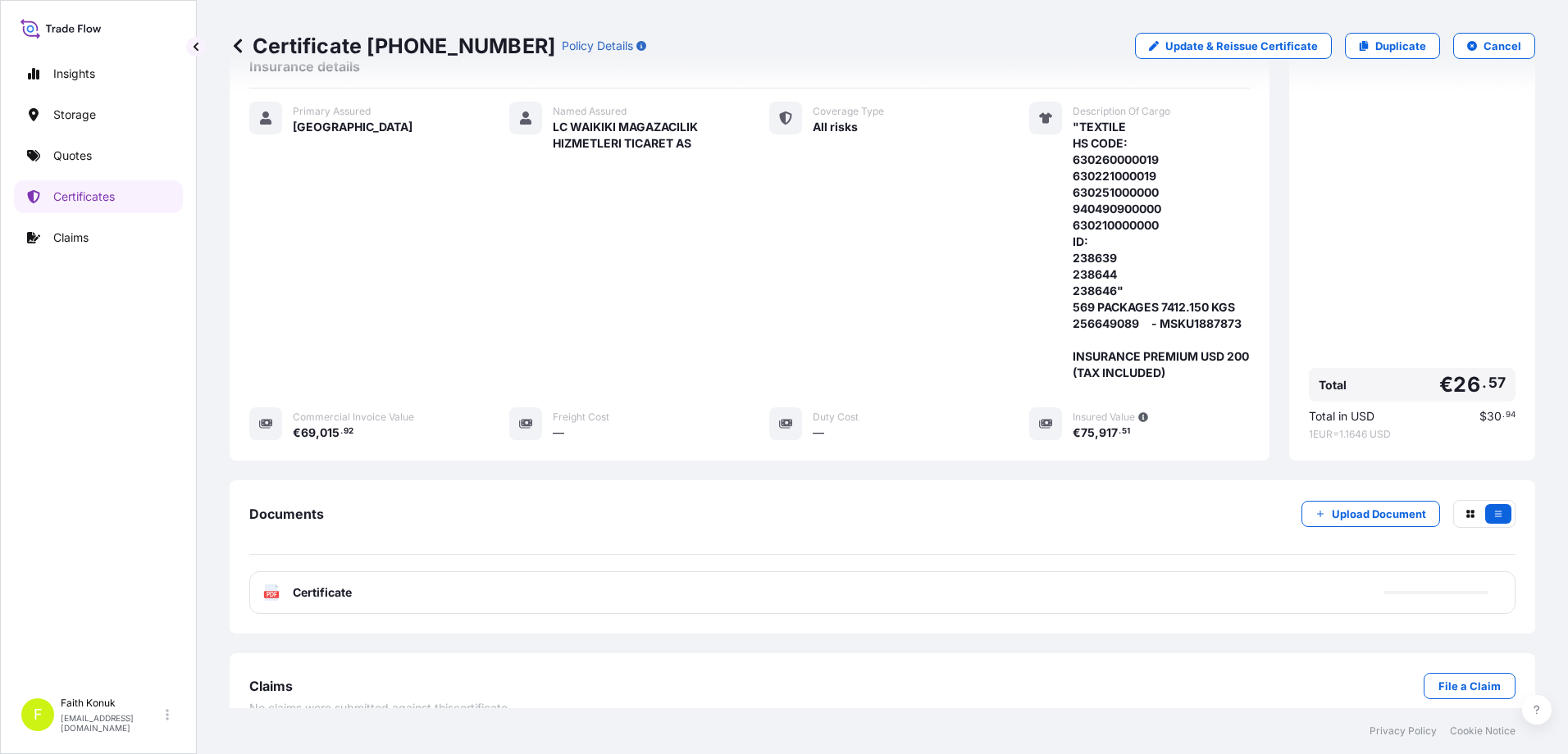
scroll to position [337, 0]
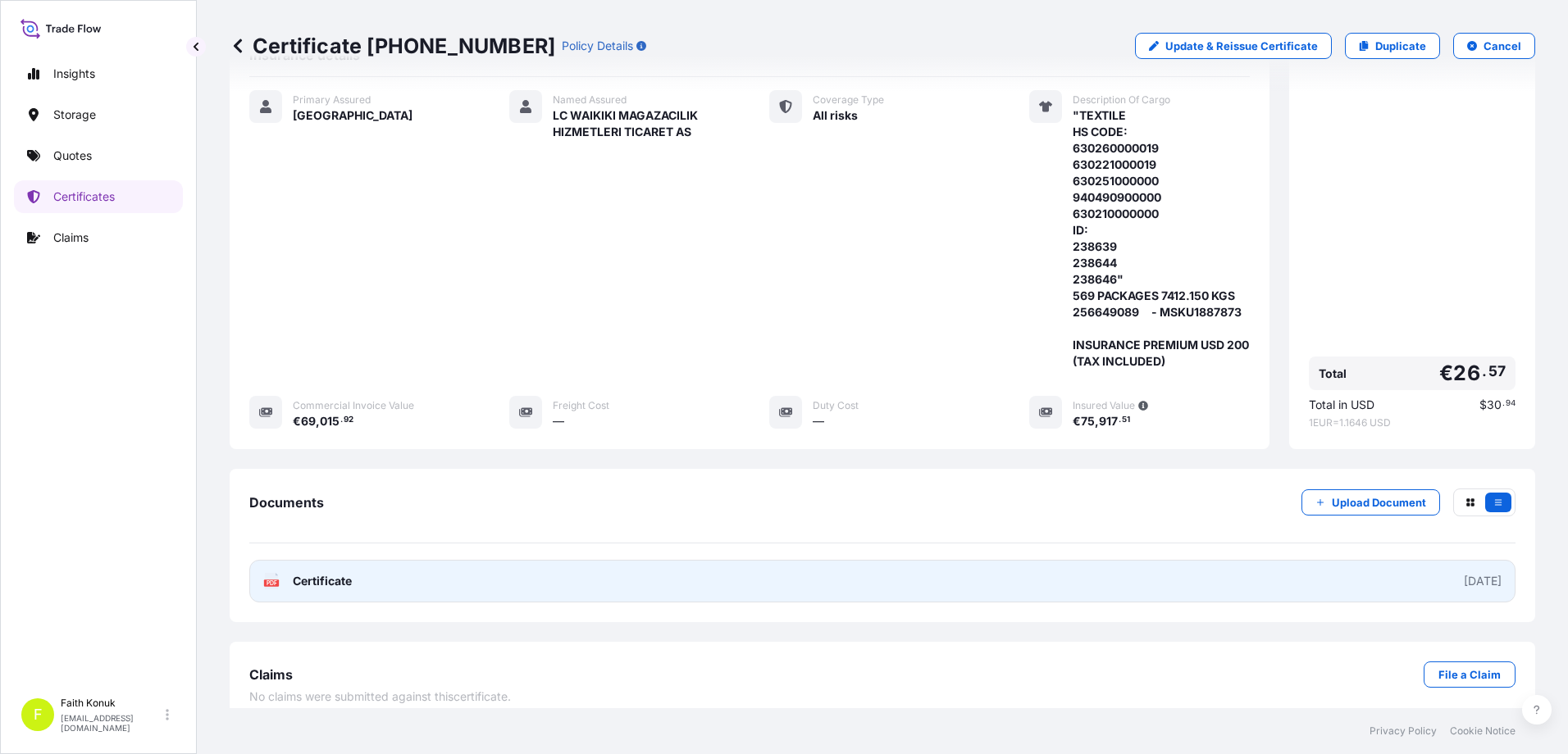
click at [321, 560] on link "PDF Certificate [DATE]" at bounding box center [882, 581] width 1266 height 42
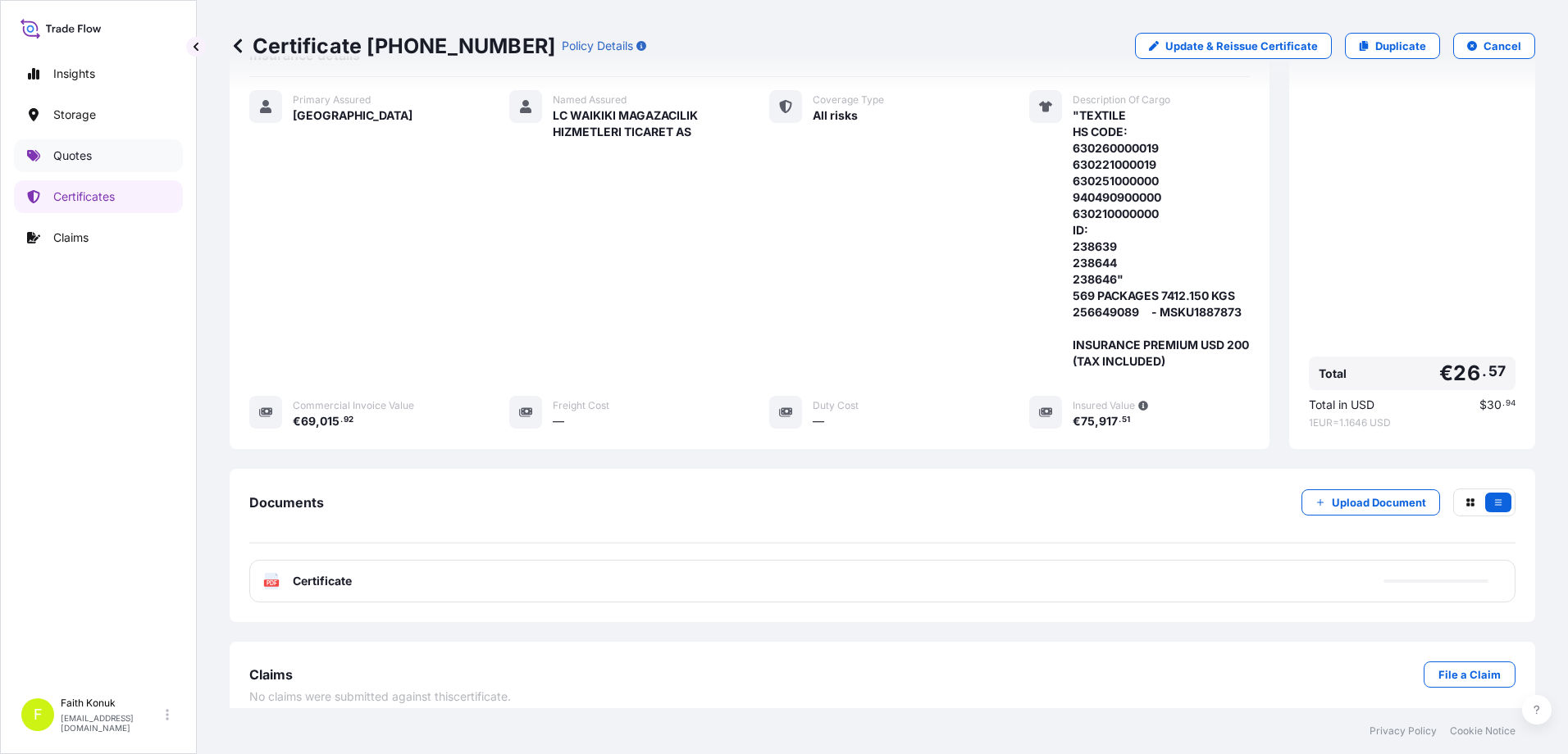
click at [68, 160] on p "Quotes" at bounding box center [72, 155] width 38 height 16
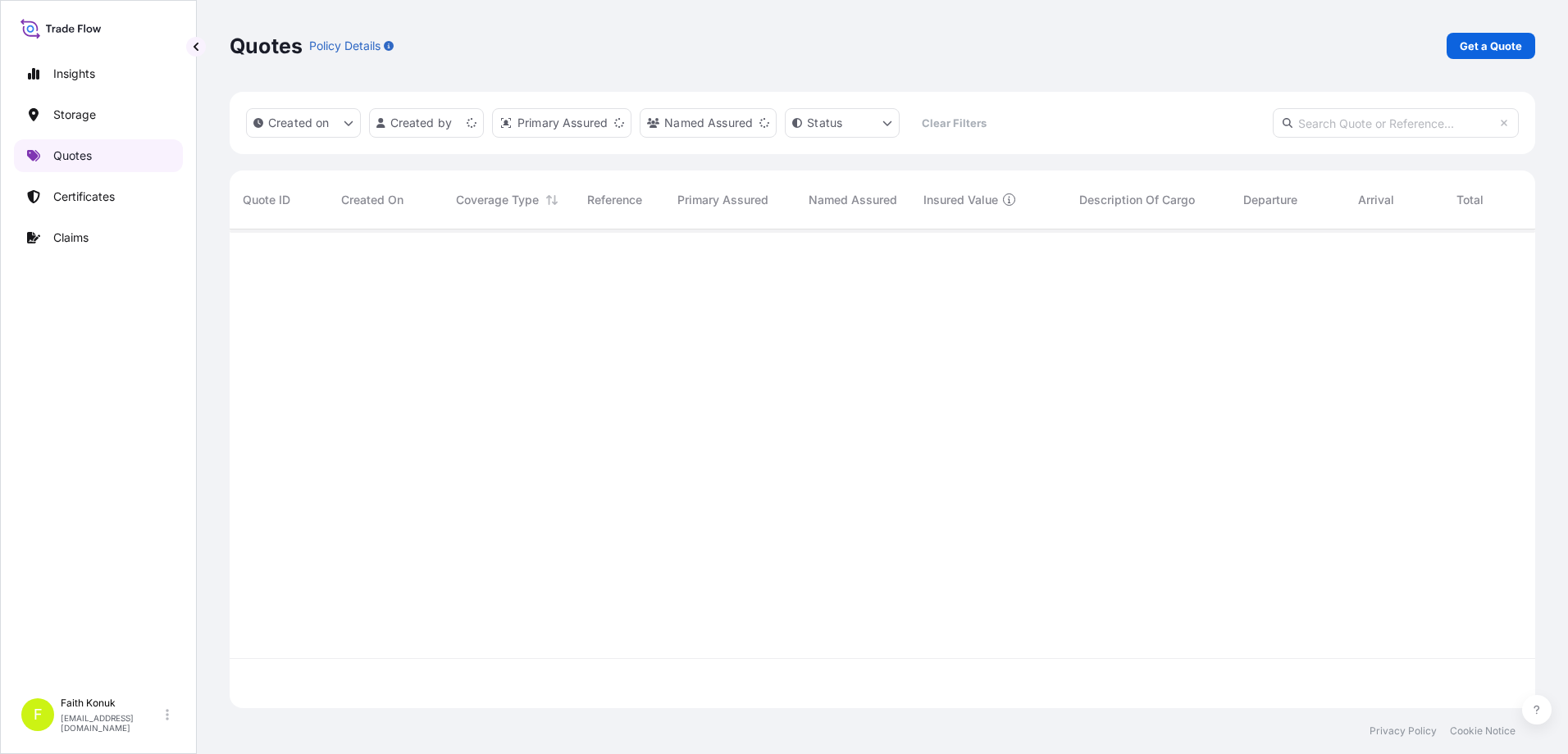
scroll to position [475, 1293]
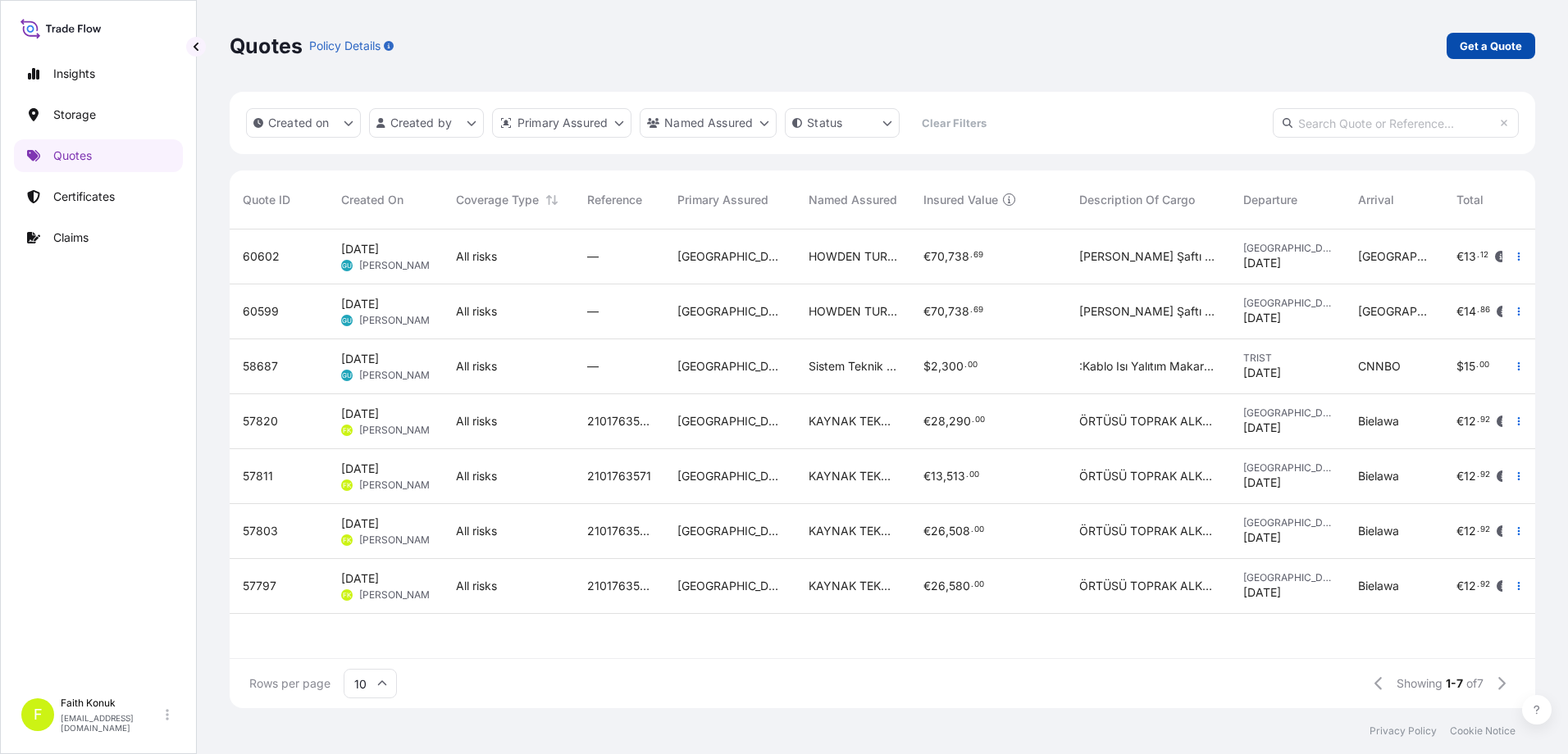
click at [1482, 42] on p "Get a Quote" at bounding box center [1490, 45] width 62 height 16
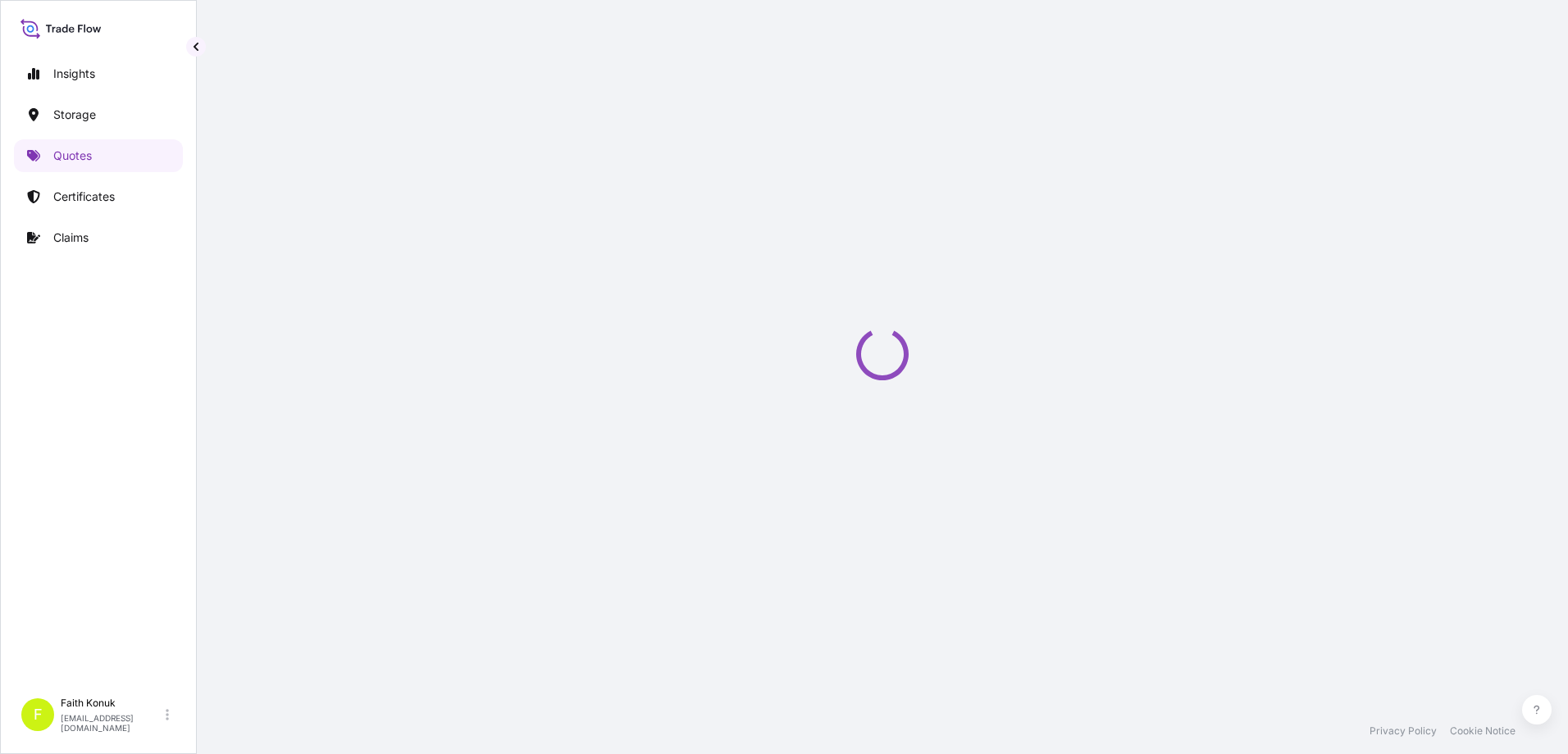
scroll to position [26, 0]
select select "Water"
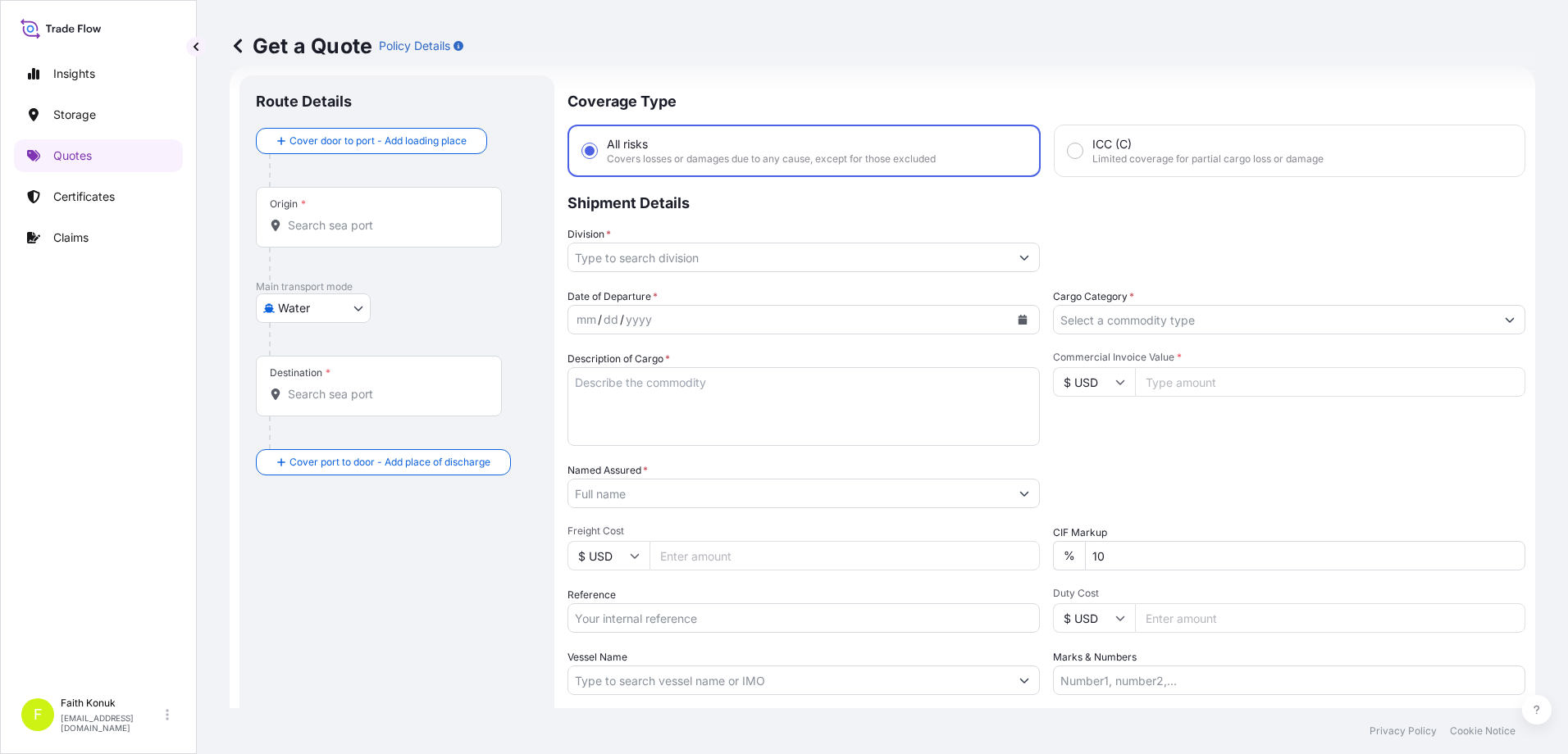
click at [357, 231] on input "Origin *" at bounding box center [384, 225] width 193 height 16
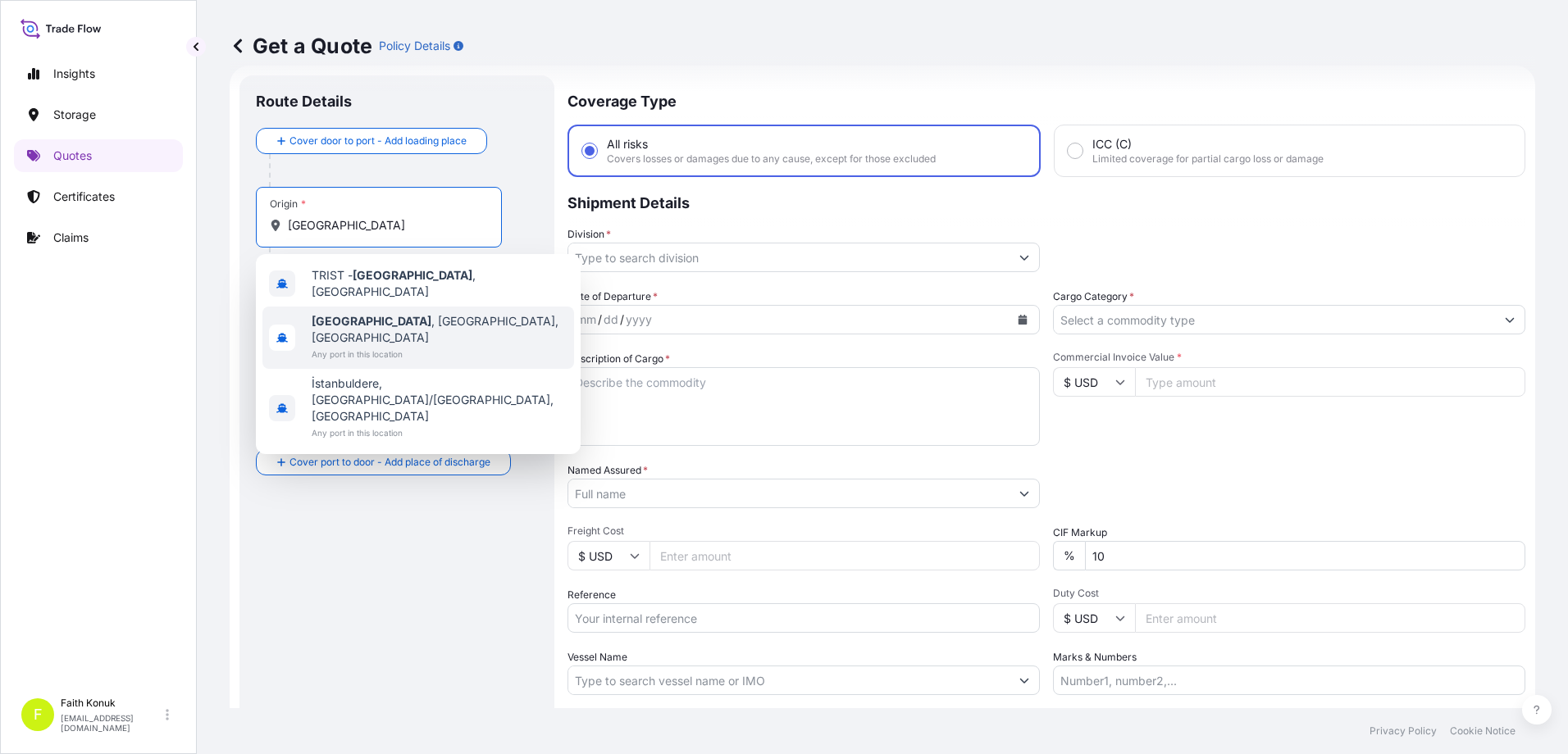
click at [410, 346] on span "Any port in this location" at bounding box center [439, 353] width 256 height 16
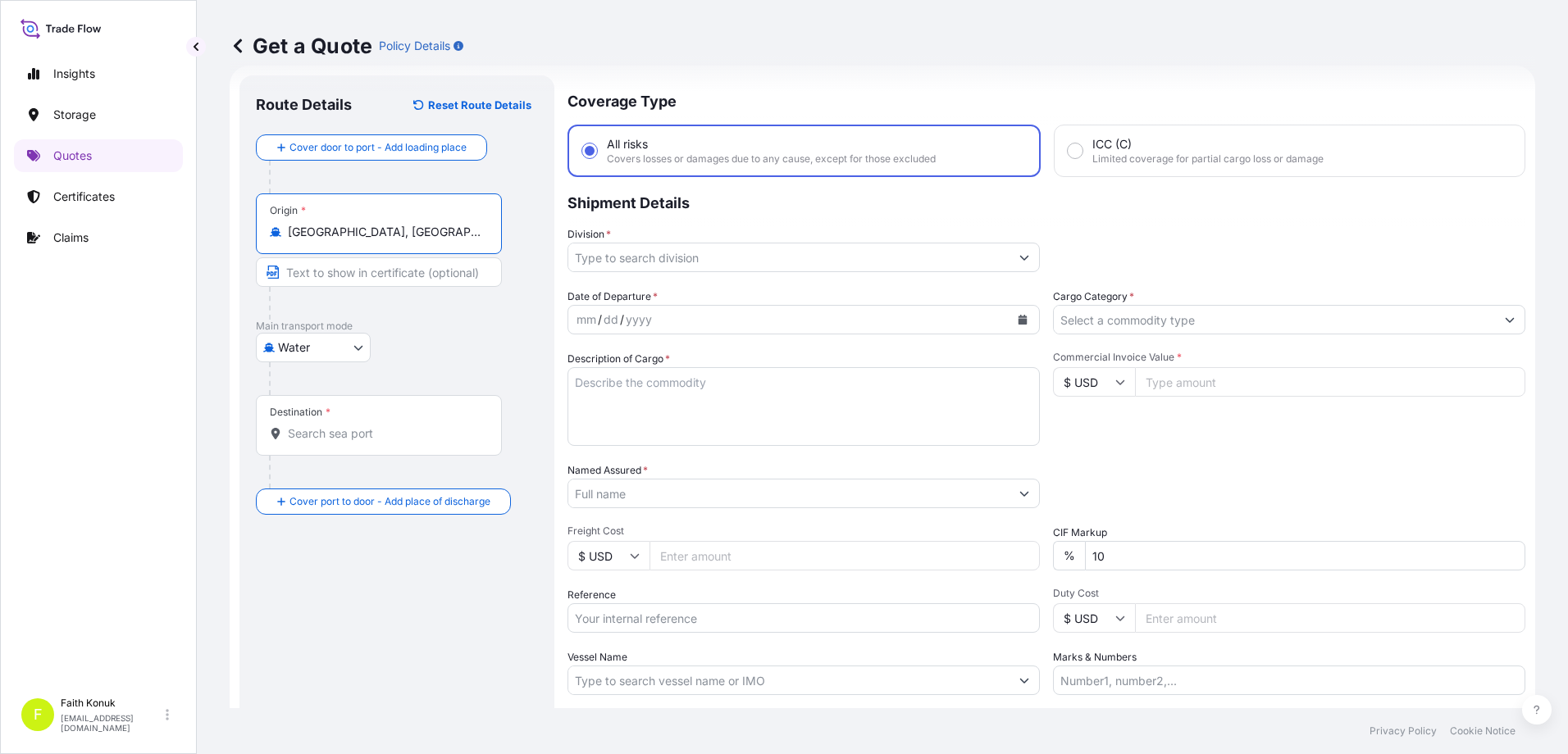
type input "[GEOGRAPHIC_DATA], [GEOGRAPHIC_DATA], [GEOGRAPHIC_DATA]"
click at [351, 443] on div "Destination *" at bounding box center [379, 425] width 246 height 61
click at [351, 442] on input "Destination *" at bounding box center [384, 433] width 193 height 16
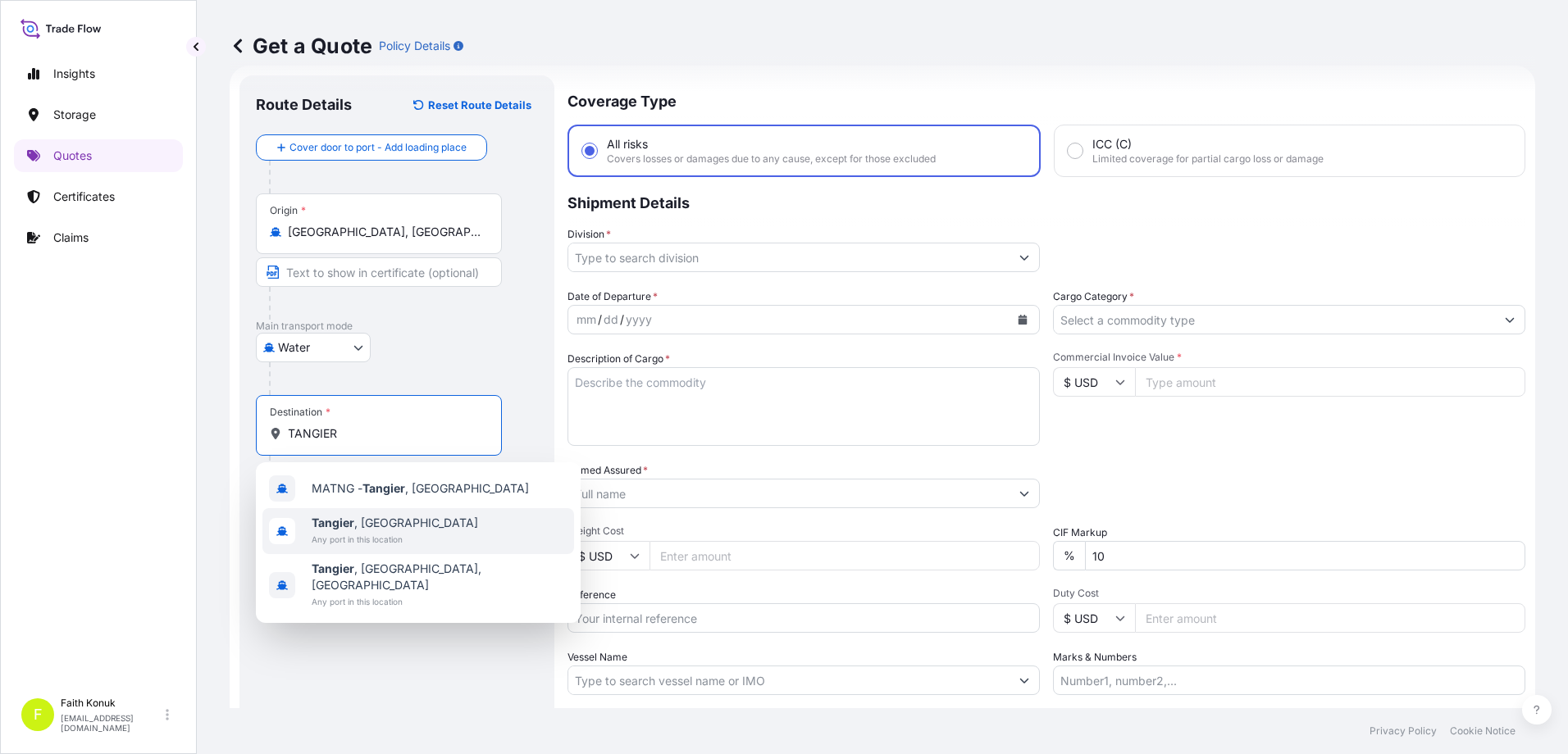
click at [439, 528] on div "[GEOGRAPHIC_DATA] , [GEOGRAPHIC_DATA] Any port in this location" at bounding box center [418, 530] width 311 height 46
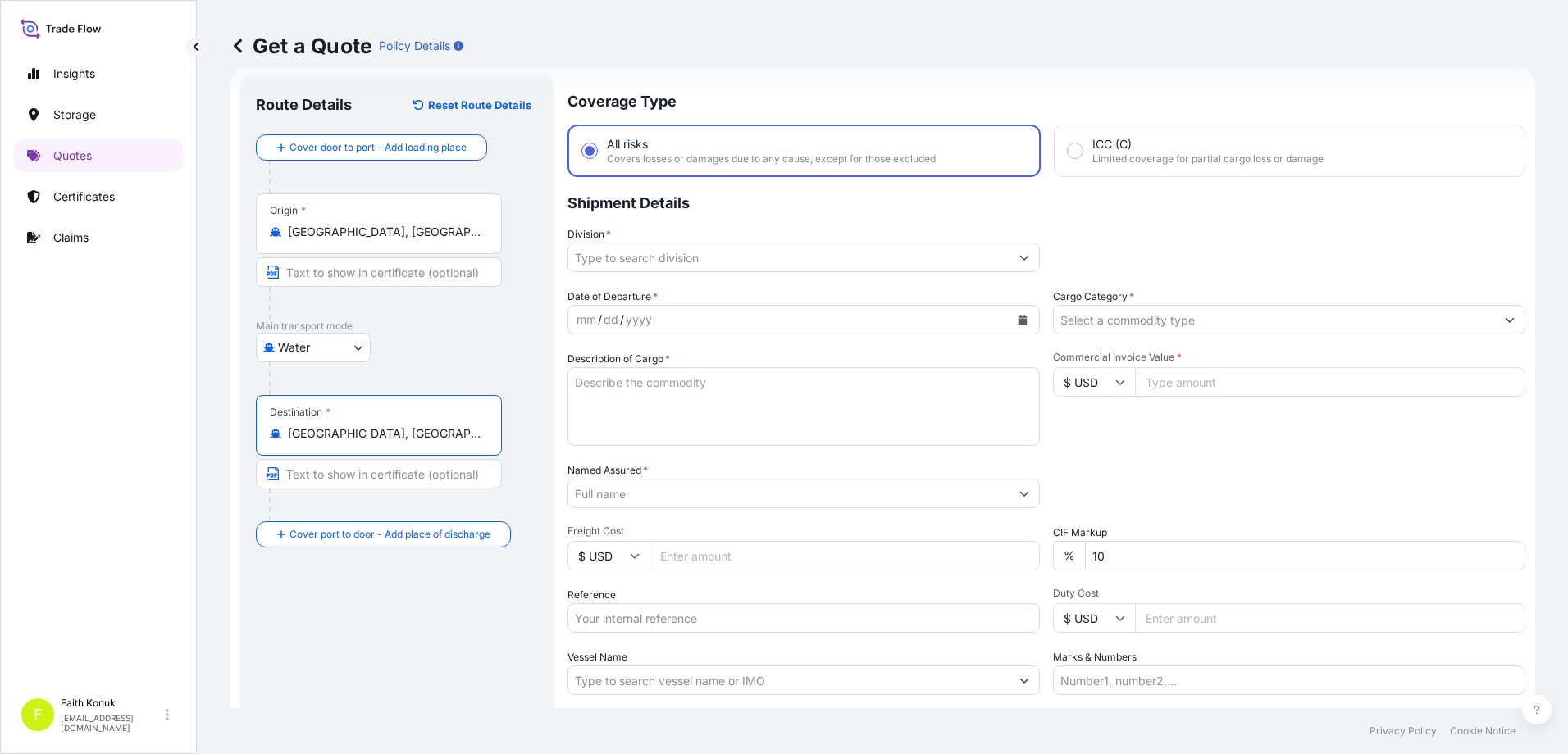
type input "[GEOGRAPHIC_DATA], [GEOGRAPHIC_DATA]"
click at [445, 335] on div "Water Air Water Inland" at bounding box center [396, 347] width 282 height 29
click at [627, 255] on input "Division *" at bounding box center [788, 257] width 441 height 29
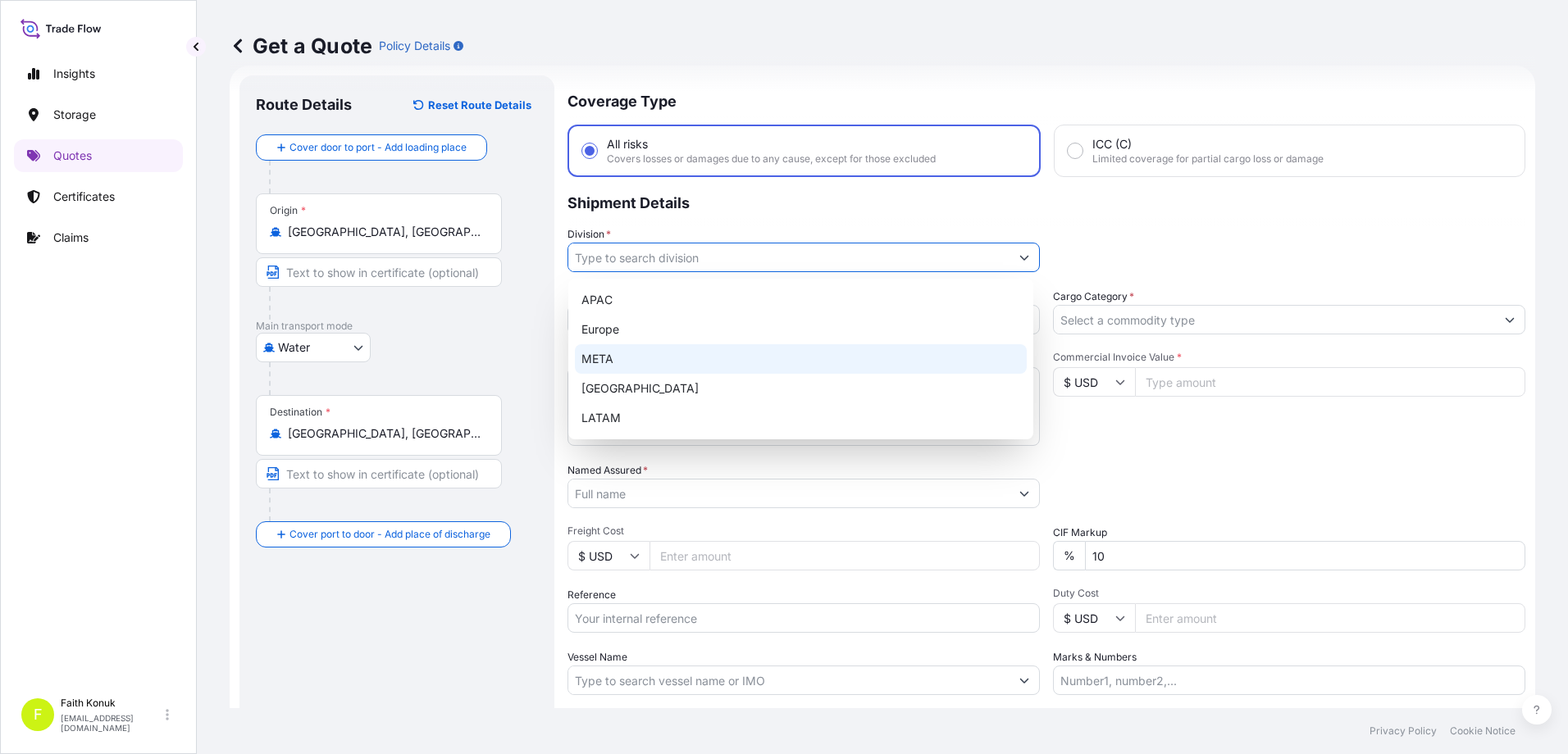
click at [620, 354] on div "META" at bounding box center [800, 358] width 452 height 29
type input "META"
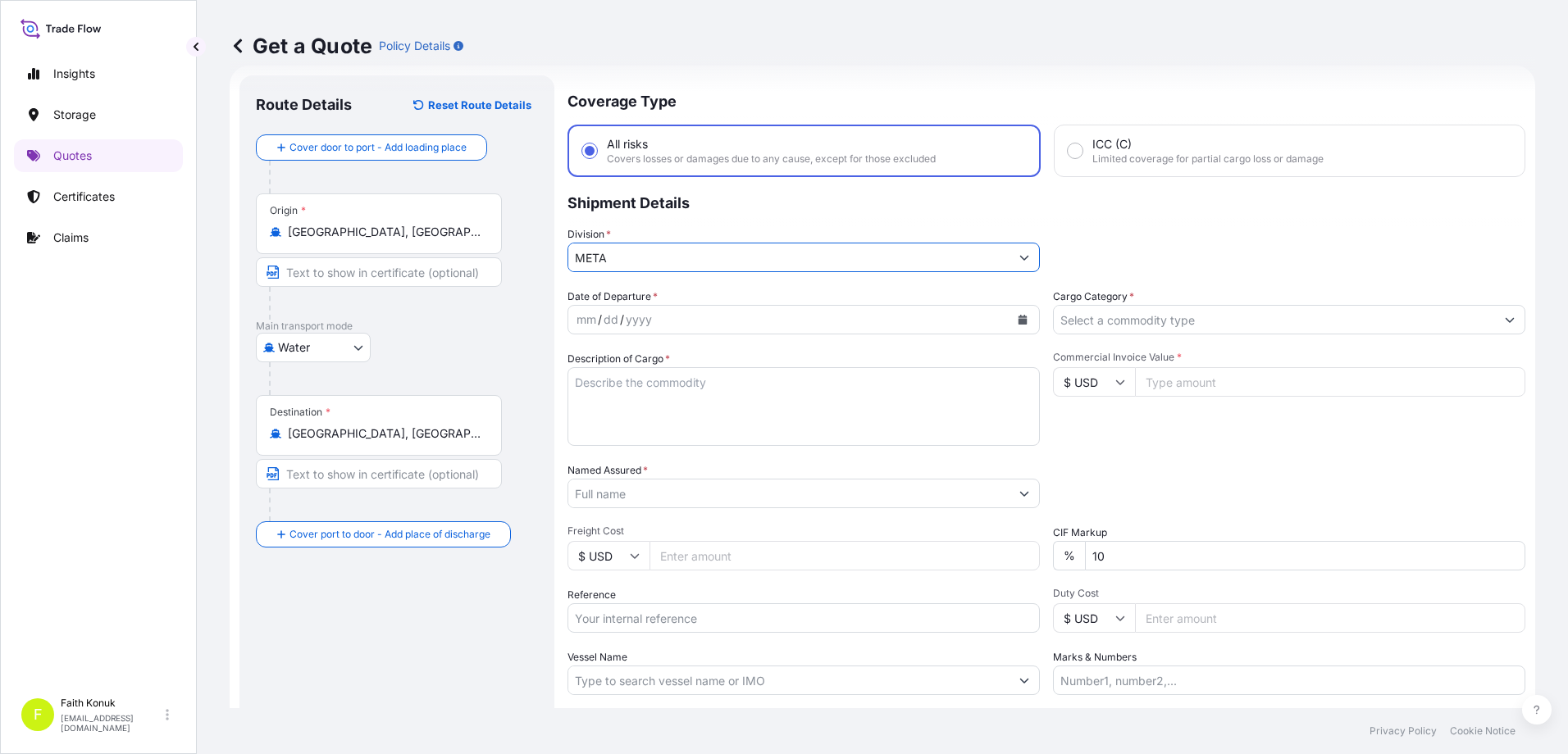
click at [723, 214] on p "Shipment Details" at bounding box center [1046, 201] width 958 height 49
click at [1019, 319] on icon "Calendar" at bounding box center [1023, 319] width 9 height 9
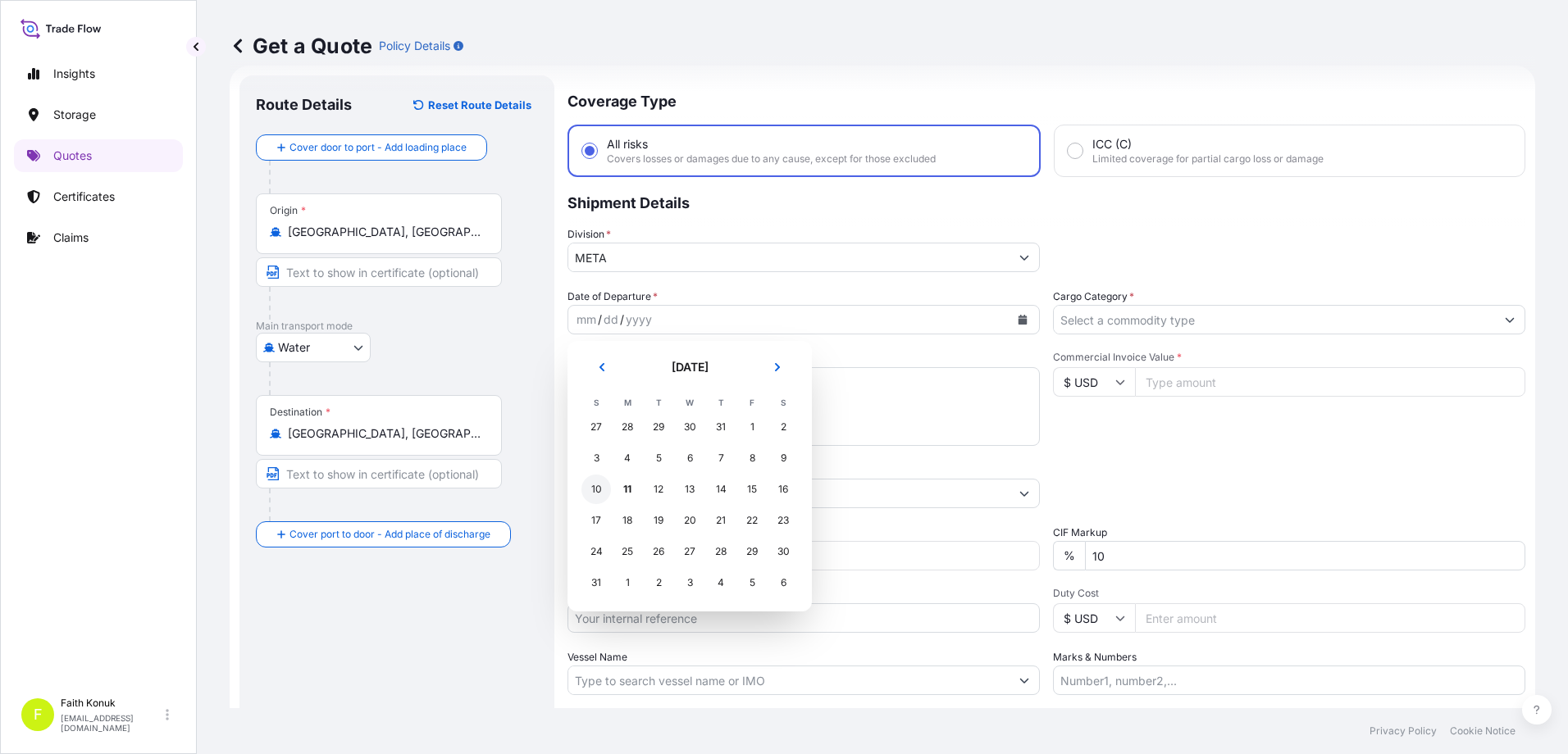
click at [602, 486] on div "10" at bounding box center [595, 489] width 29 height 29
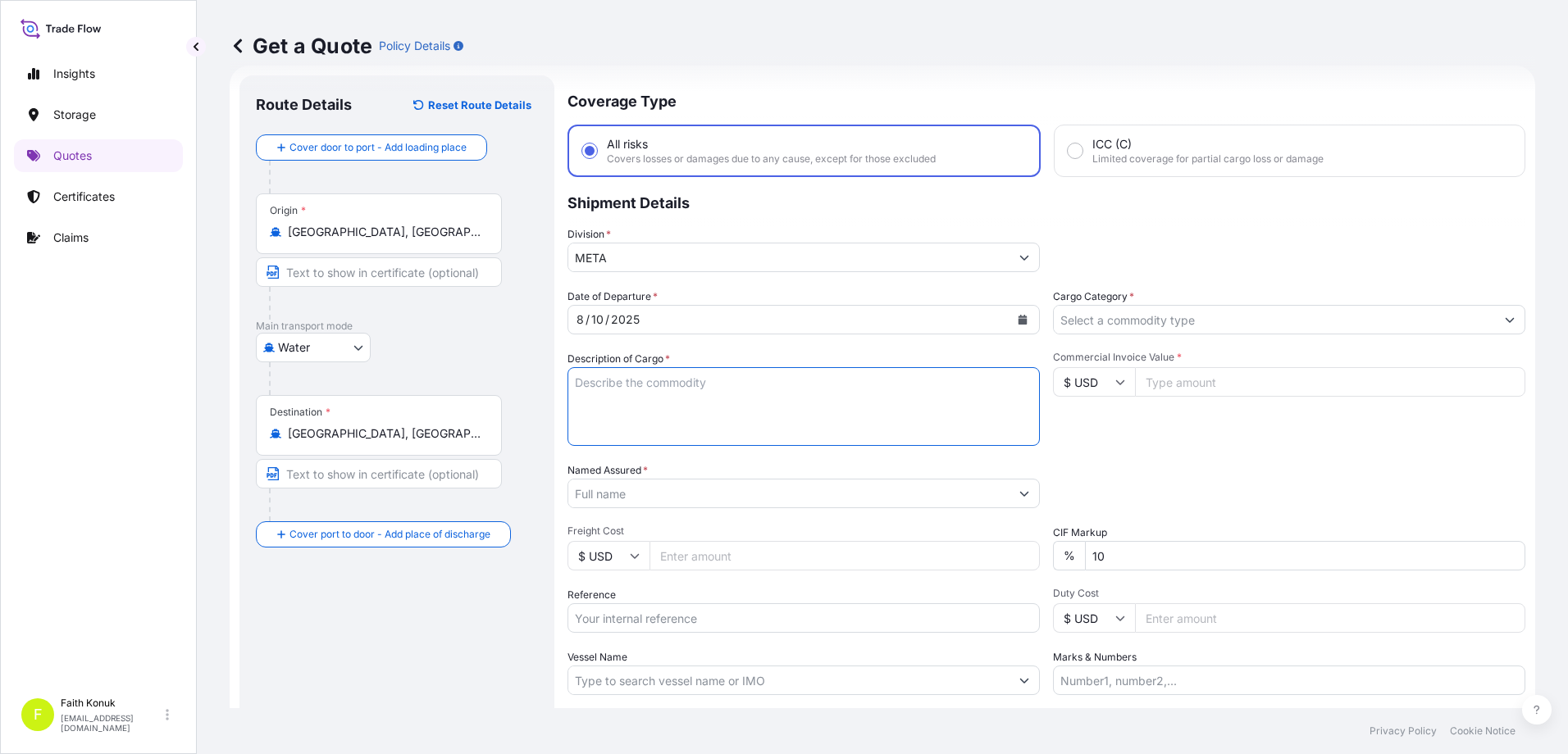
click at [606, 373] on textarea "Description of Cargo *" at bounding box center [803, 407] width 472 height 79
click at [603, 377] on textarea "Description of Cargo *" at bounding box center [803, 407] width 472 height 79
paste textarea ""TEXTILE HS CODE: 630260000019 630221000019 630251000000 940490900000 630210000…"
click at [603, 428] on textarea ""TEXTILE HS CODE: 630260000019 630221000019 630251000000 940490900000 630210000…" at bounding box center [803, 407] width 472 height 79
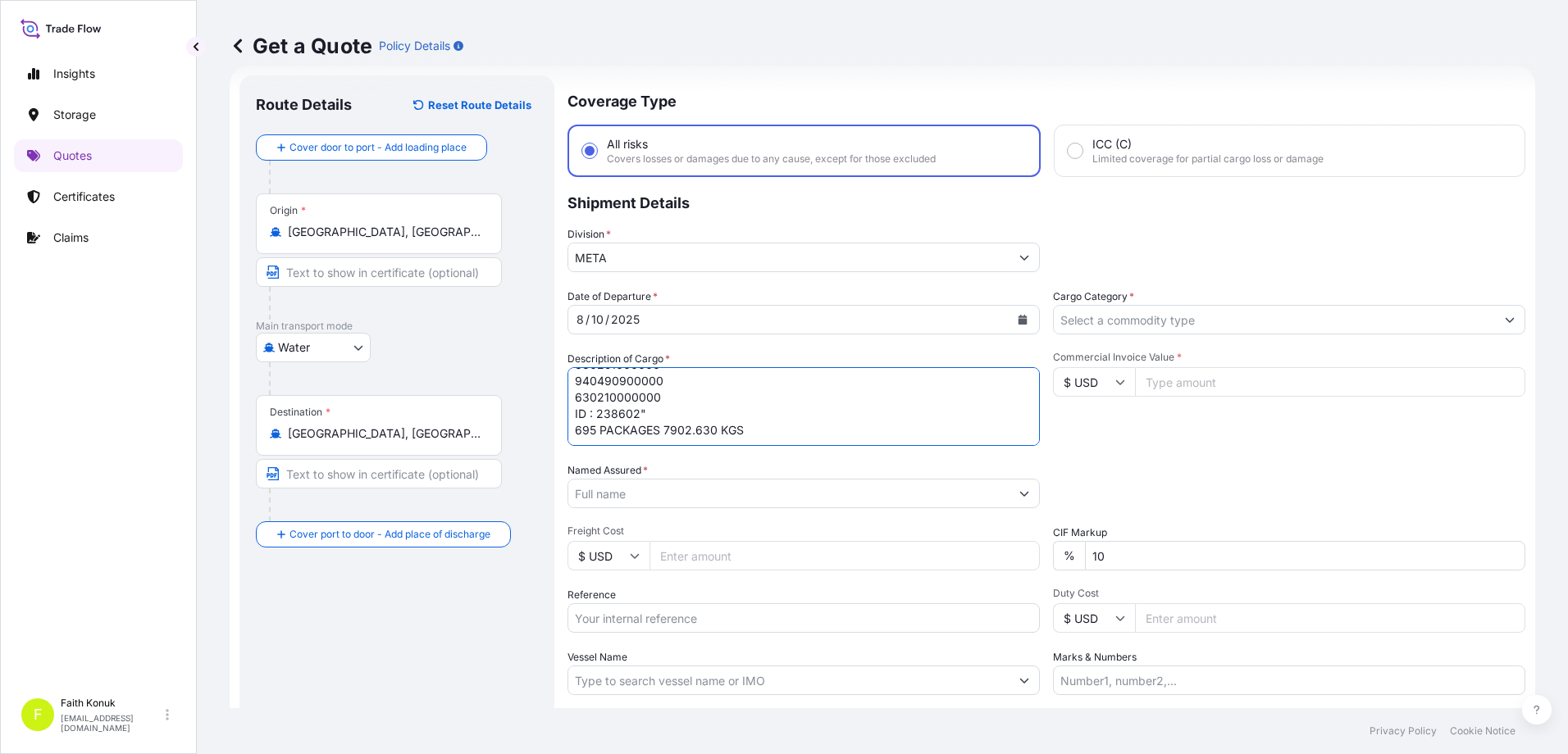
click at [583, 436] on textarea ""TEXTILE HS CODE: 630260000019 630221000019 630251000000 940490900000 630210000…" at bounding box center [803, 407] width 472 height 79
paste textarea "256648406 - TRHU4142595"
type textarea ""TEXTILE HS CODE: 630260000019 630221000019 630251000000 940490900000 630210000…"
click at [643, 488] on input "Named Assured *" at bounding box center [788, 493] width 441 height 29
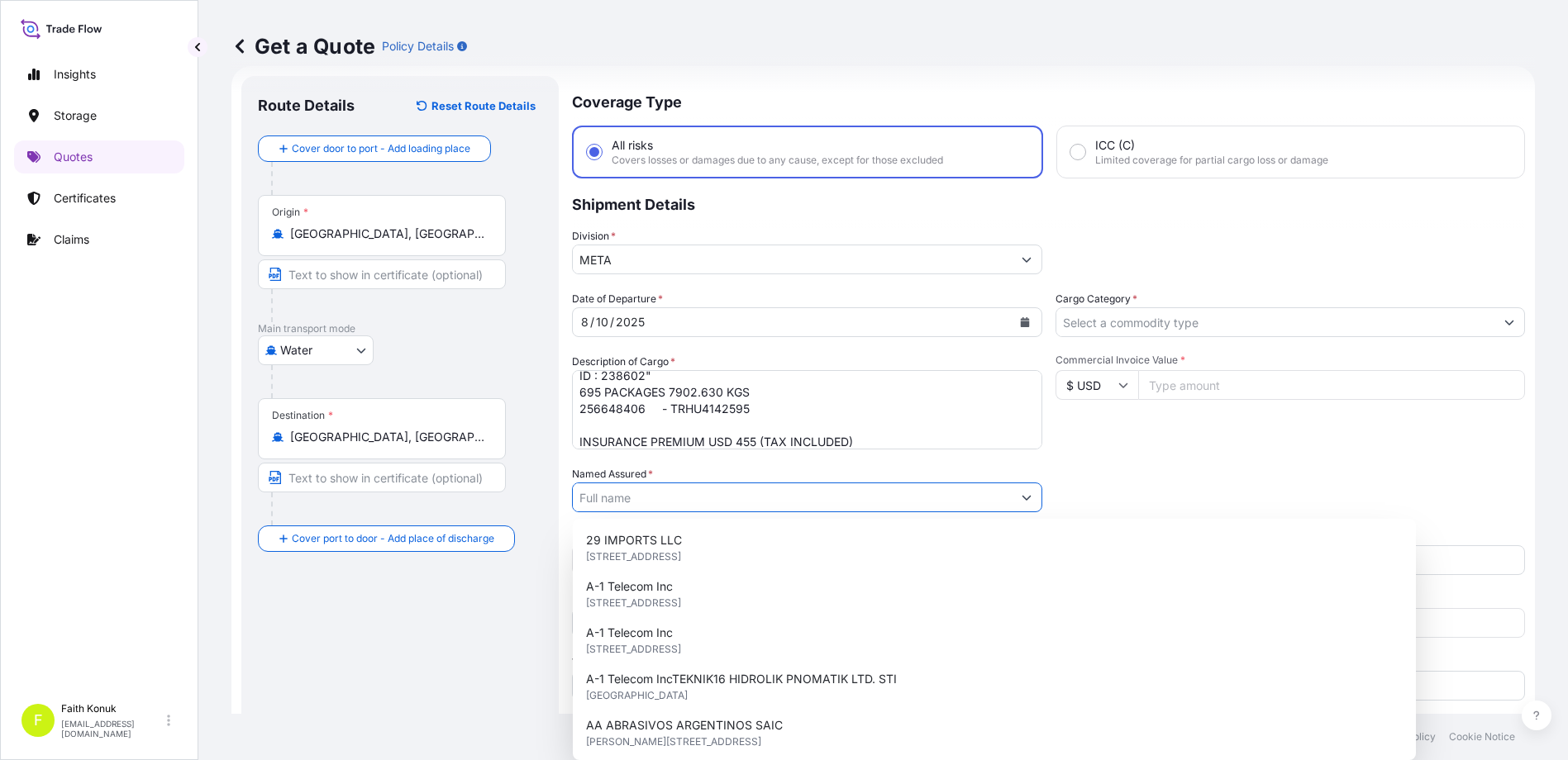
paste input "LC WAIKIKI MAGAZACILIK HIZMETLERI TICARET AS"
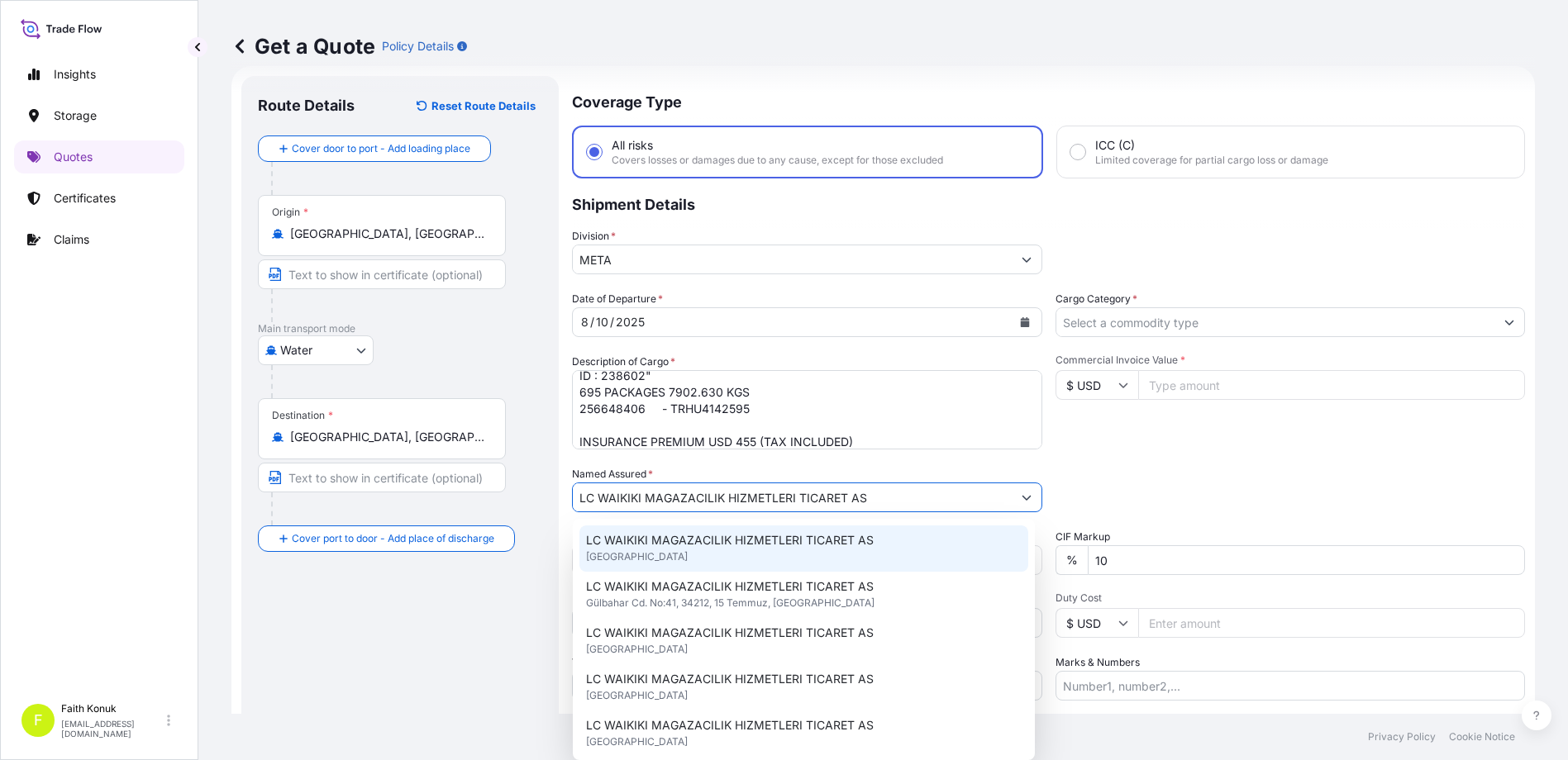
click at [694, 532] on span "LC WAIKIKI MAGAZACILIK HIZMETLERI TICARET AS" at bounding box center [729, 539] width 287 height 16
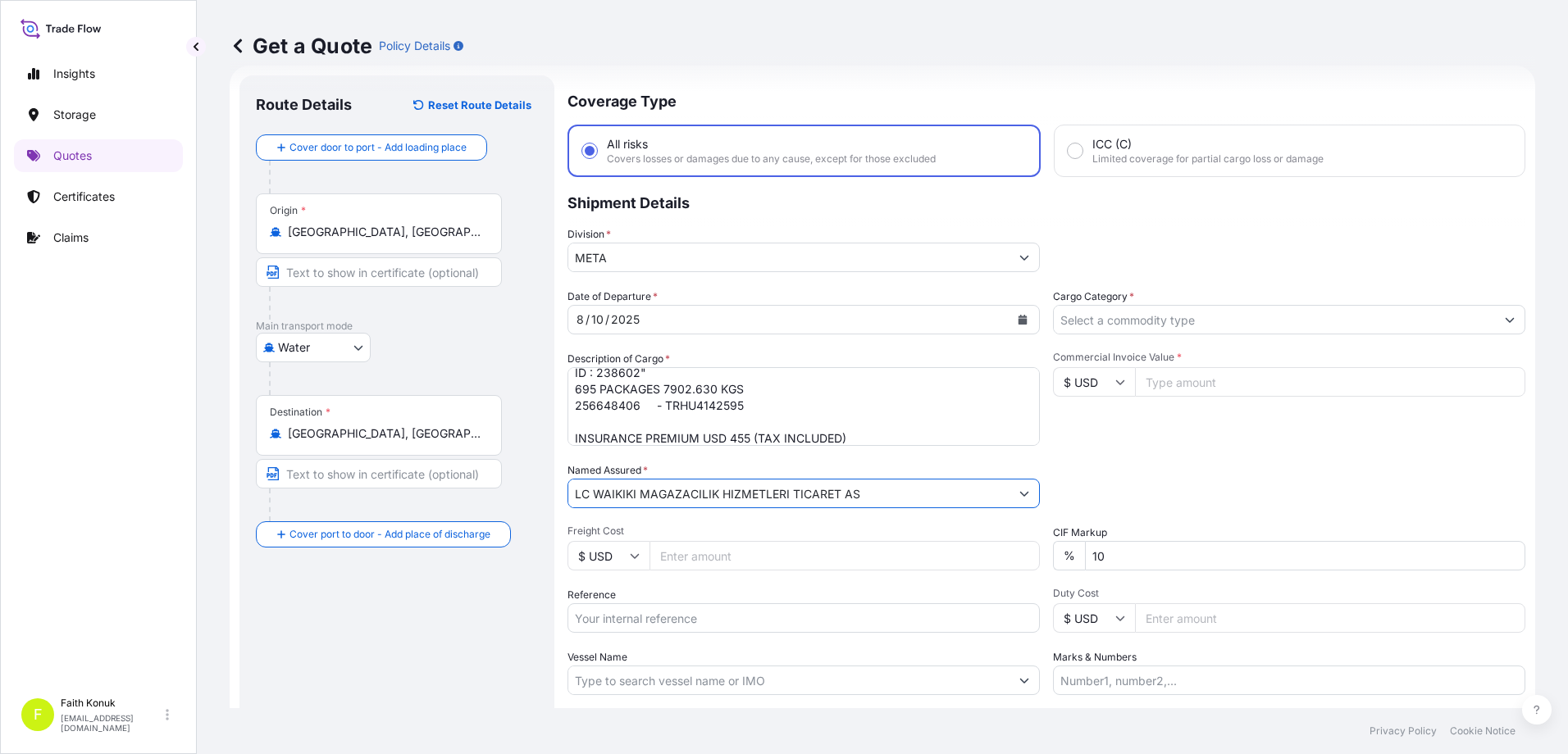
type input "LC WAIKIKI MAGAZACILIK HIZMETLERI TICARET AS"
click at [741, 457] on div "Date of Departure * [DATE] Cargo Category * Description of Cargo * "TEXTILE HS …" at bounding box center [1046, 492] width 958 height 407
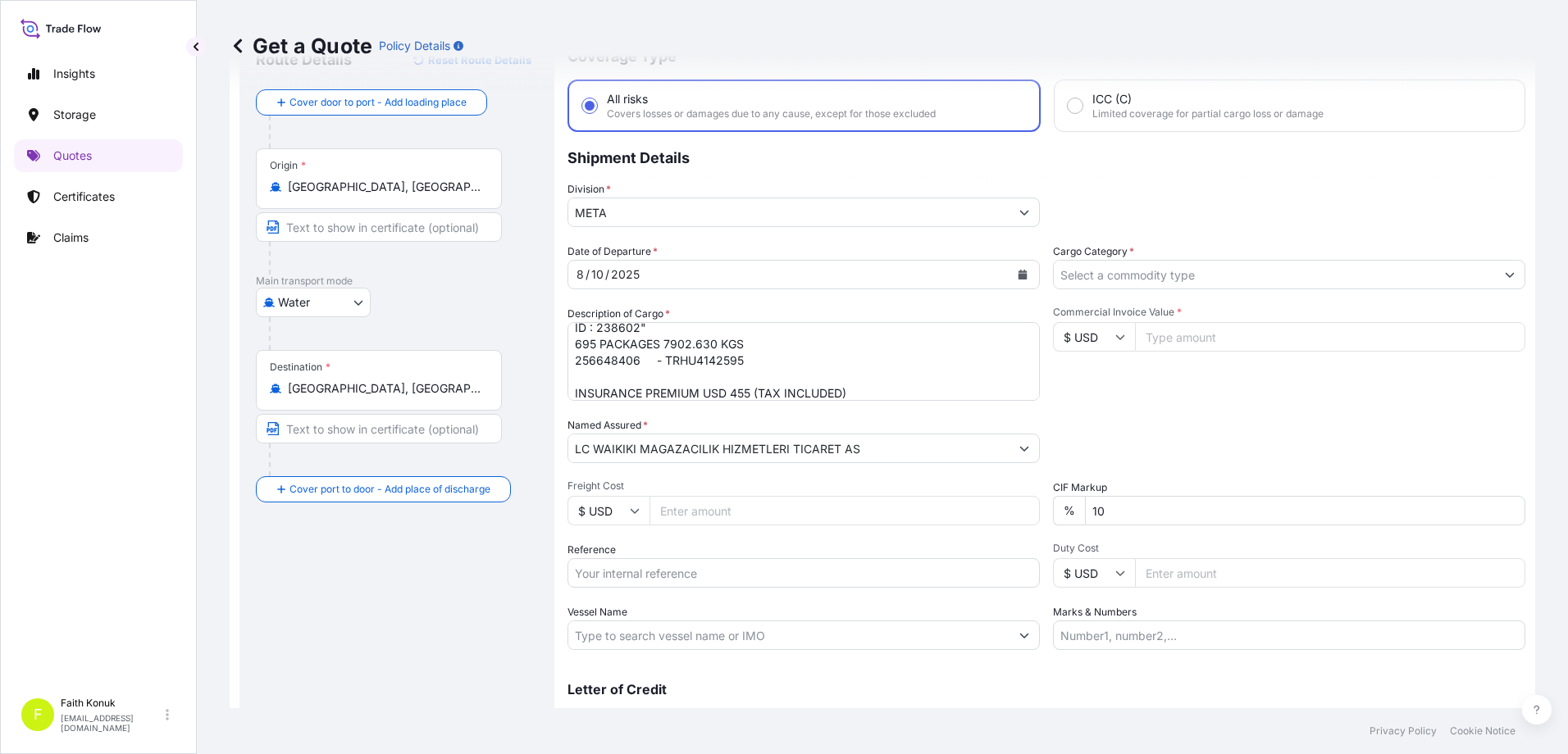
scroll to position [145, 0]
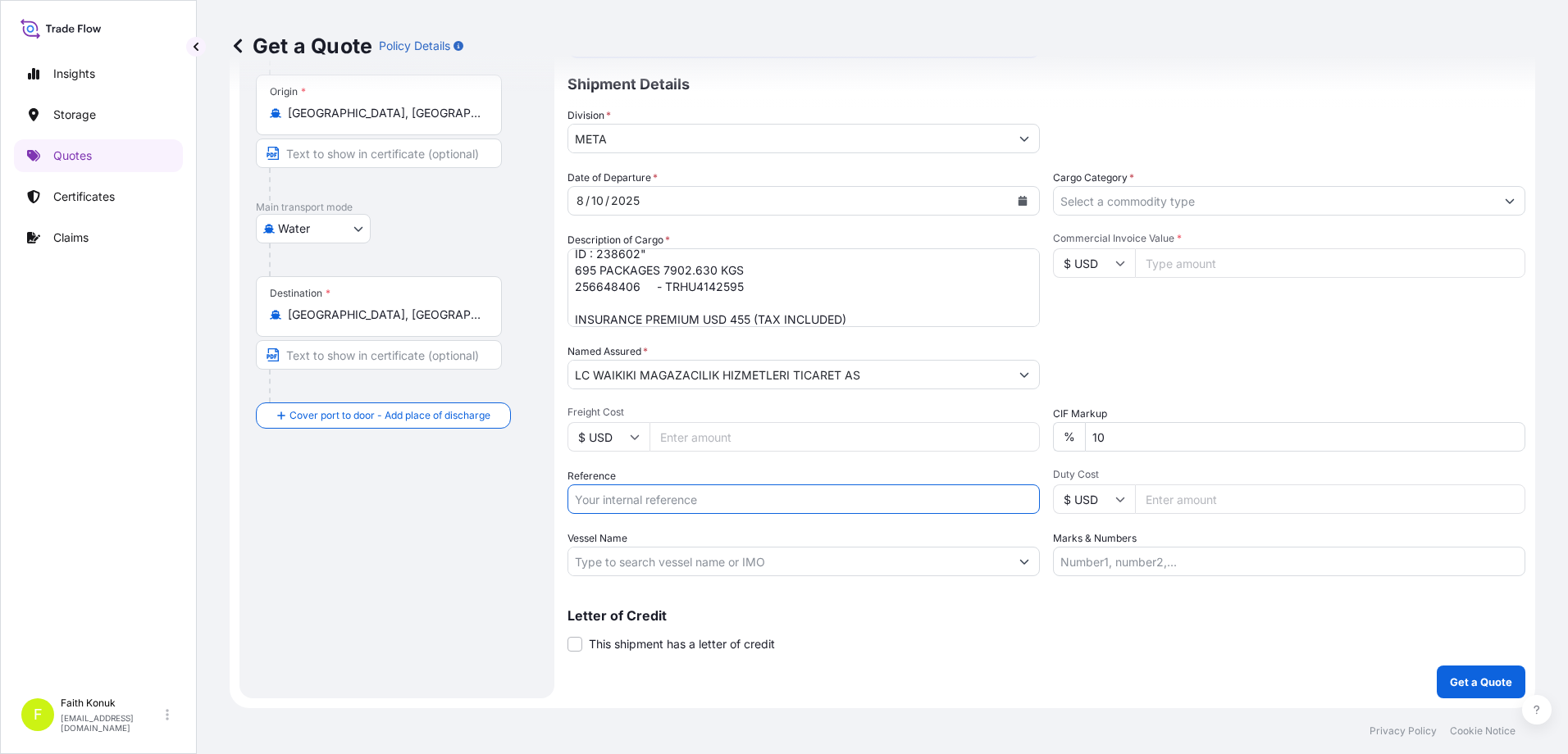
click at [635, 492] on input "Reference" at bounding box center [803, 498] width 472 height 29
paste input "2501768879"
type input "2501768879"
click at [620, 561] on input "Vessel Name" at bounding box center [788, 561] width 441 height 29
paste input "[PERSON_NAME]"
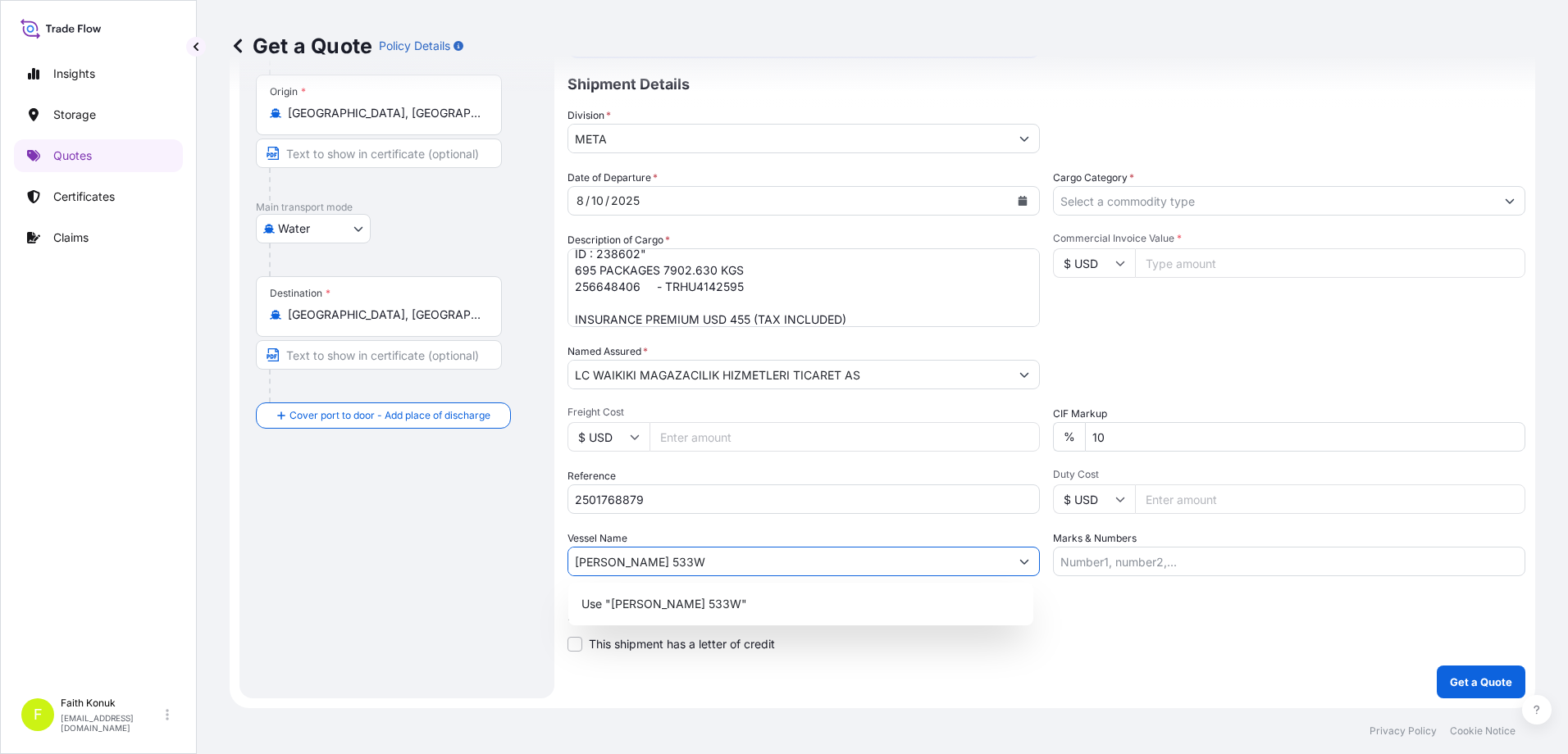
type input "[PERSON_NAME] 533W"
click at [694, 531] on div "Vessel Name [PERSON_NAME] 533W" at bounding box center [803, 553] width 472 height 46
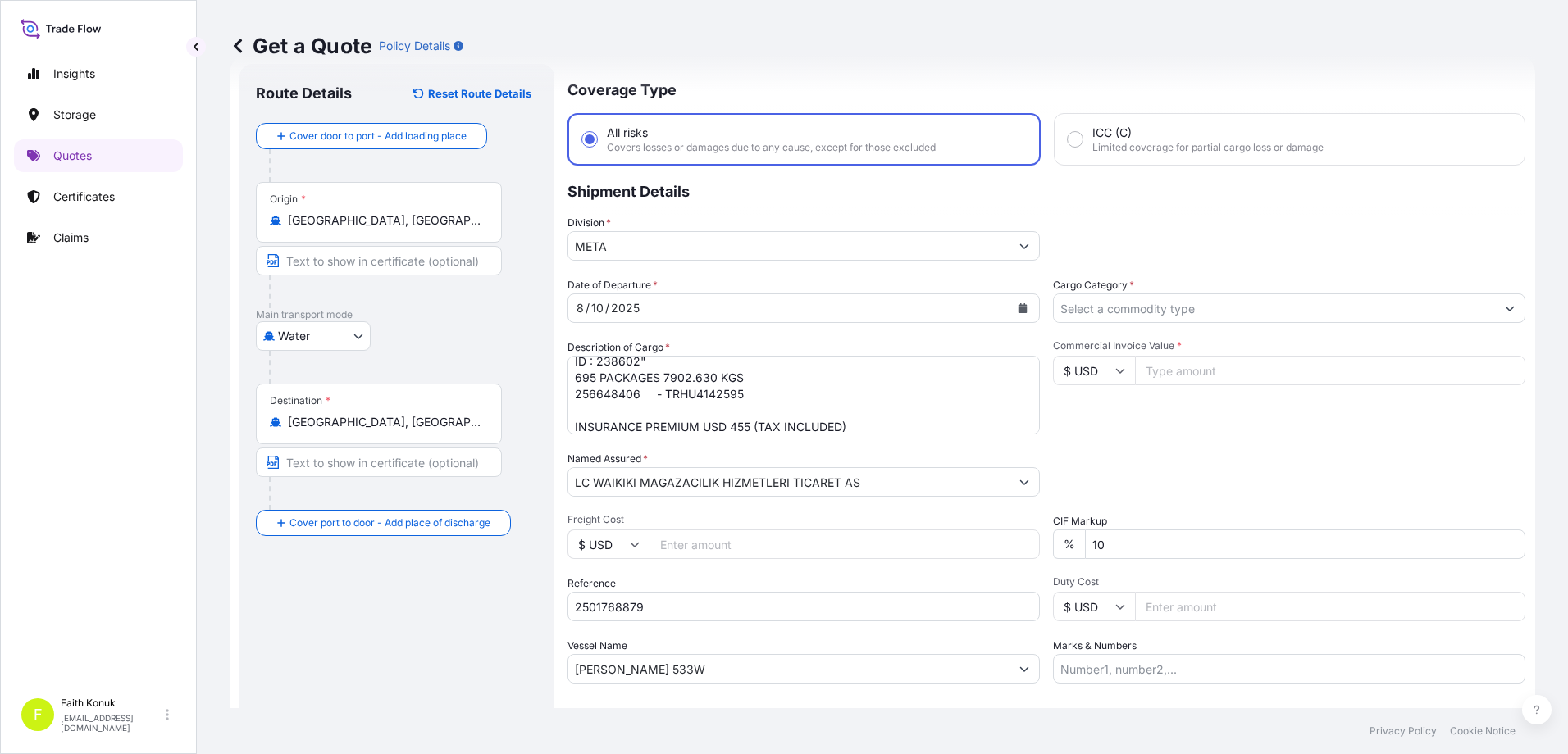
scroll to position [0, 0]
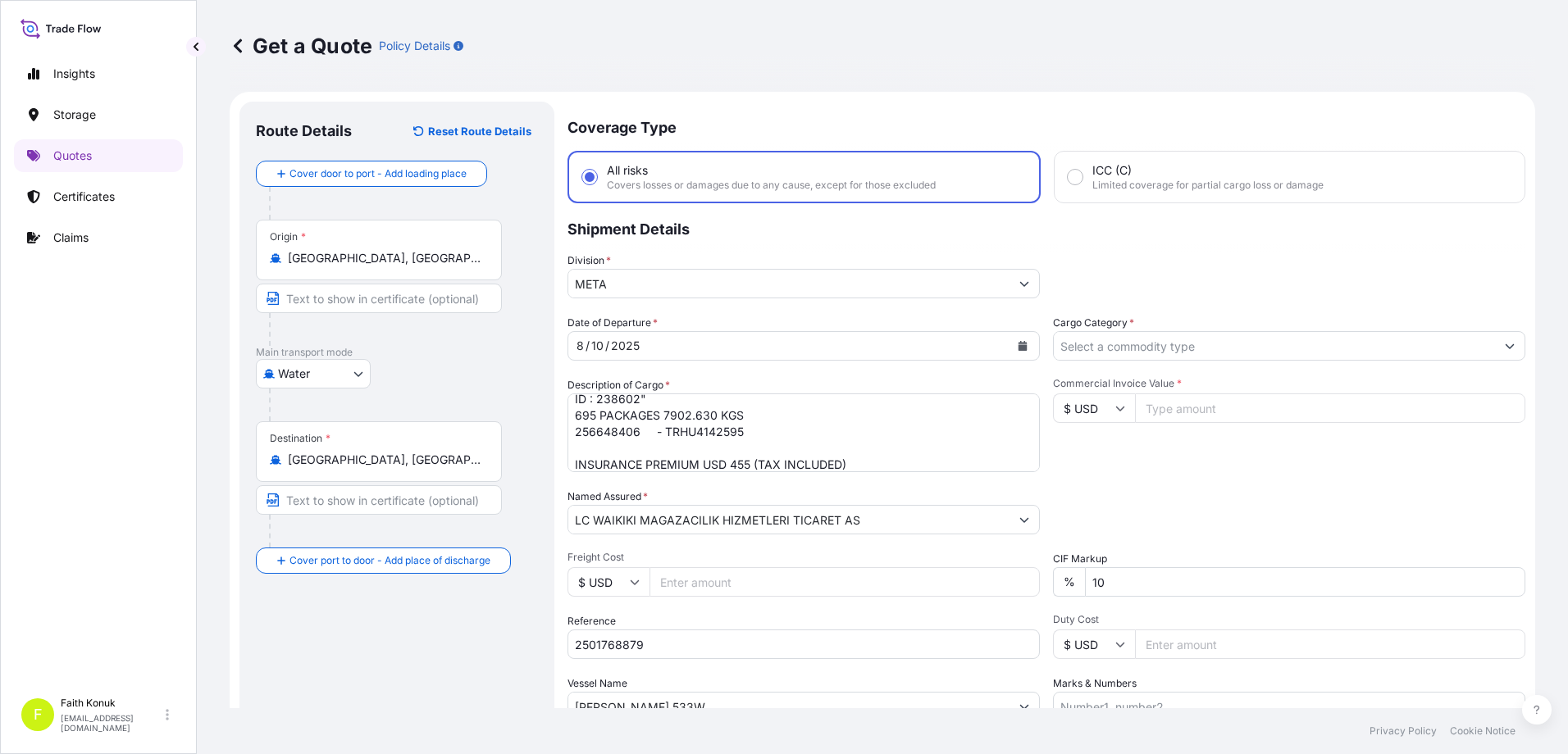
click at [1098, 346] on input "Cargo Category *" at bounding box center [1274, 345] width 441 height 29
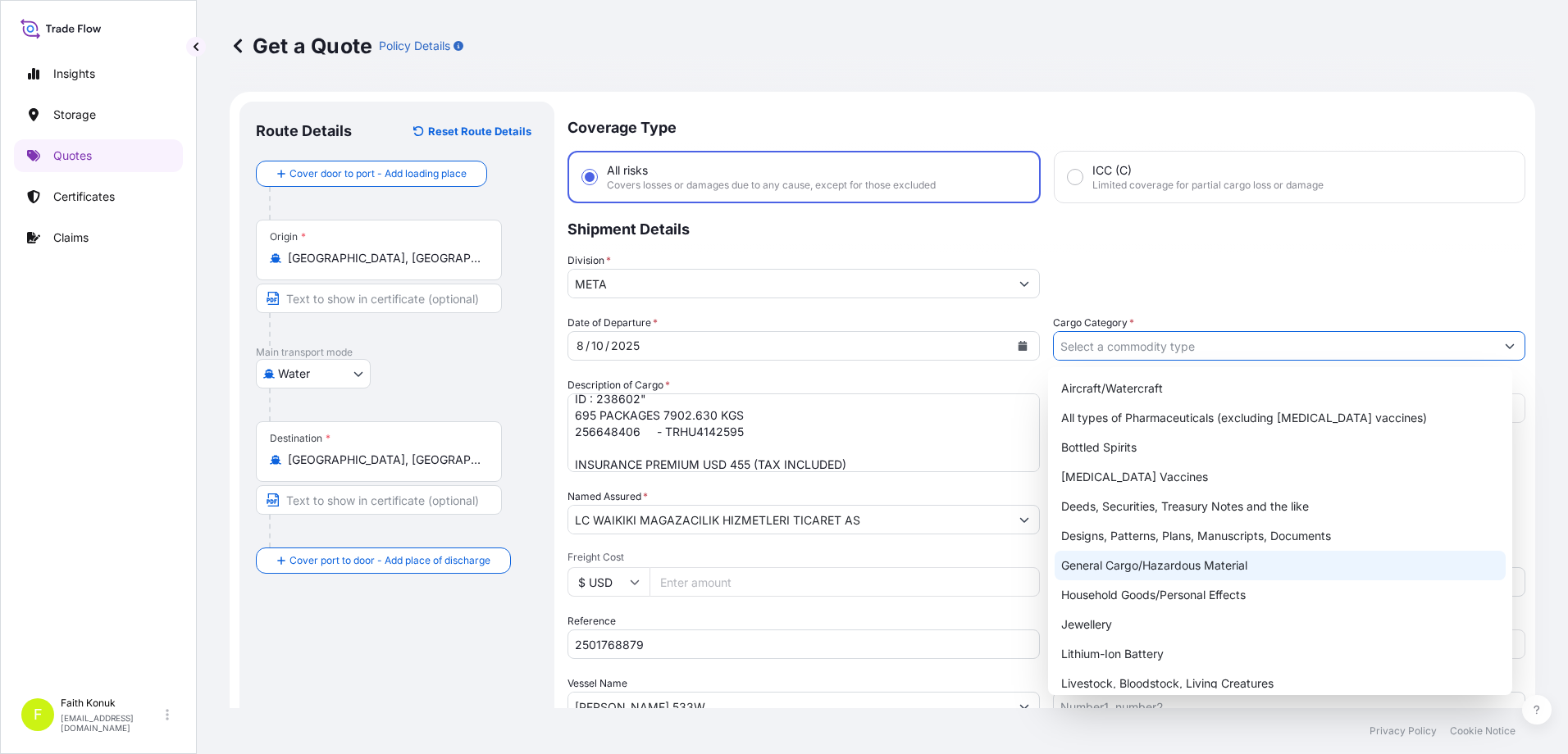
click at [1099, 564] on div "General Cargo/Hazardous Material" at bounding box center [1280, 565] width 452 height 29
type input "General Cargo/Hazardous Material"
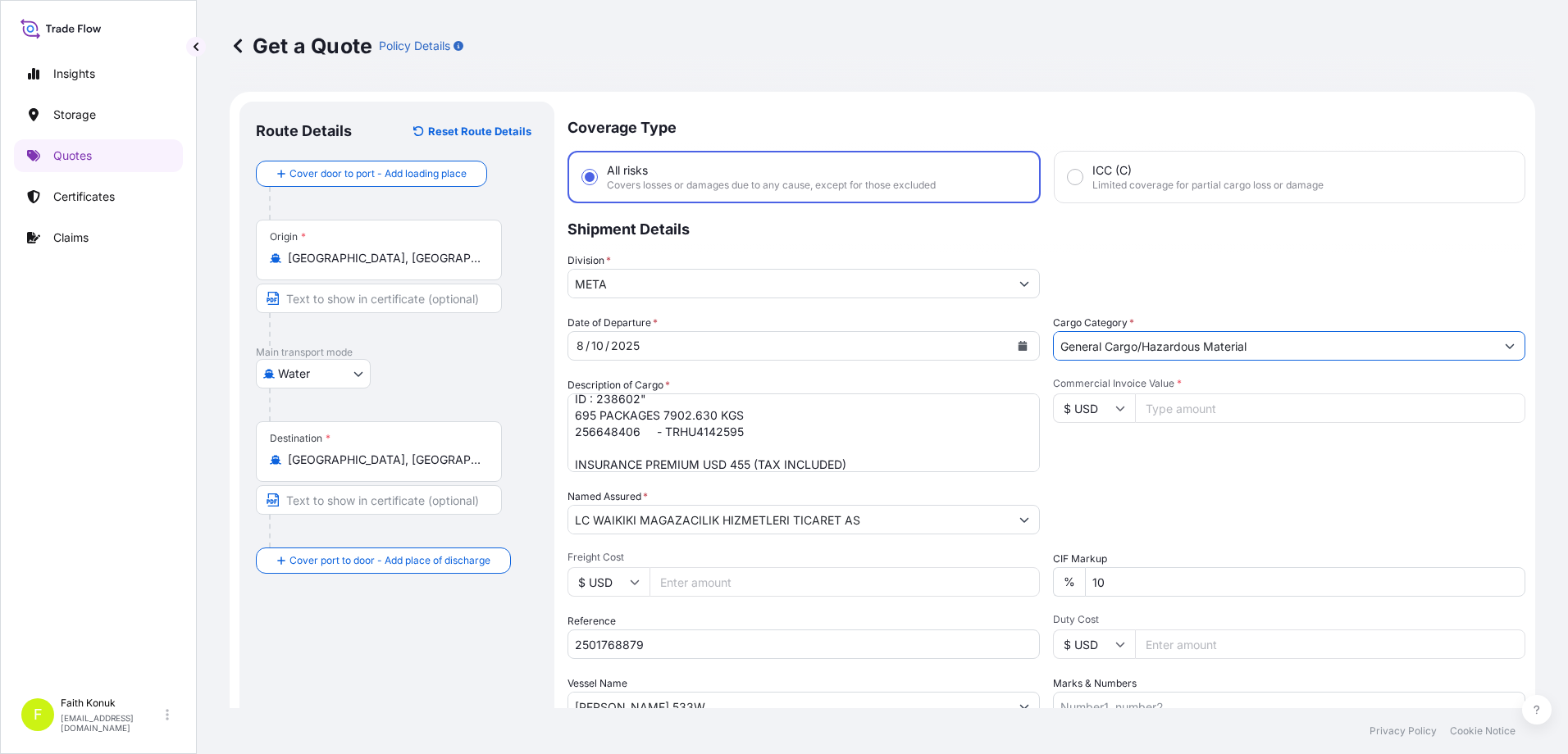
click at [1154, 264] on div "Division * META" at bounding box center [1046, 274] width 958 height 46
click at [1111, 399] on input "$ USD" at bounding box center [1093, 407] width 82 height 29
click at [1094, 454] on div "€ EUR" at bounding box center [1087, 452] width 68 height 31
type input "€ EUR"
click at [1167, 408] on input "Commercial Invoice Value *" at bounding box center [1330, 407] width 390 height 29
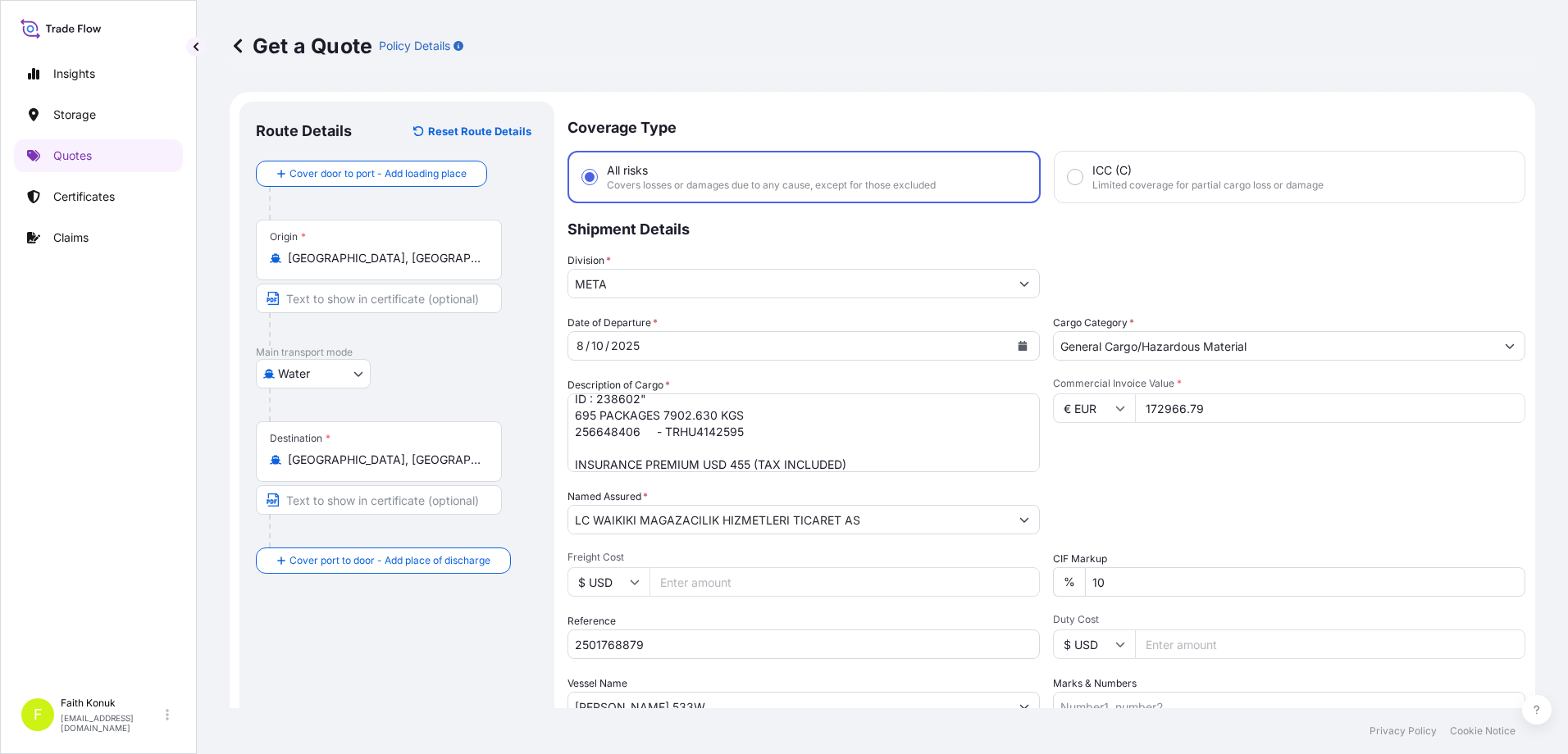
type input "172966.79"
click at [1175, 534] on div "Date of Departure * [DATE] Cargo Category * General Cargo/Hazardous Material De…" at bounding box center [1046, 518] width 958 height 407
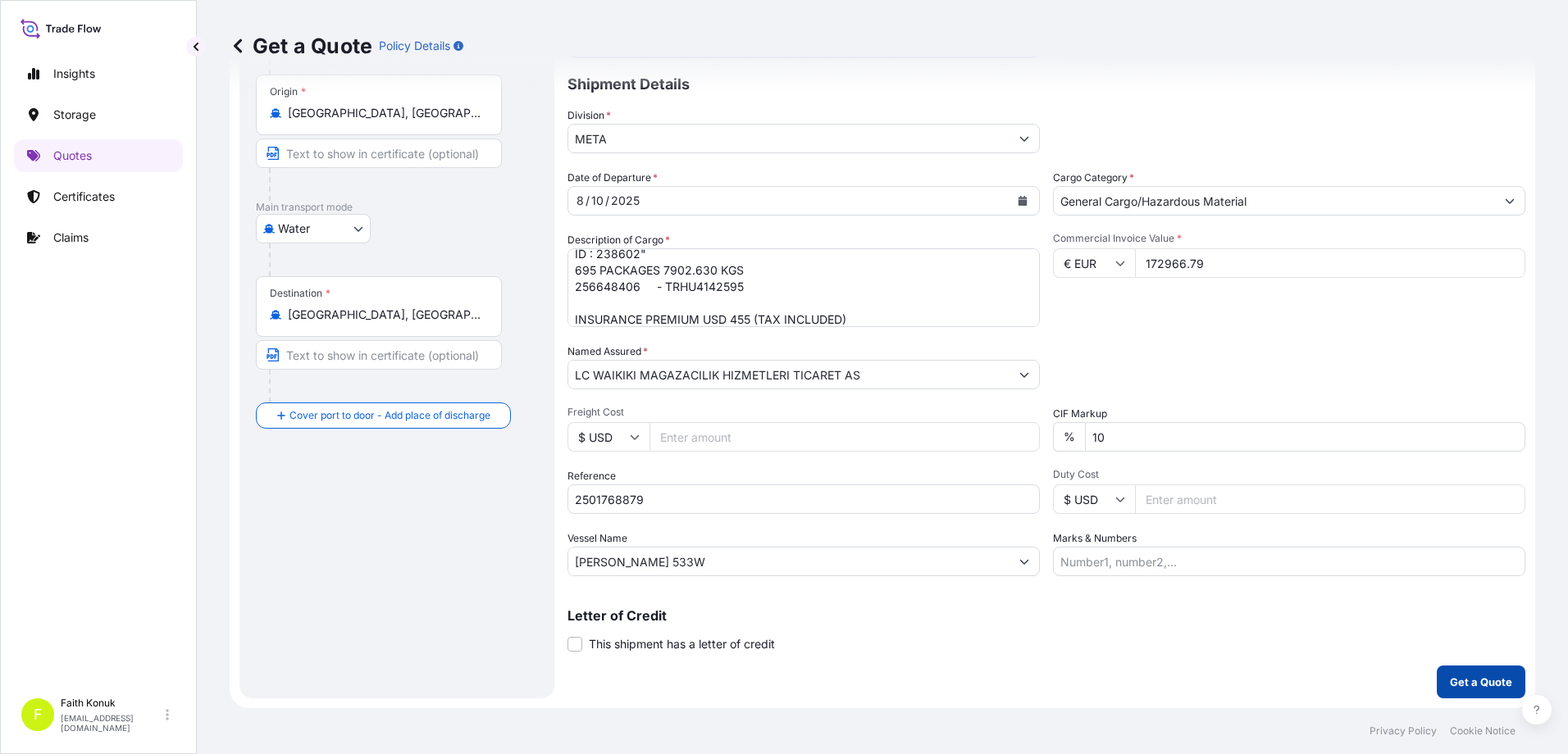
click at [1479, 673] on button "Get a Quote" at bounding box center [1481, 681] width 88 height 33
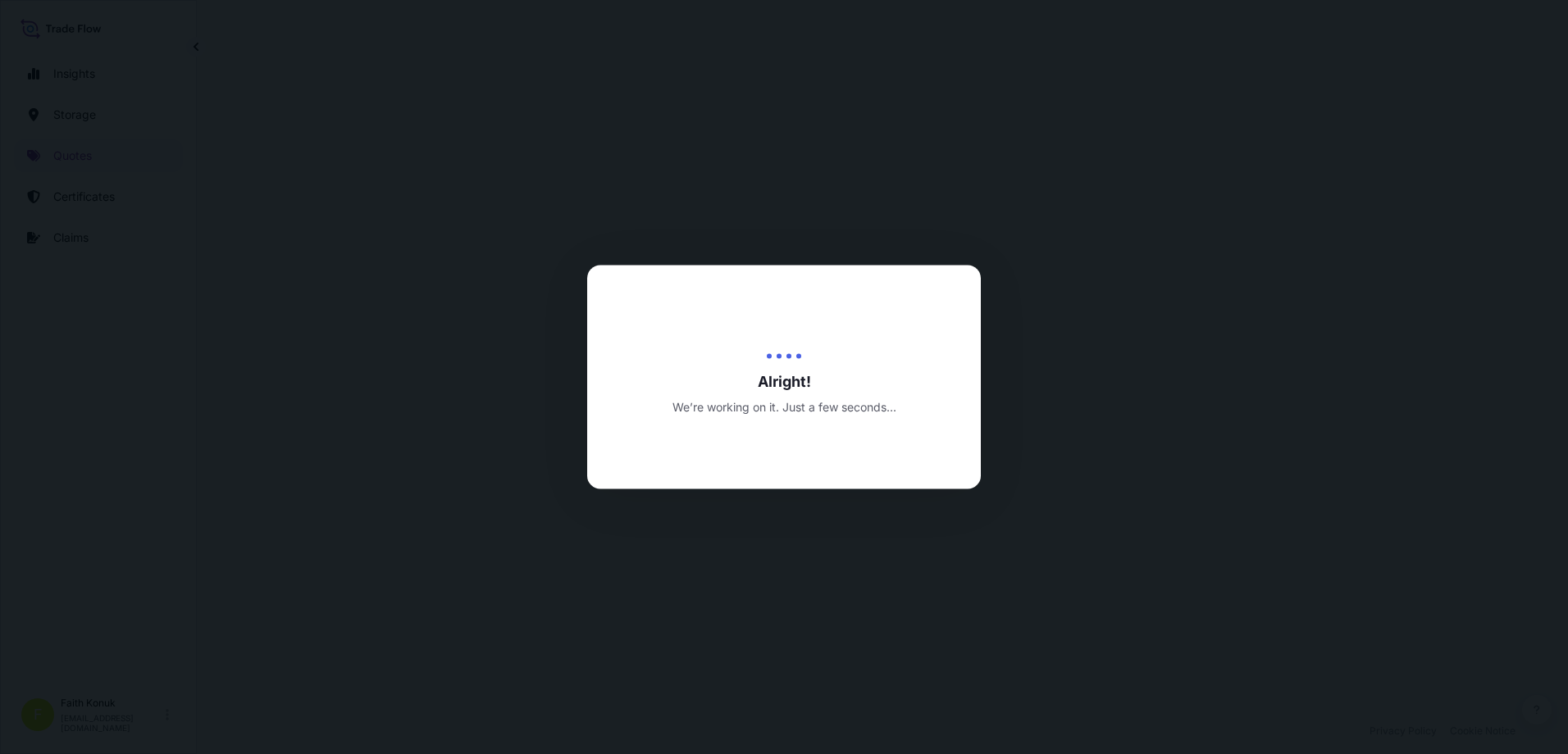
select select "Water"
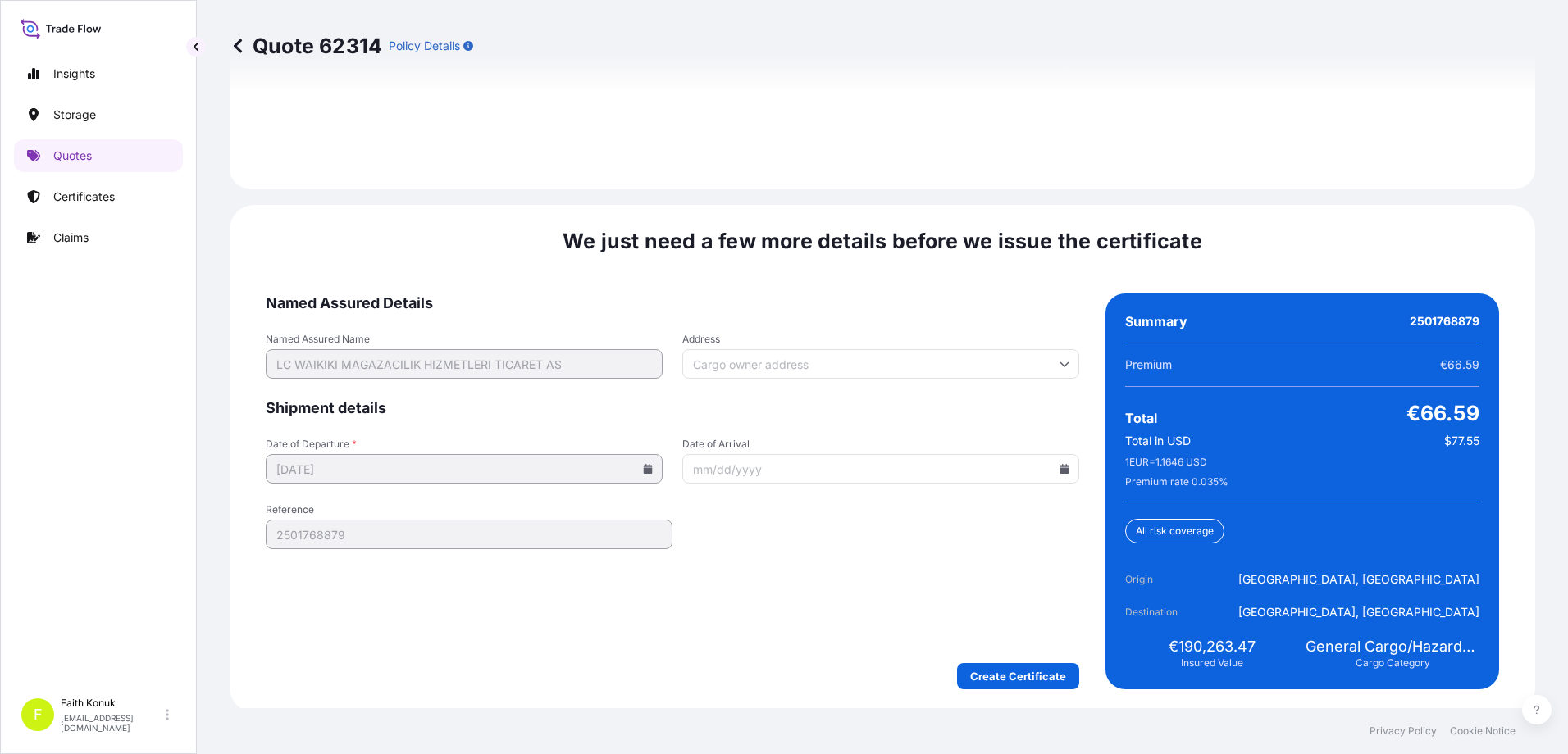
scroll to position [2420, 0]
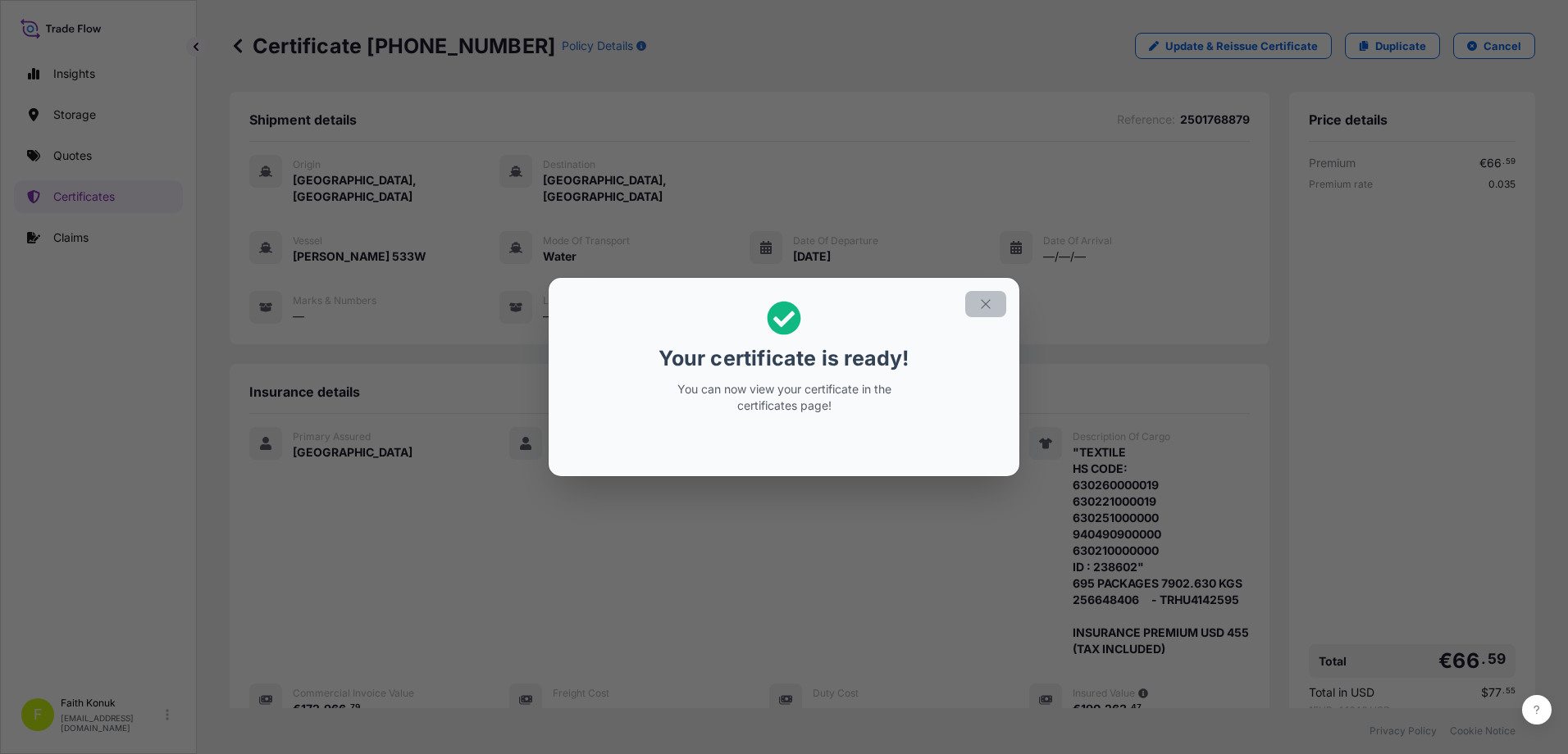
click at [979, 303] on icon "button" at bounding box center [986, 304] width 15 height 15
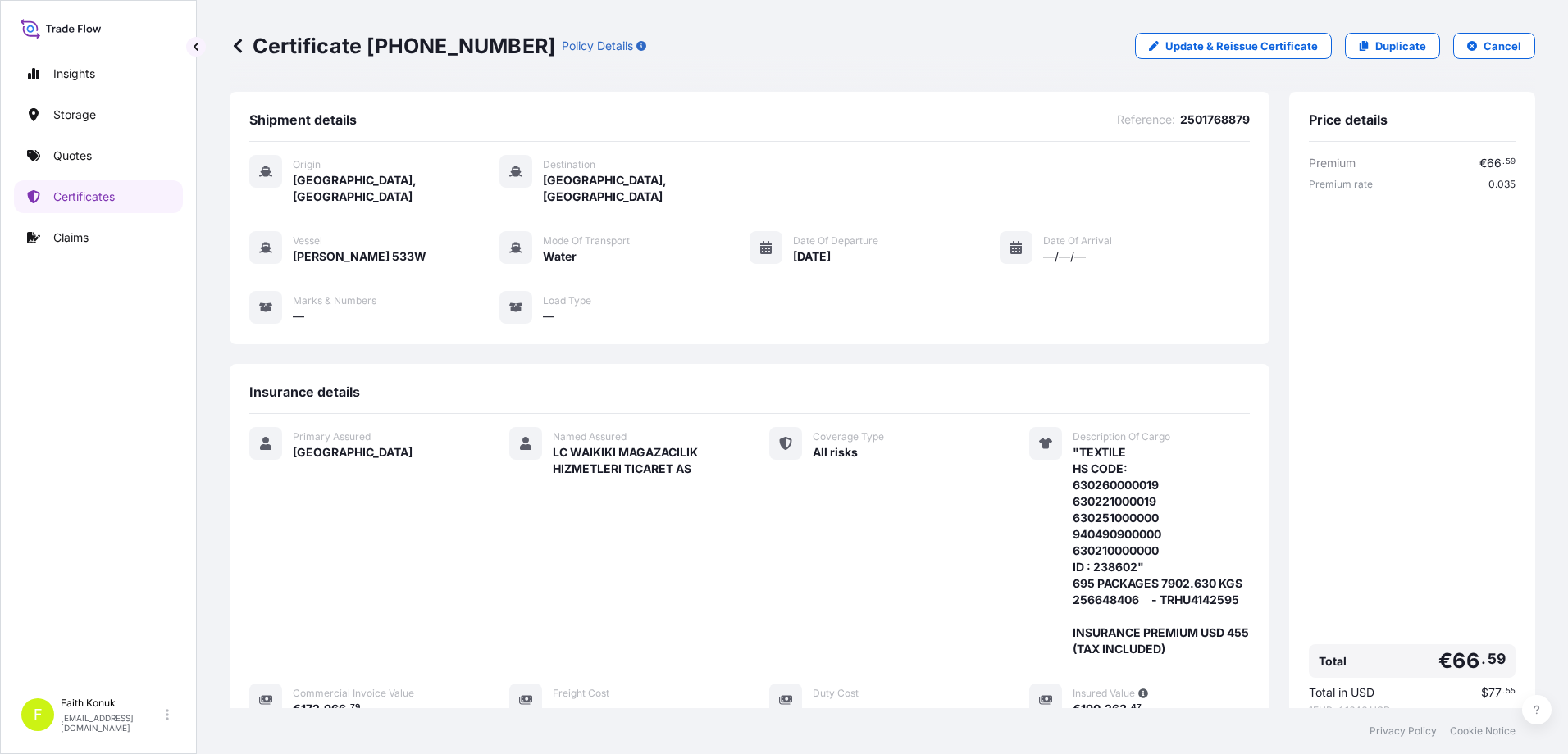
scroll to position [288, 0]
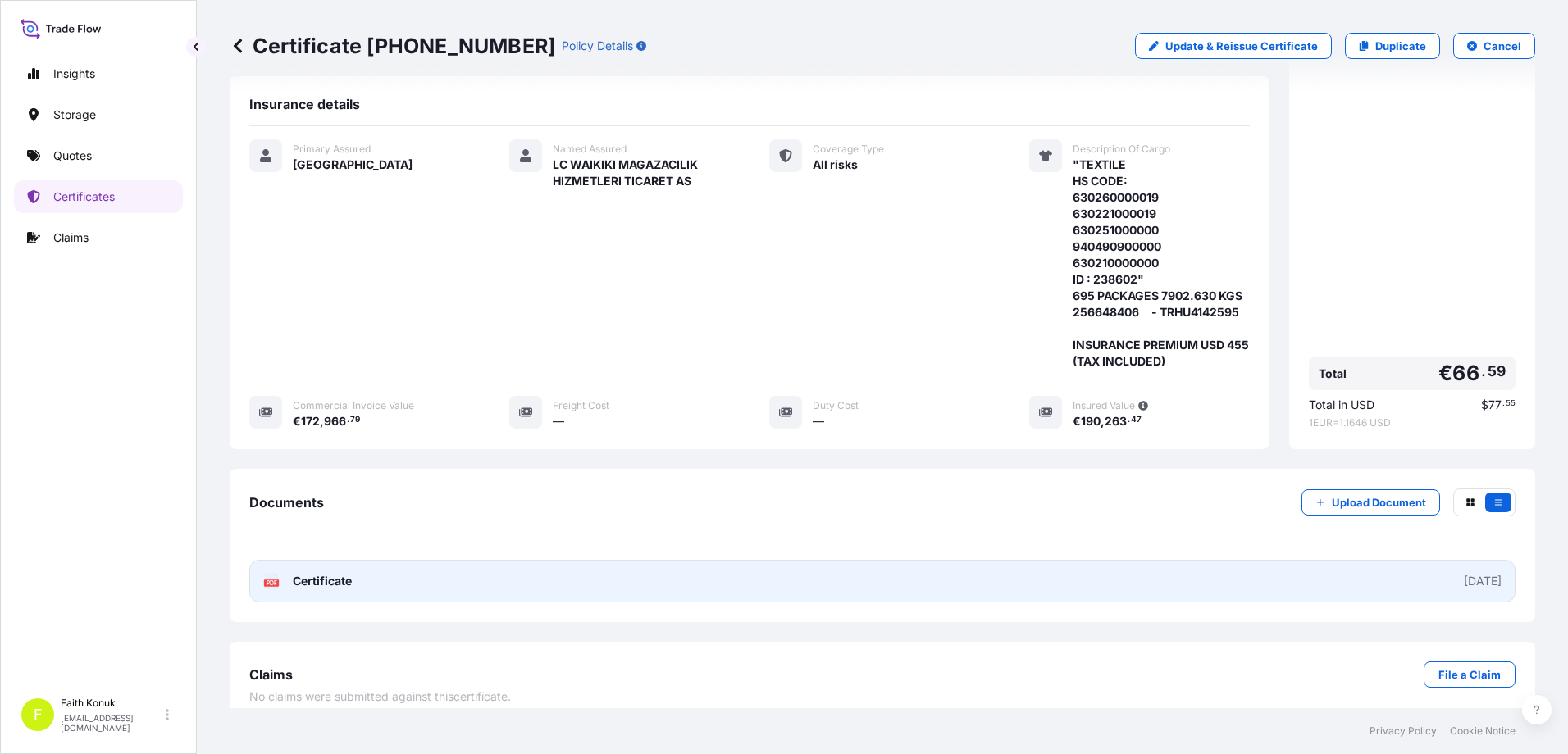
click at [319, 573] on span "Certificate" at bounding box center [321, 581] width 59 height 16
